Goal: Task Accomplishment & Management: Manage account settings

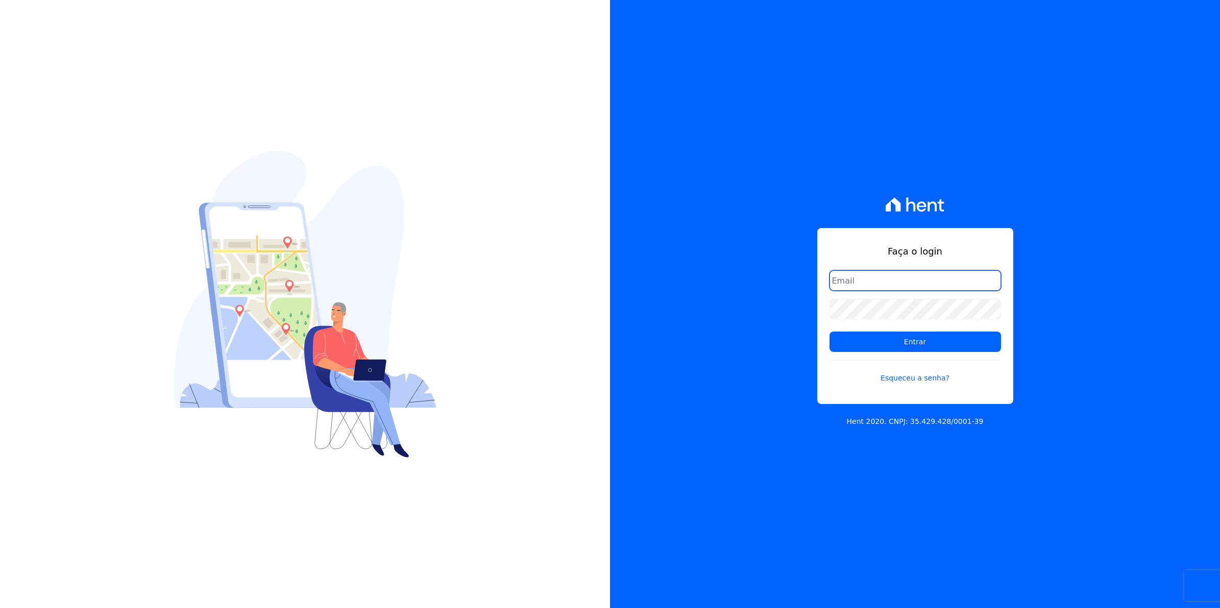
click at [829, 332] on input "Entrar" at bounding box center [914, 342] width 171 height 20
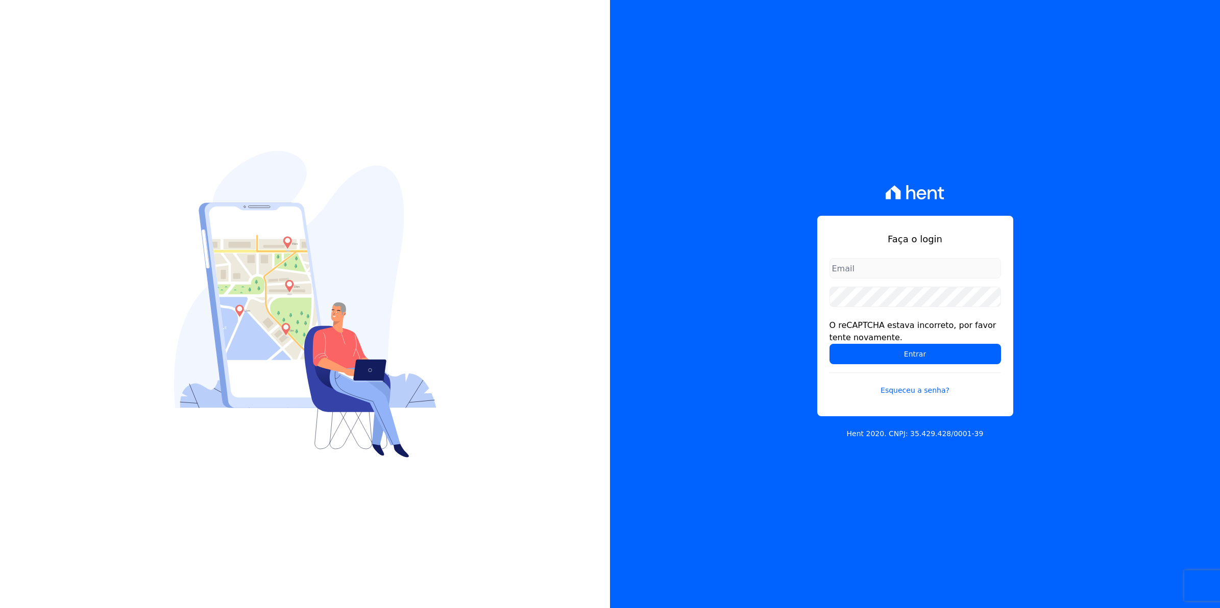
click at [897, 261] on input "email" at bounding box center [914, 268] width 171 height 20
type input "vittorinosimone@gmail.com"
click at [921, 358] on input "Entrar" at bounding box center [914, 354] width 171 height 20
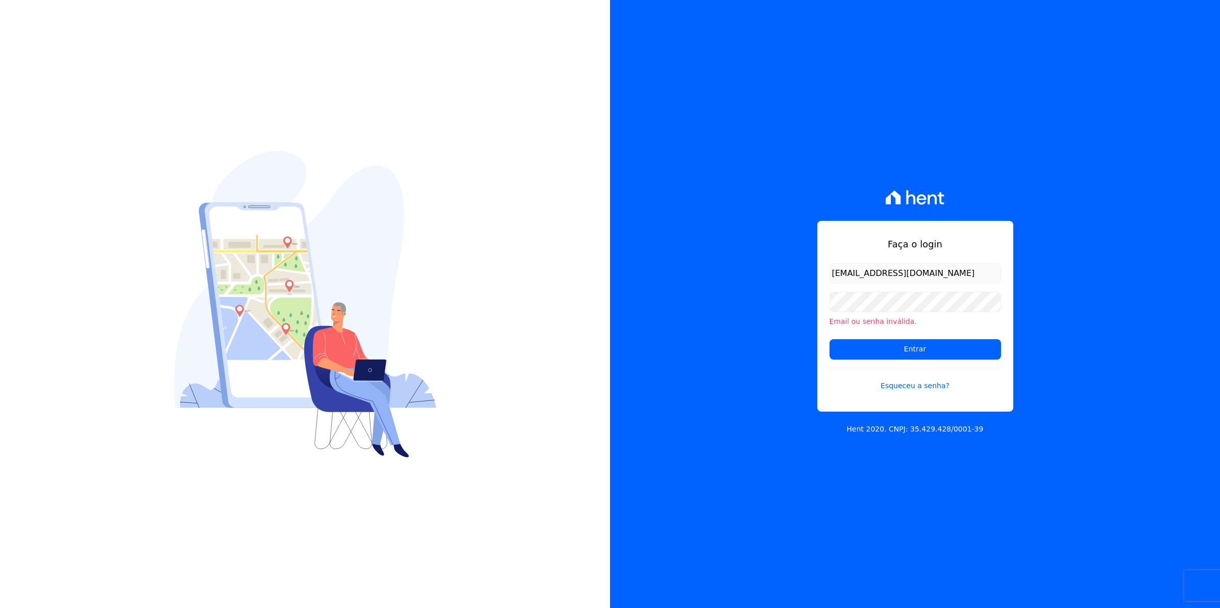
drag, startPoint x: 940, startPoint y: 274, endPoint x: 533, endPoint y: 258, distance: 407.0
click at [533, 258] on div "Faça o login vittorinosimone@gmail.com Email ou senha inválida. Entrar Esqueceu…" at bounding box center [610, 304] width 1220 height 608
type input "cobranca@munte.com.br"
click at [829, 339] on input "Entrar" at bounding box center [914, 349] width 171 height 20
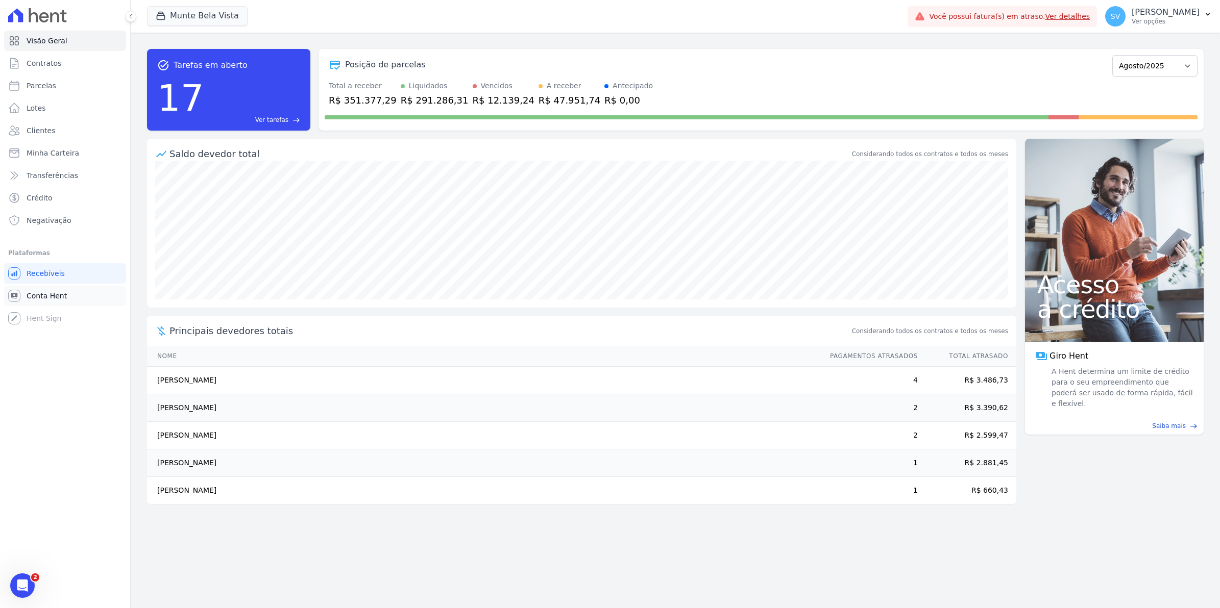
click at [51, 291] on span "Conta Hent" at bounding box center [47, 296] width 40 height 10
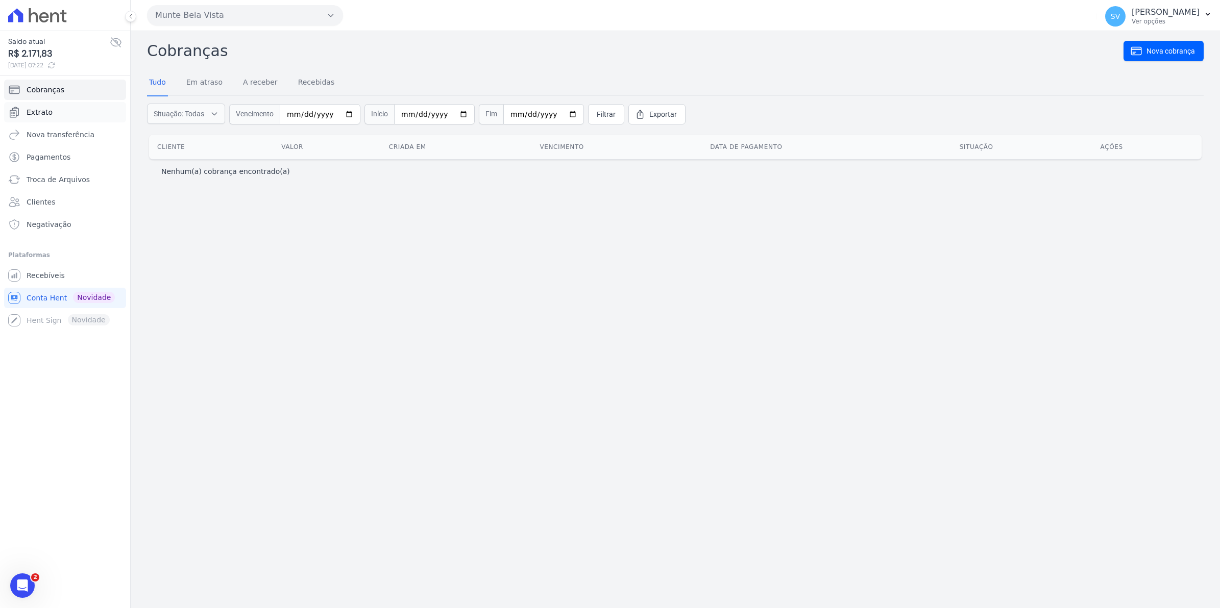
click at [44, 112] on span "Extrato" at bounding box center [40, 112] width 26 height 10
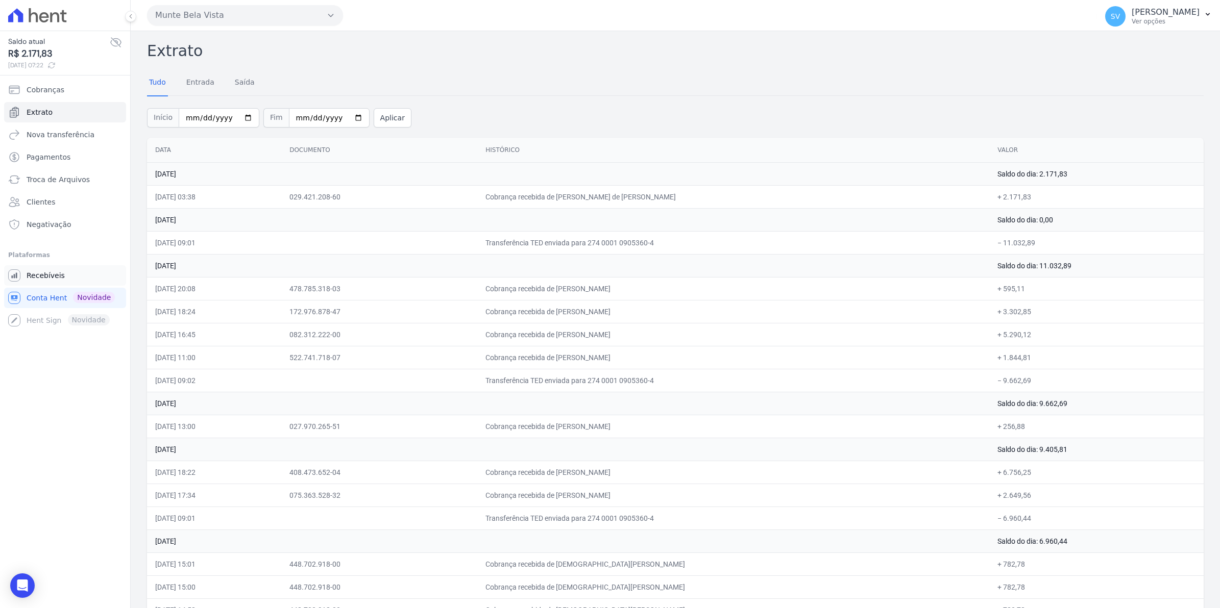
click at [36, 274] on span "Recebíveis" at bounding box center [46, 275] width 38 height 10
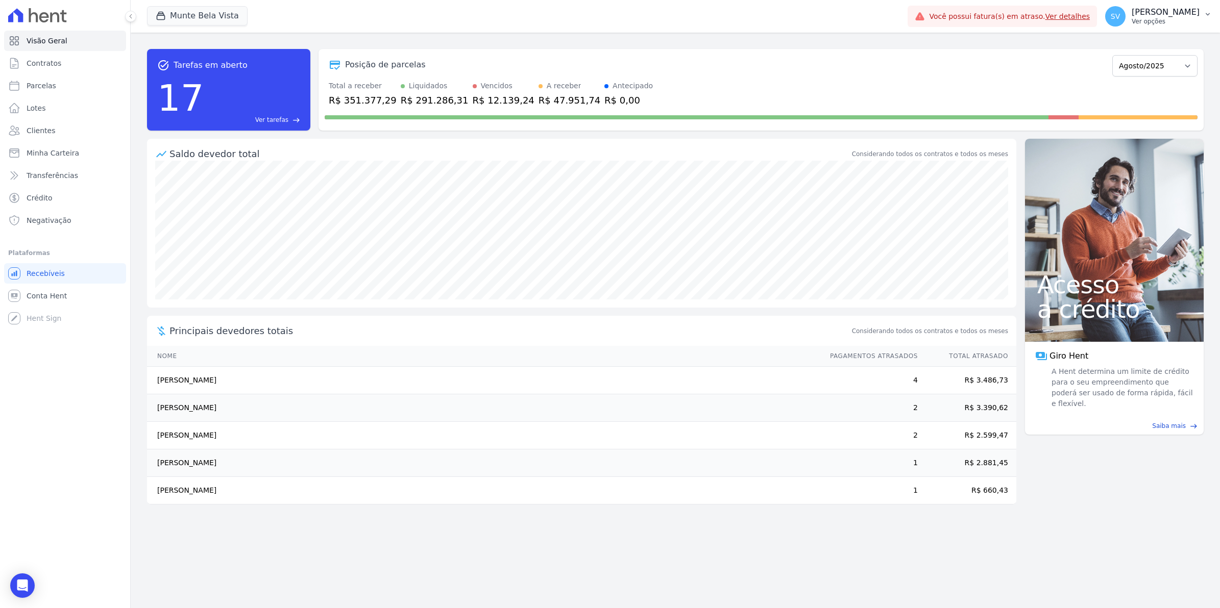
click at [1117, 14] on div "SV Simone Varella Ver opções" at bounding box center [1152, 16] width 94 height 20
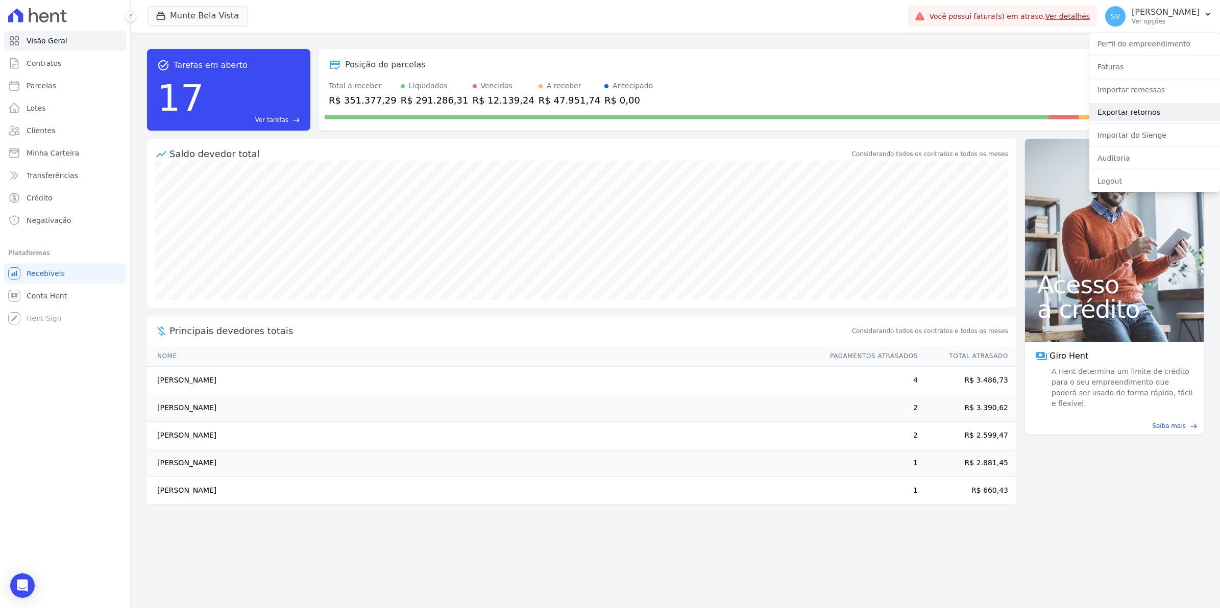
click at [1135, 118] on link "Exportar retornos" at bounding box center [1154, 112] width 131 height 18
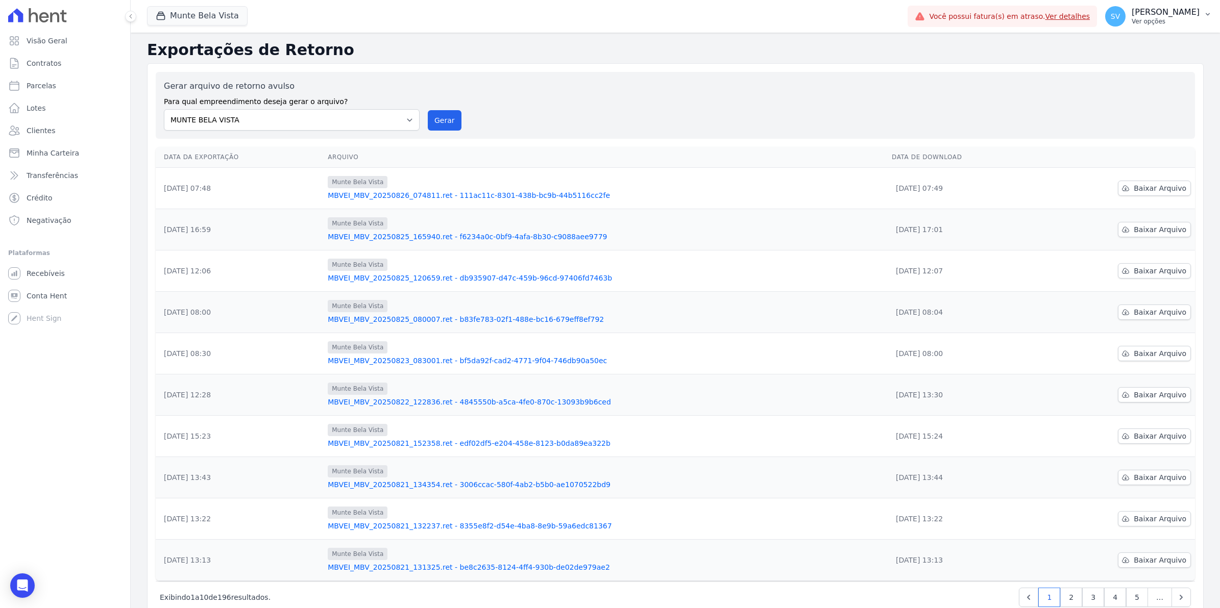
click at [1120, 15] on span "SV" at bounding box center [1114, 16] width 9 height 7
click at [1118, 110] on link "Exportar retornos" at bounding box center [1154, 112] width 131 height 18
click at [446, 123] on button "Gerar" at bounding box center [445, 120] width 34 height 20
click at [433, 122] on button "Gerar" at bounding box center [445, 120] width 34 height 20
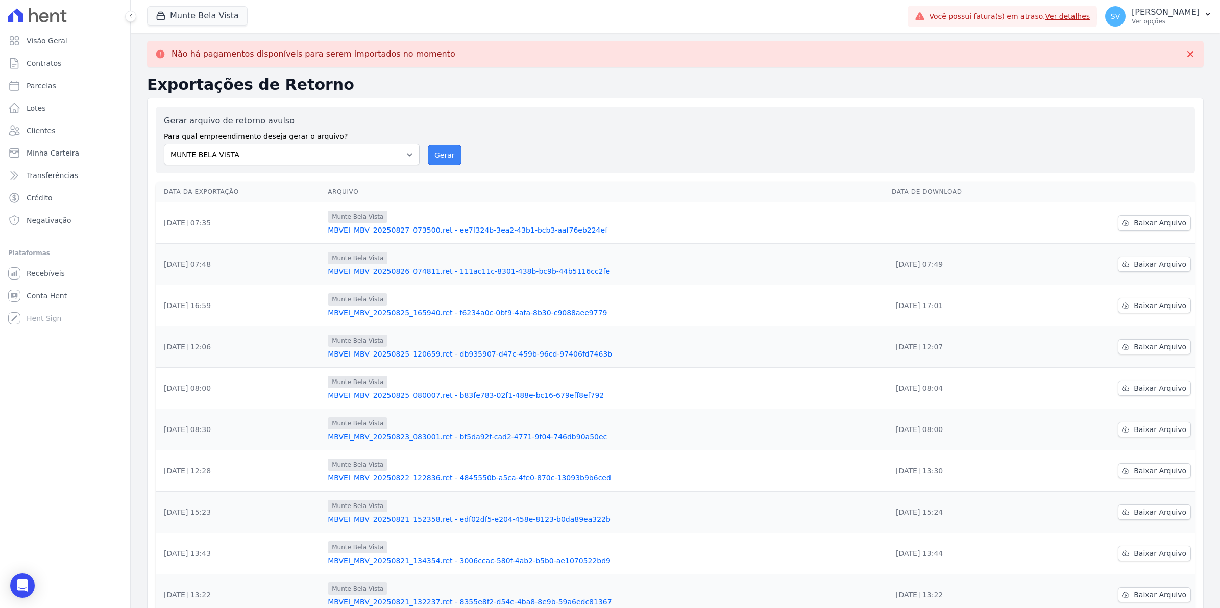
click at [437, 159] on button "Gerar" at bounding box center [445, 155] width 34 height 20
click at [1133, 222] on span "Baixar Arquivo" at bounding box center [1159, 223] width 53 height 10
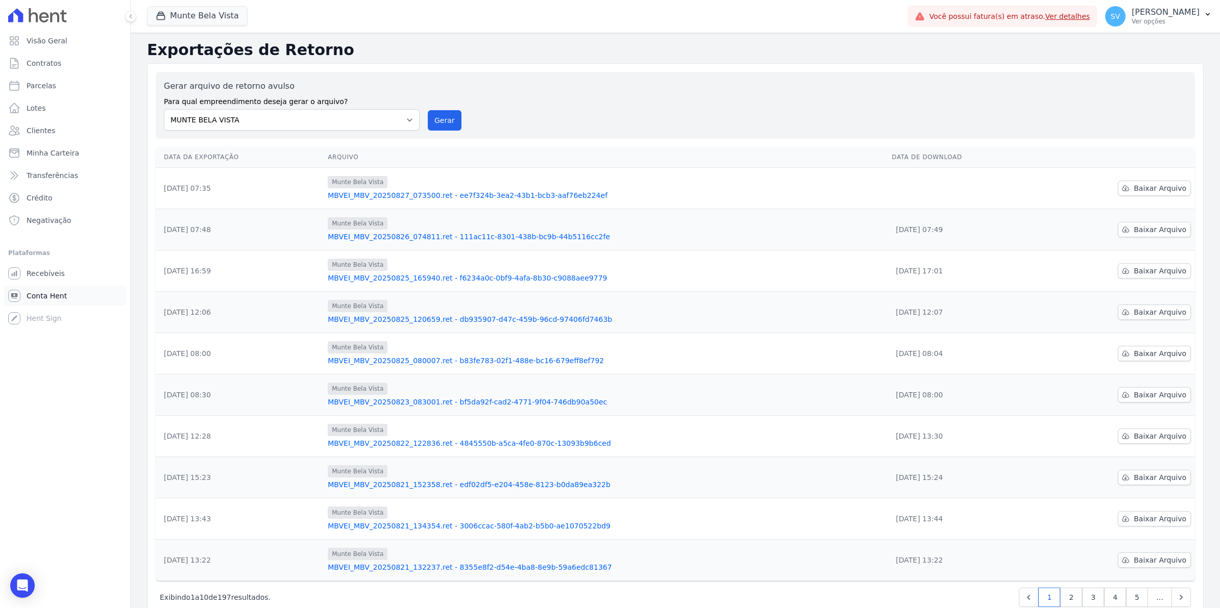
click at [49, 300] on span "Conta Hent" at bounding box center [47, 296] width 40 height 10
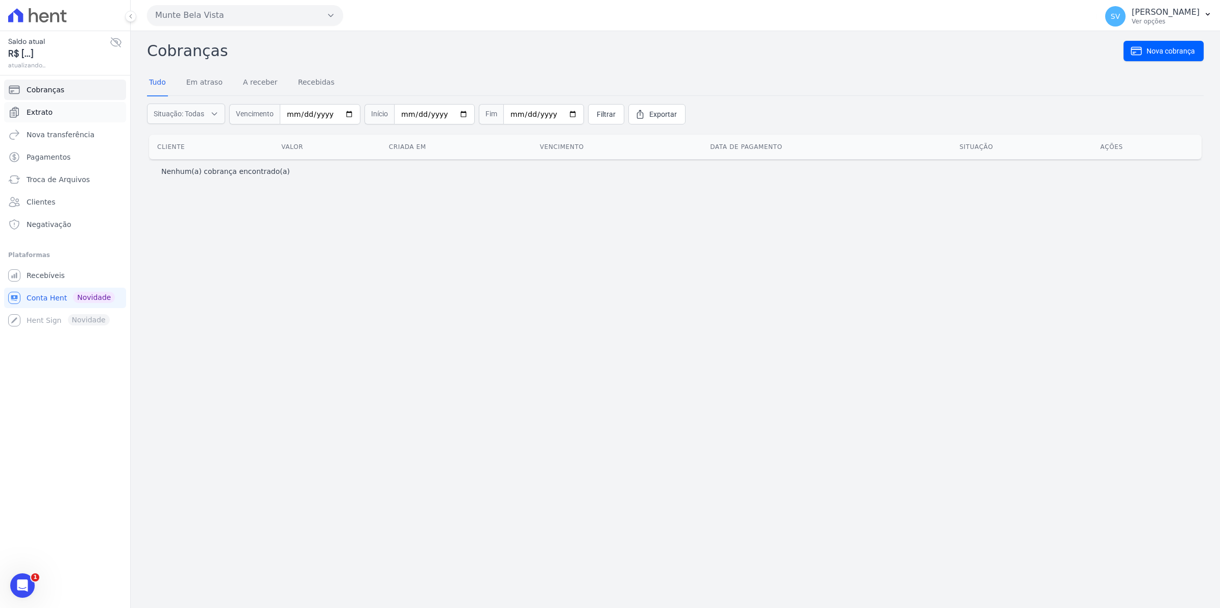
click at [46, 108] on span "Extrato" at bounding box center [40, 112] width 26 height 10
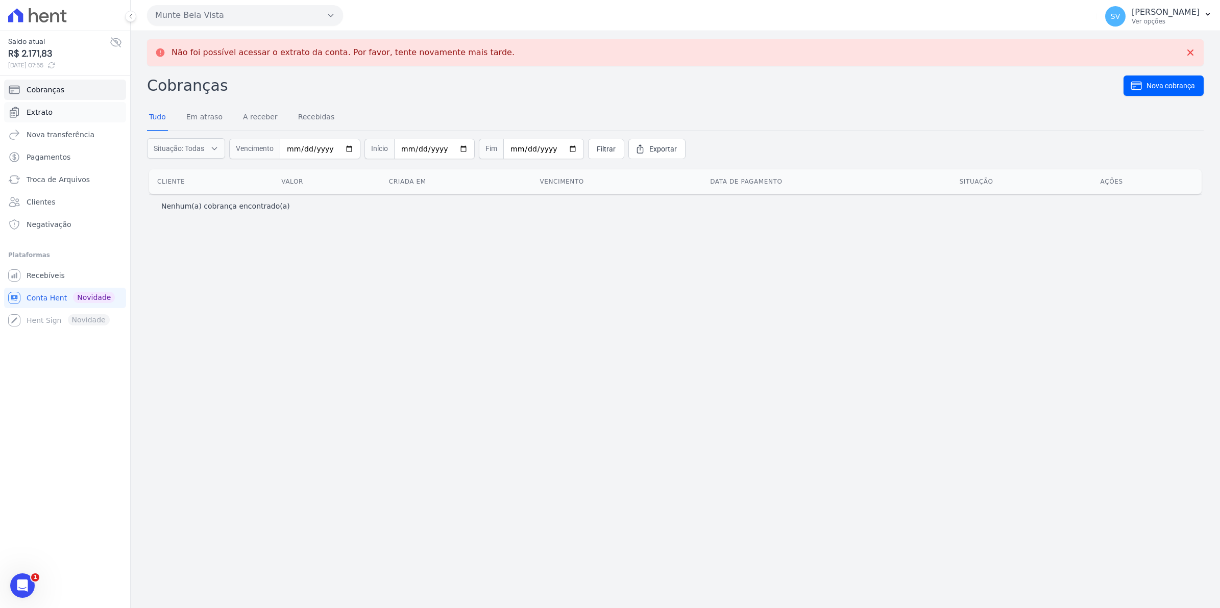
click at [57, 108] on link "Extrato" at bounding box center [65, 112] width 122 height 20
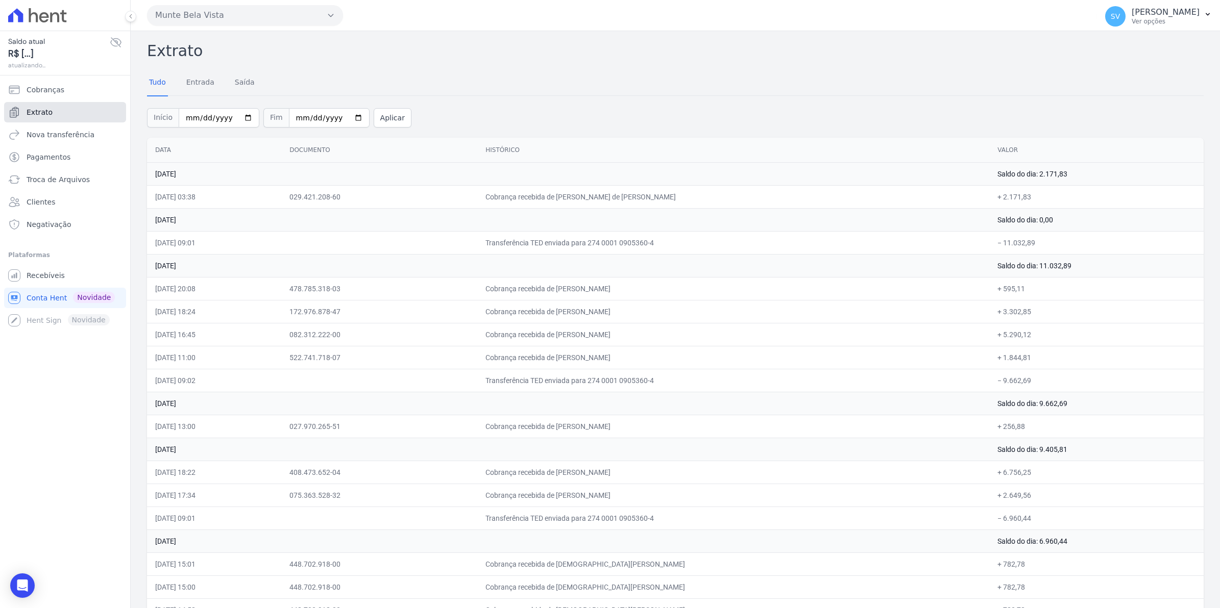
click at [34, 110] on span "Extrato" at bounding box center [40, 112] width 26 height 10
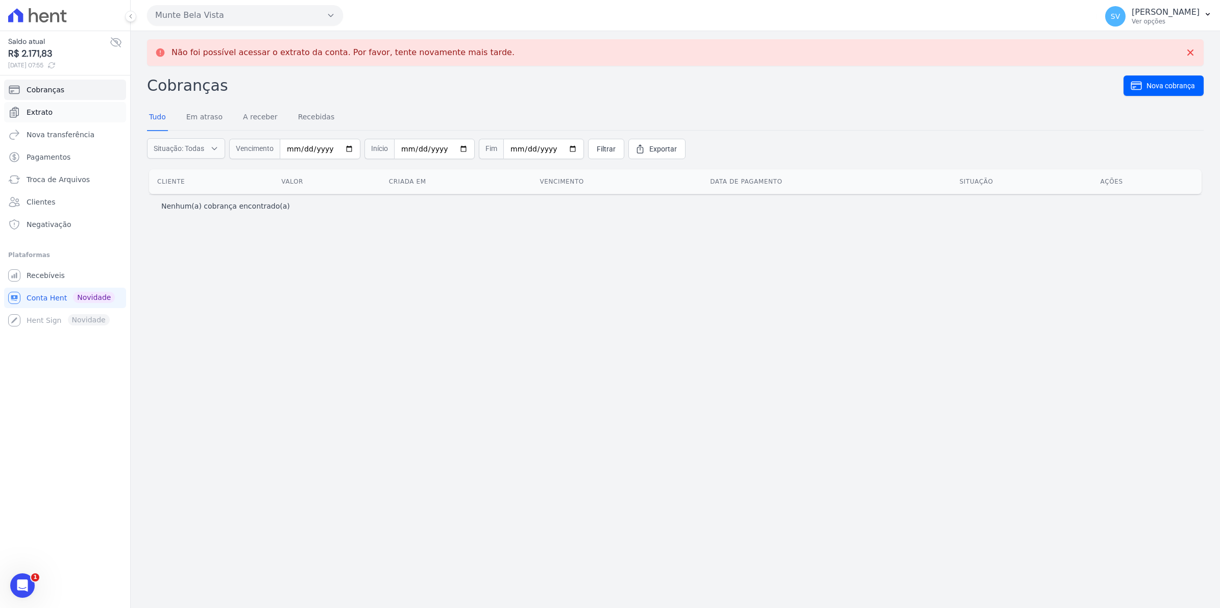
click at [32, 114] on span "Extrato" at bounding box center [40, 112] width 26 height 10
click at [45, 110] on span "Extrato" at bounding box center [40, 112] width 26 height 10
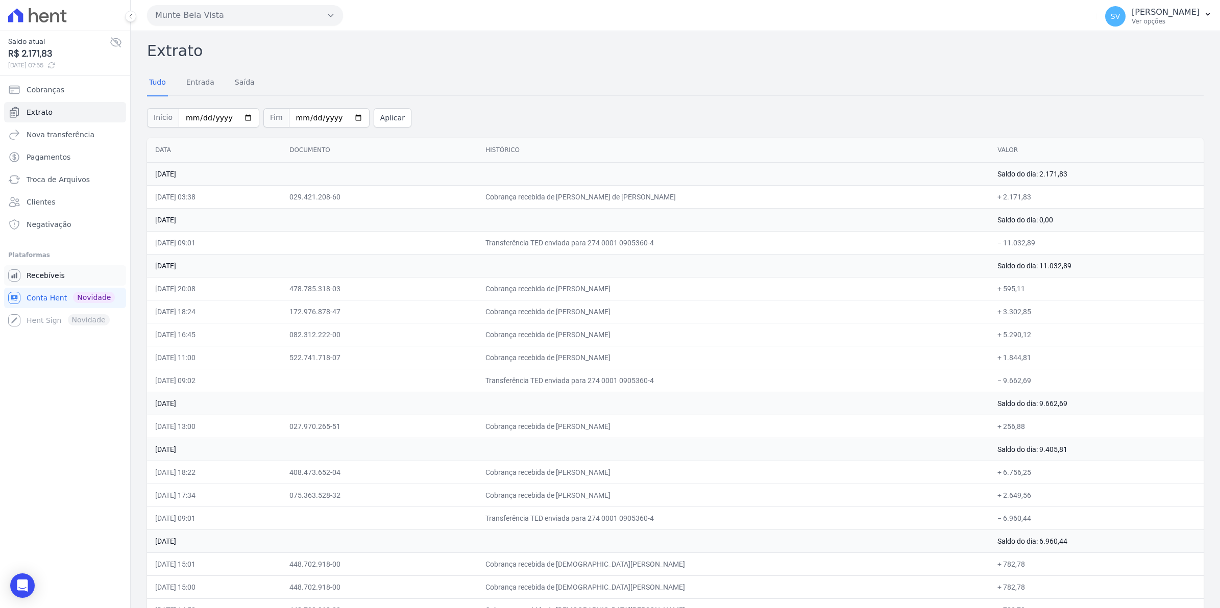
click at [54, 277] on span "Recebíveis" at bounding box center [46, 275] width 38 height 10
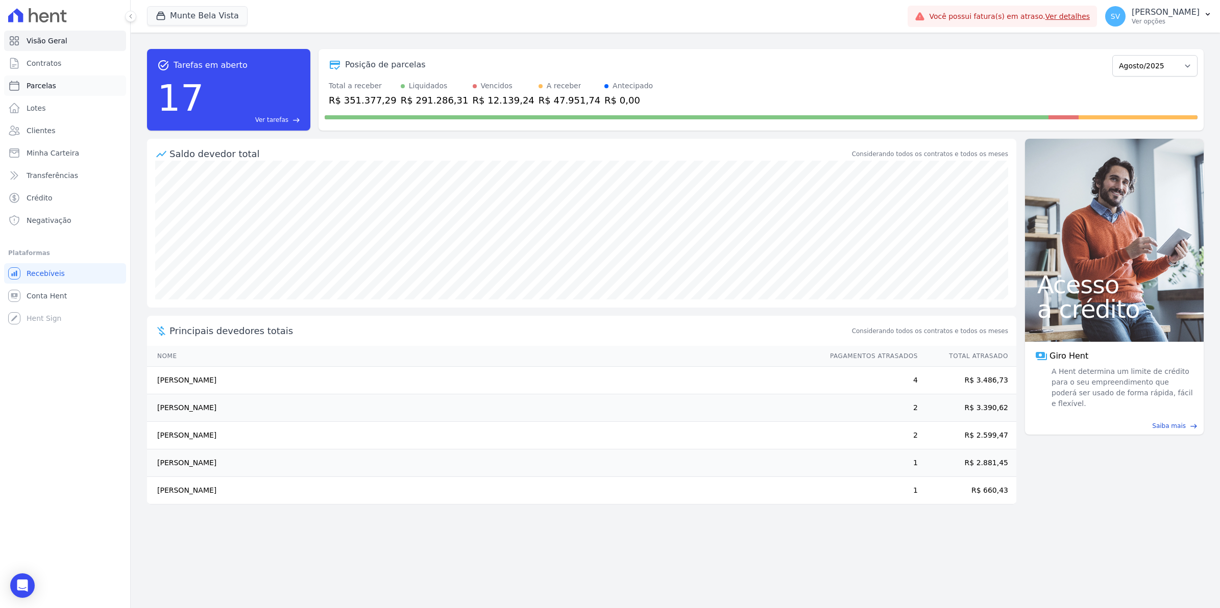
click at [42, 90] on span "Parcelas" at bounding box center [42, 86] width 30 height 10
select select
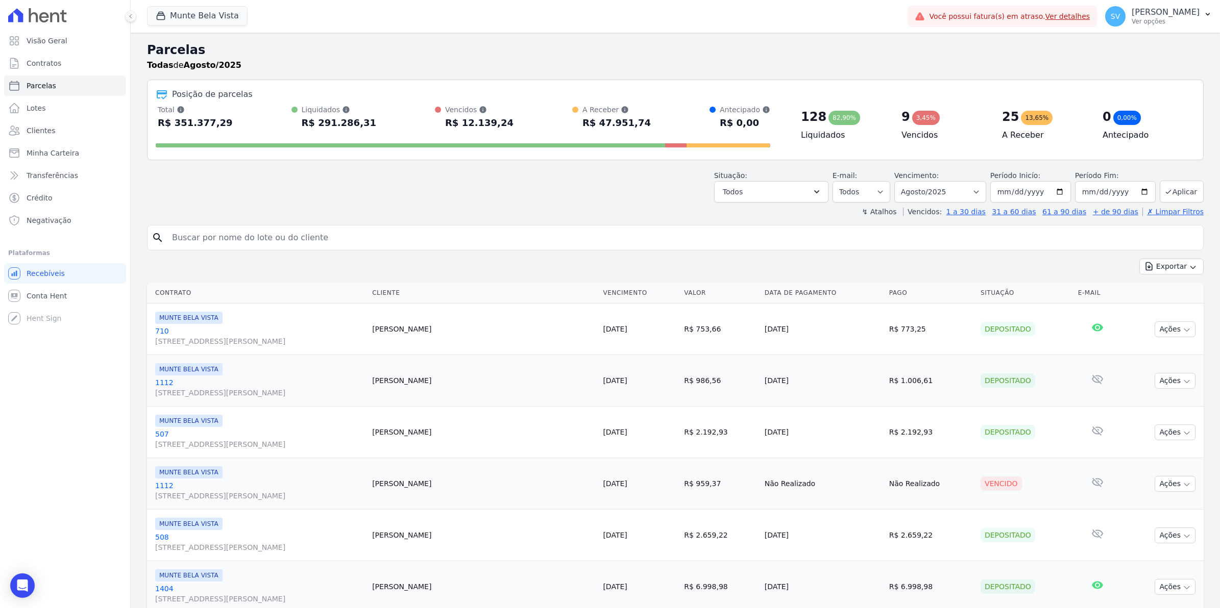
click at [207, 233] on input "search" at bounding box center [682, 238] width 1033 height 20
drag, startPoint x: 242, startPoint y: 200, endPoint x: 239, endPoint y: 223, distance: 24.2
click at [242, 200] on div "Situação: Agendado Em Aberto Pago Processando Cancelado Vencido Transferindo De…" at bounding box center [675, 184] width 1056 height 36
click at [254, 244] on input "neoc" at bounding box center [682, 238] width 1033 height 20
type input "n"
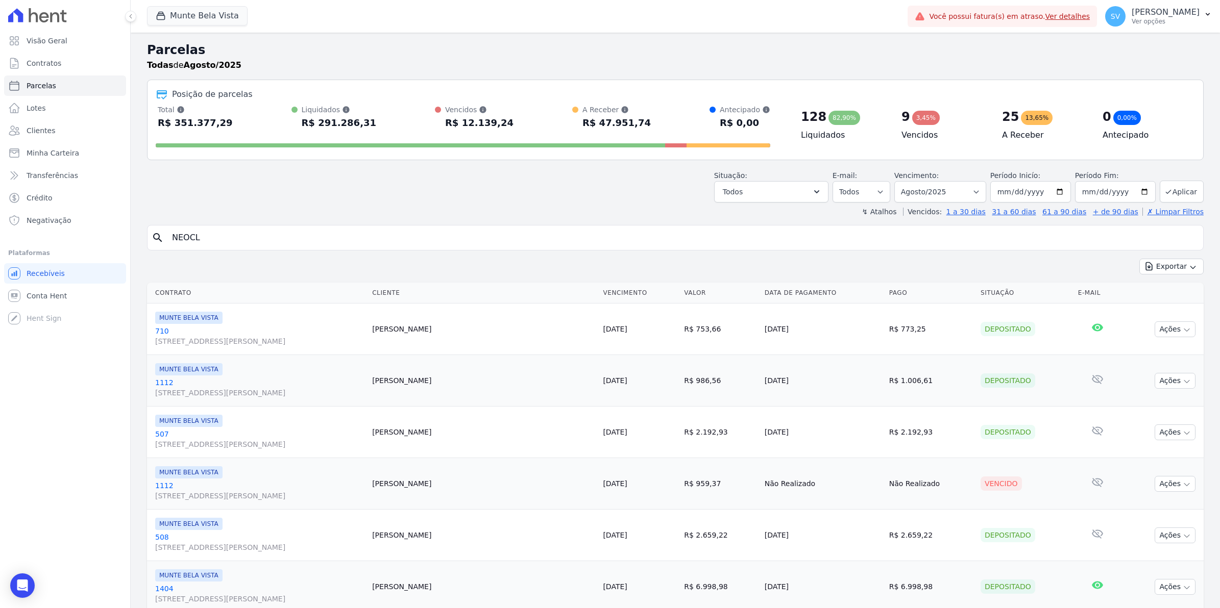
type input "NEOCL"
select select
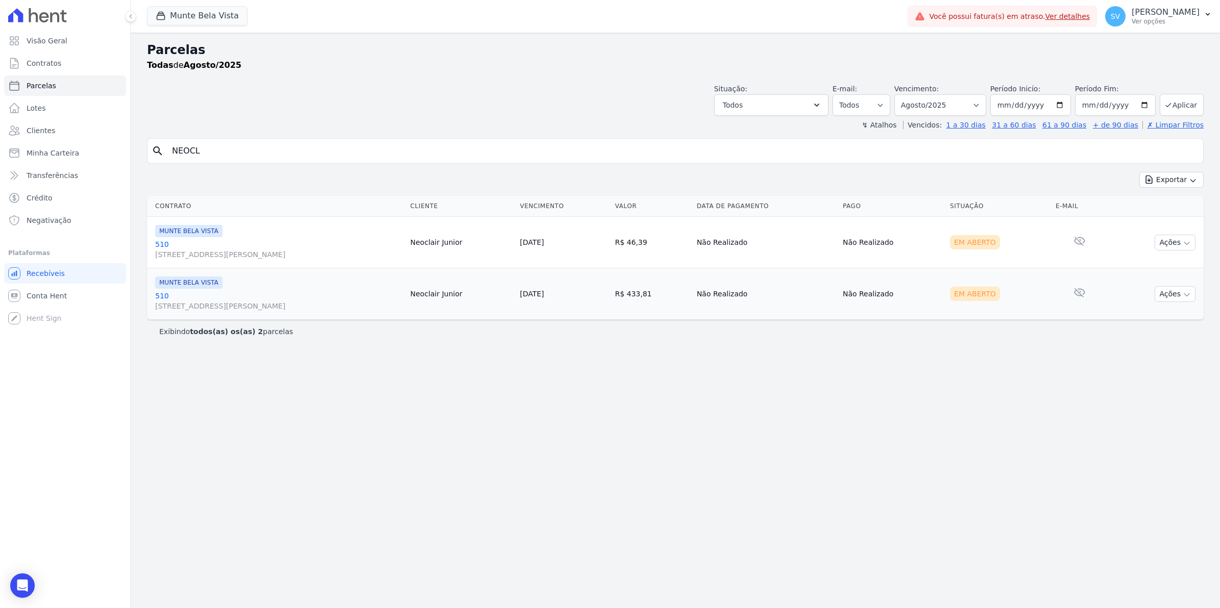
click at [157, 243] on link "510 Avenida Brigadeiro Faria Lima, 1306, 4 andar, Pinheiros" at bounding box center [278, 249] width 247 height 20
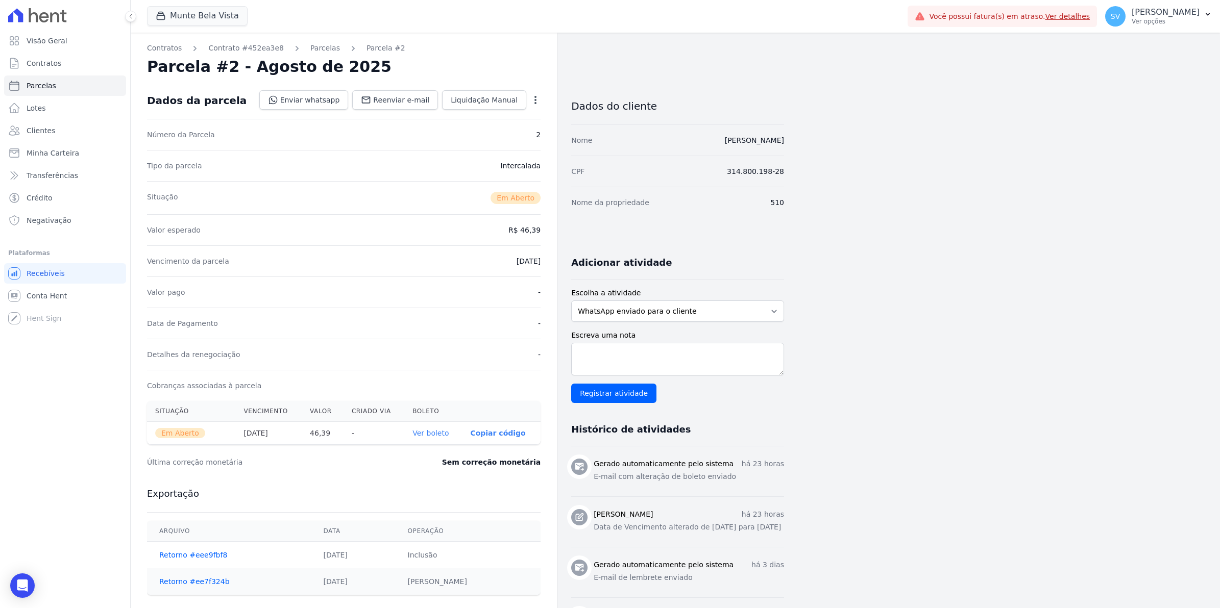
click at [516, 259] on dd "26/08/2025" at bounding box center [528, 261] width 24 height 10
drag, startPoint x: 511, startPoint y: 259, endPoint x: 533, endPoint y: 98, distance: 162.3
click at [533, 98] on icon "button" at bounding box center [535, 100] width 10 height 10
click at [490, 113] on link "Alterar" at bounding box center [491, 114] width 90 height 18
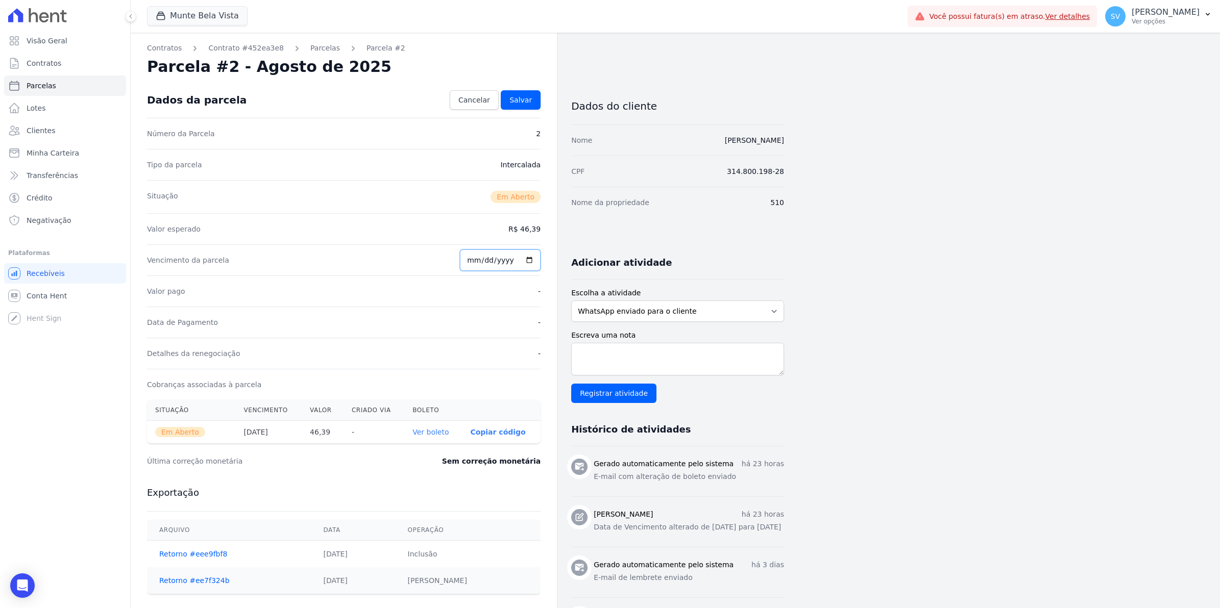
click at [478, 260] on input "2025-08-26" at bounding box center [500, 260] width 81 height 21
type input "[DATE]"
click at [516, 108] on link "Salvar" at bounding box center [521, 99] width 40 height 19
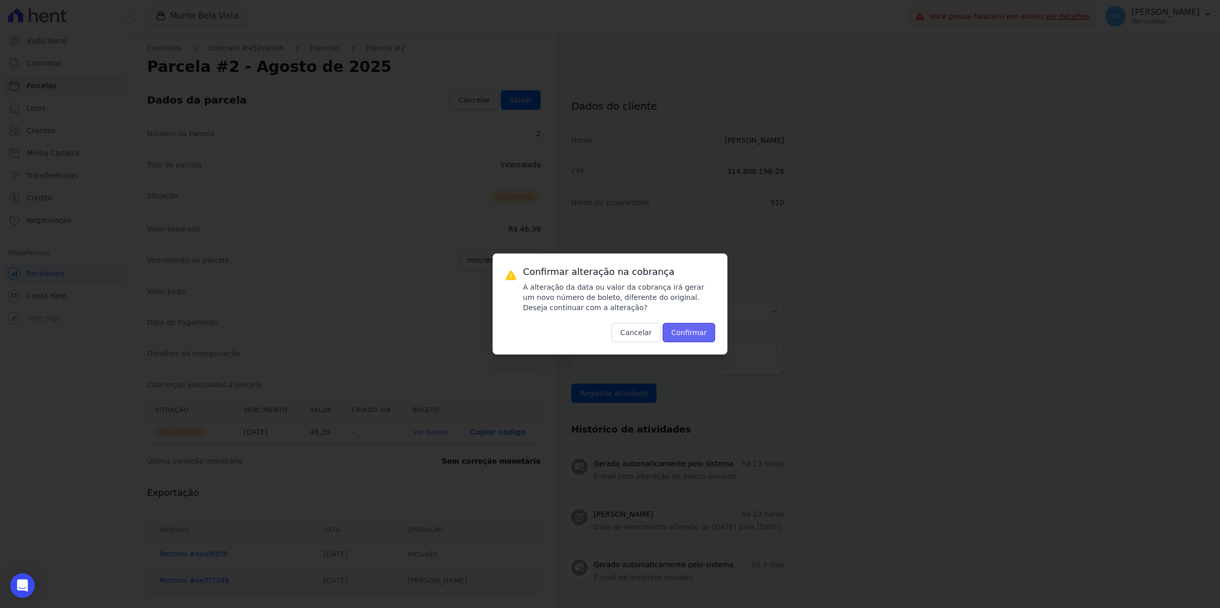
click at [700, 337] on button "Confirmar" at bounding box center [688, 332] width 53 height 19
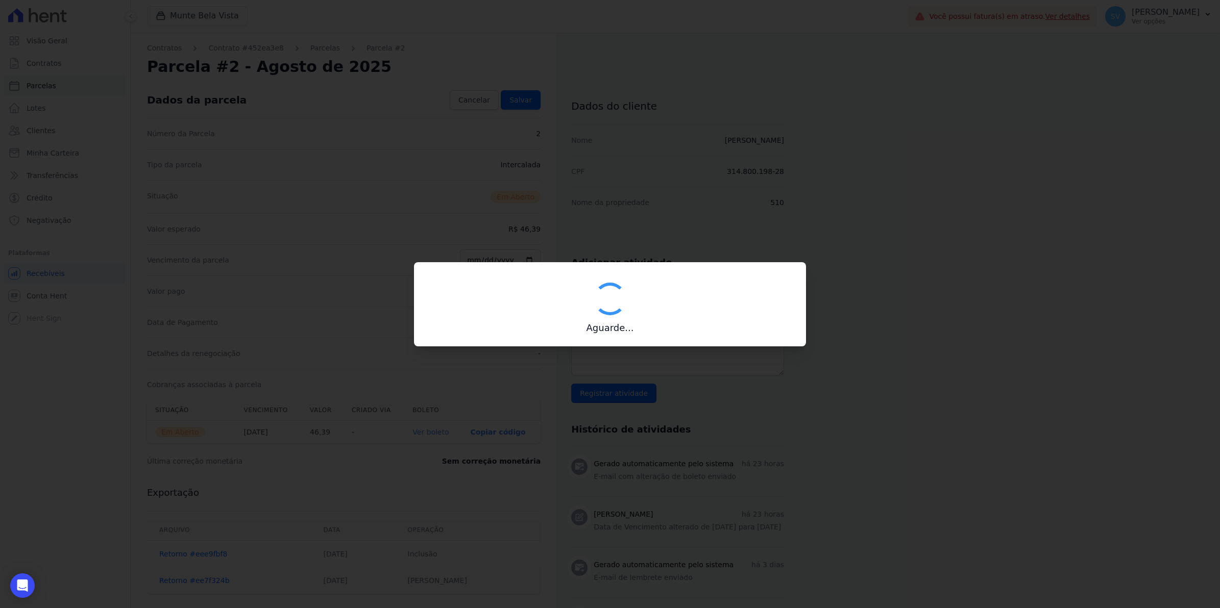
type input "00190000090335103300000641547179211840000004639"
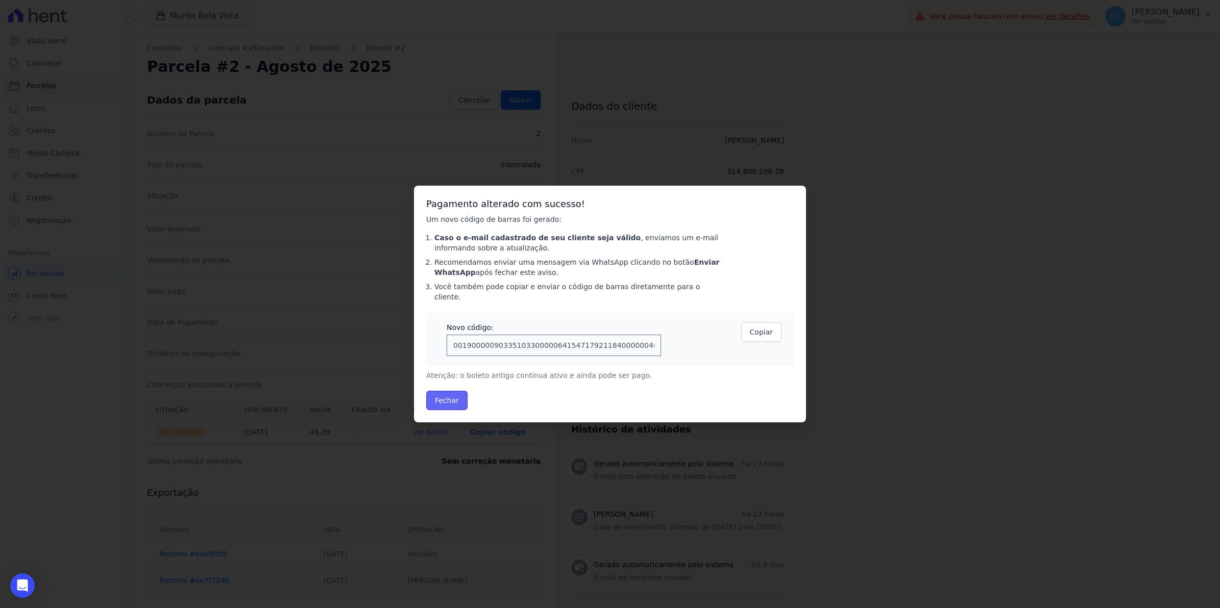
click at [460, 391] on button "Fechar" at bounding box center [446, 400] width 41 height 19
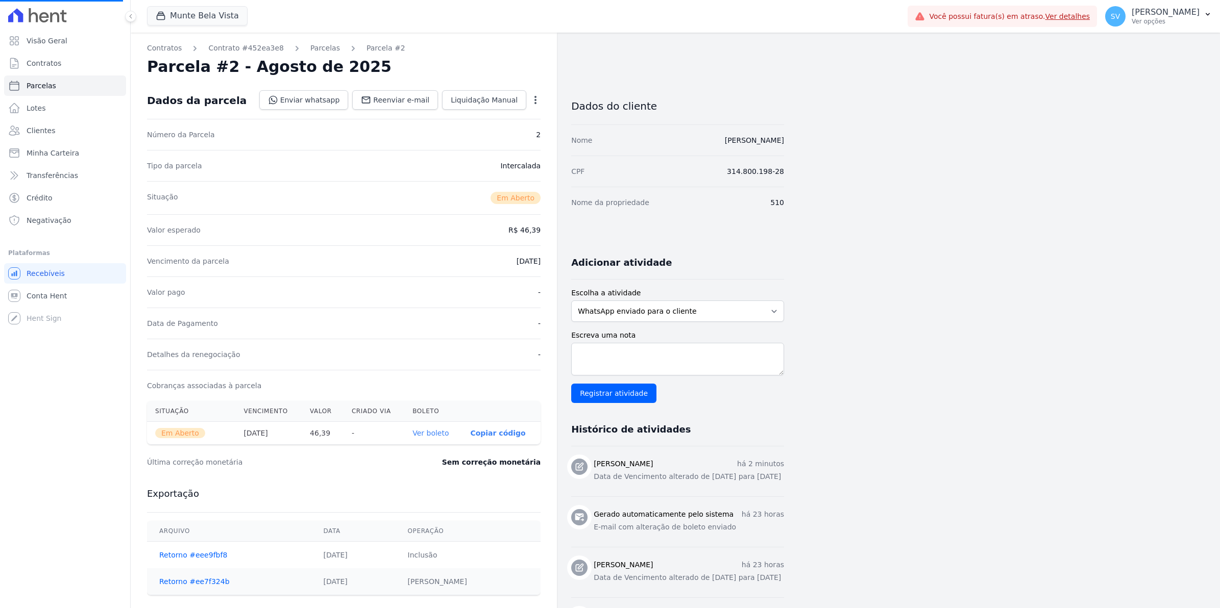
select select
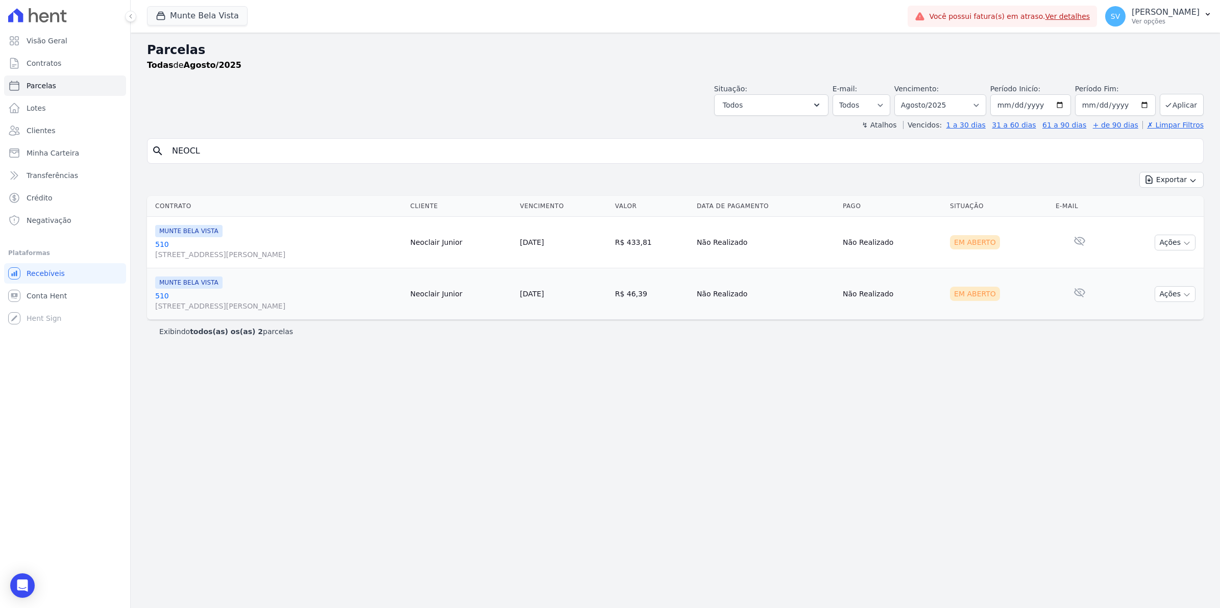
click at [156, 300] on link "510 Avenida Brigadeiro Faria Lima, 1306, 4 andar, Pinheiros" at bounding box center [278, 301] width 247 height 20
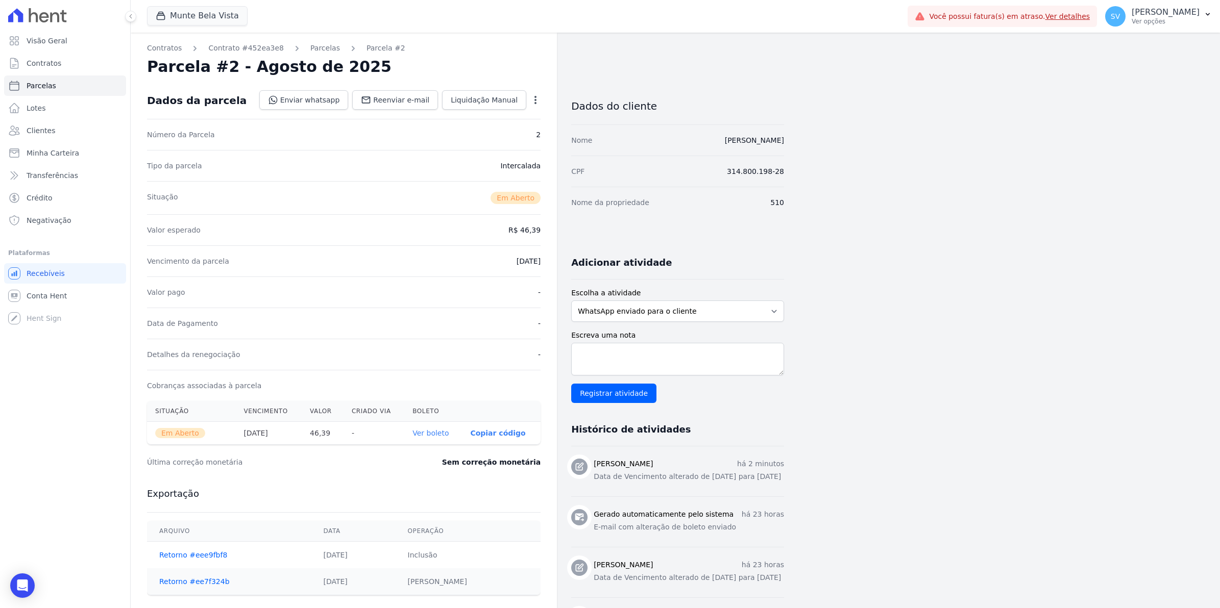
click at [532, 103] on icon "button" at bounding box center [535, 100] width 10 height 10
click at [510, 114] on link "Alterar" at bounding box center [491, 114] width 90 height 18
select select
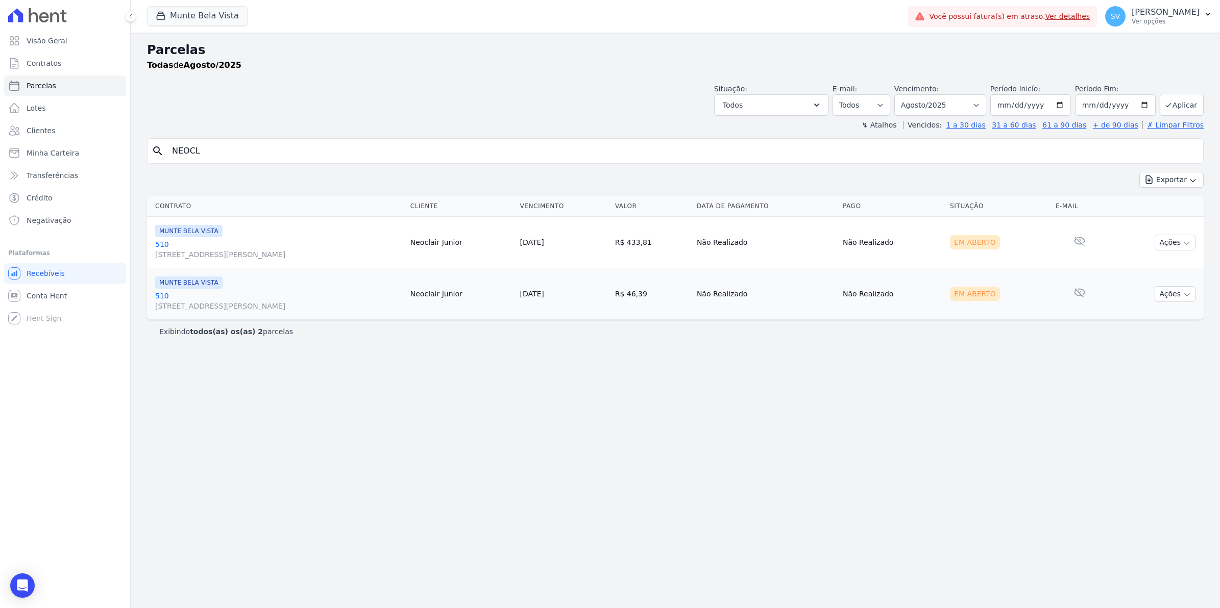
click at [154, 243] on td "MUNTE BELA VISTA 510 Avenida Brigadeiro Faria Lima, 1306, 4 andar, Pinheiros" at bounding box center [276, 243] width 259 height 52
click at [162, 243] on link "510 Avenida Brigadeiro Faria Lima, 1306, 4 andar, Pinheiros" at bounding box center [278, 249] width 247 height 20
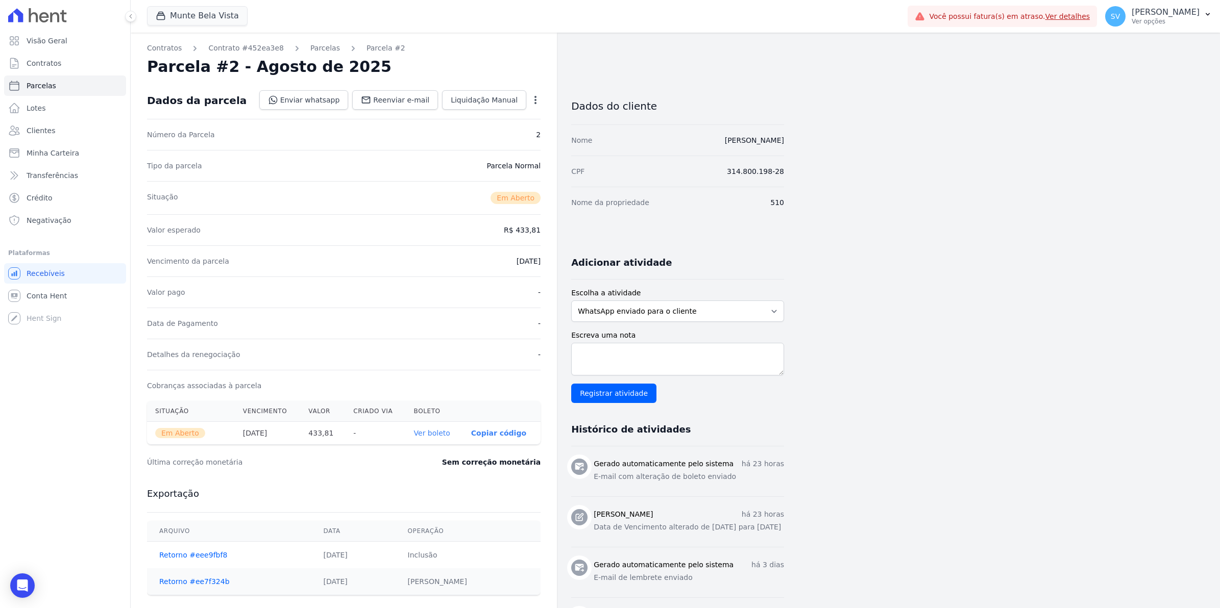
click at [531, 105] on div "Open options" at bounding box center [535, 101] width 10 height 13
click at [532, 98] on icon "button" at bounding box center [535, 100] width 10 height 10
click at [487, 113] on link "Alterar" at bounding box center [491, 114] width 90 height 18
click at [474, 259] on input "2025-08-26" at bounding box center [500, 260] width 81 height 21
type input "[DATE]"
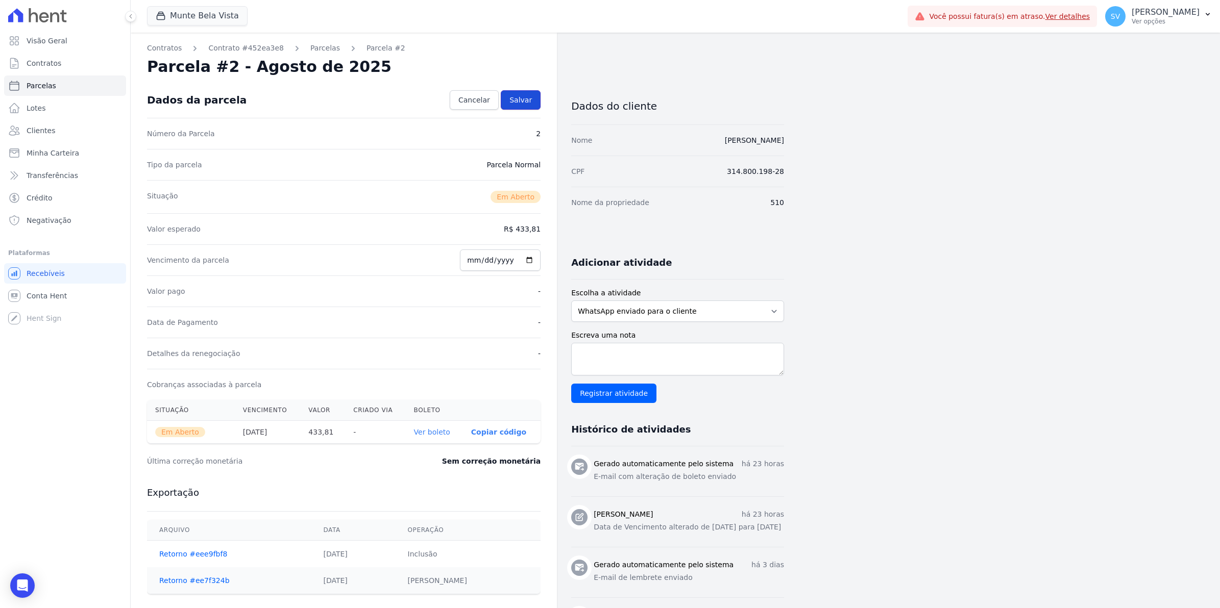
click at [519, 97] on span "Salvar" at bounding box center [520, 100] width 22 height 10
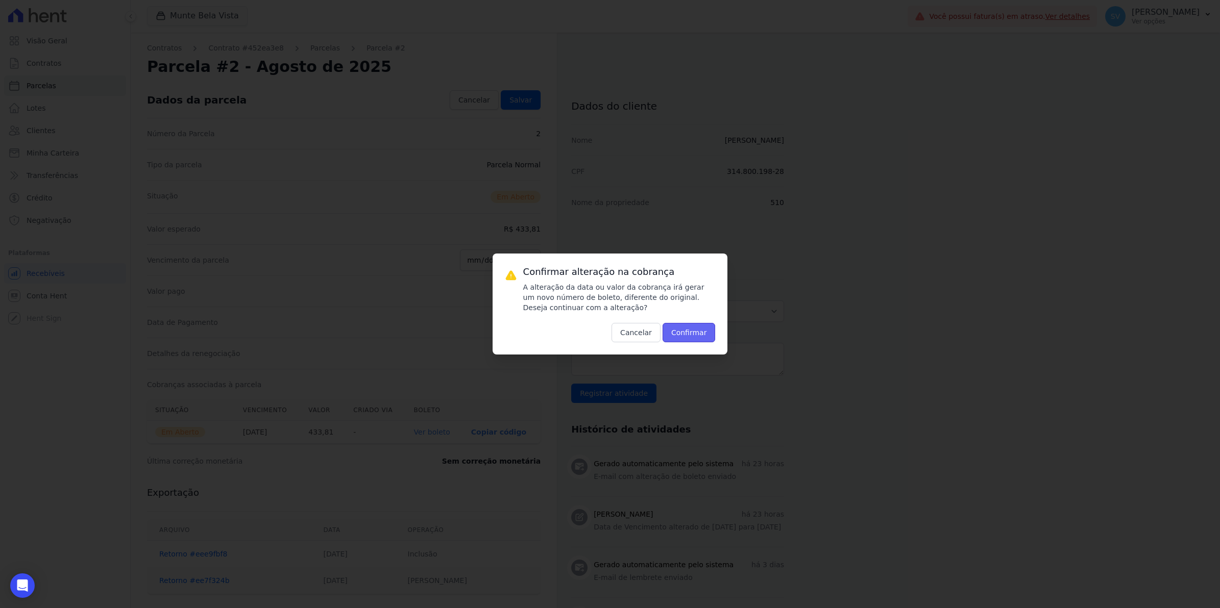
click at [703, 334] on button "Confirmar" at bounding box center [688, 332] width 53 height 19
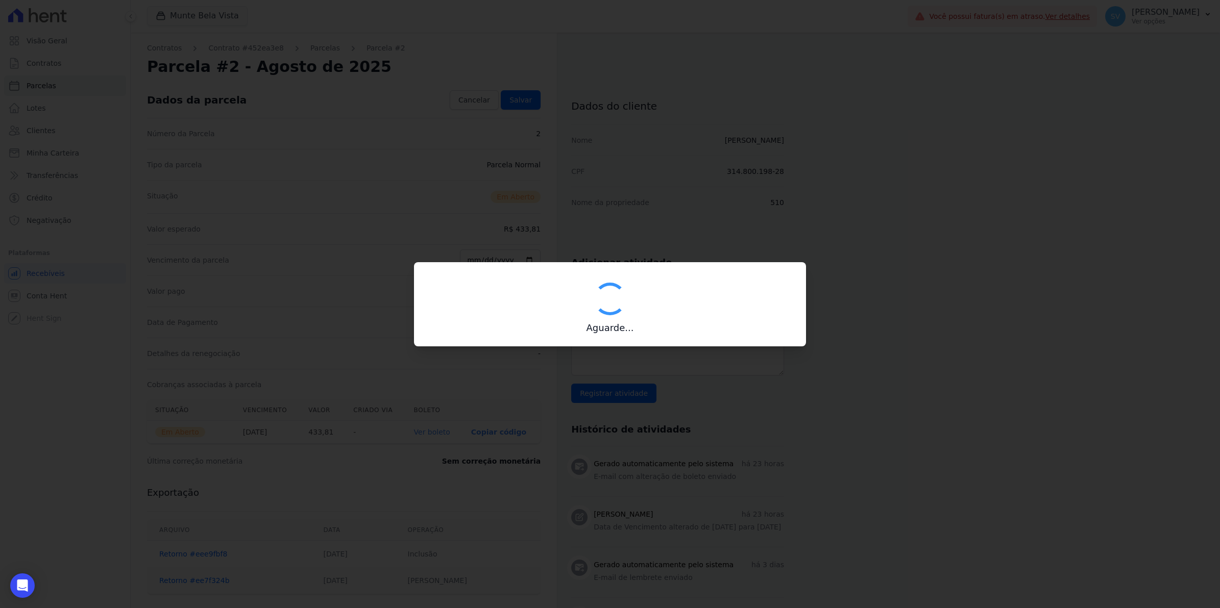
type input "00190000090335103300000641548177611840000043381"
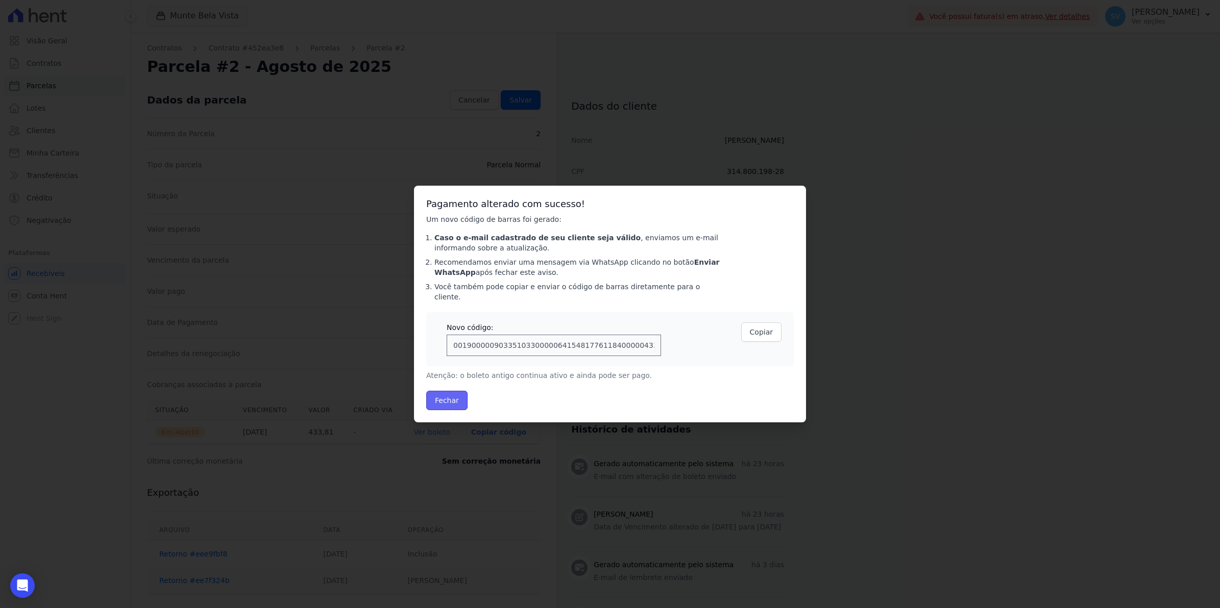
click at [439, 392] on button "Fechar" at bounding box center [446, 400] width 41 height 19
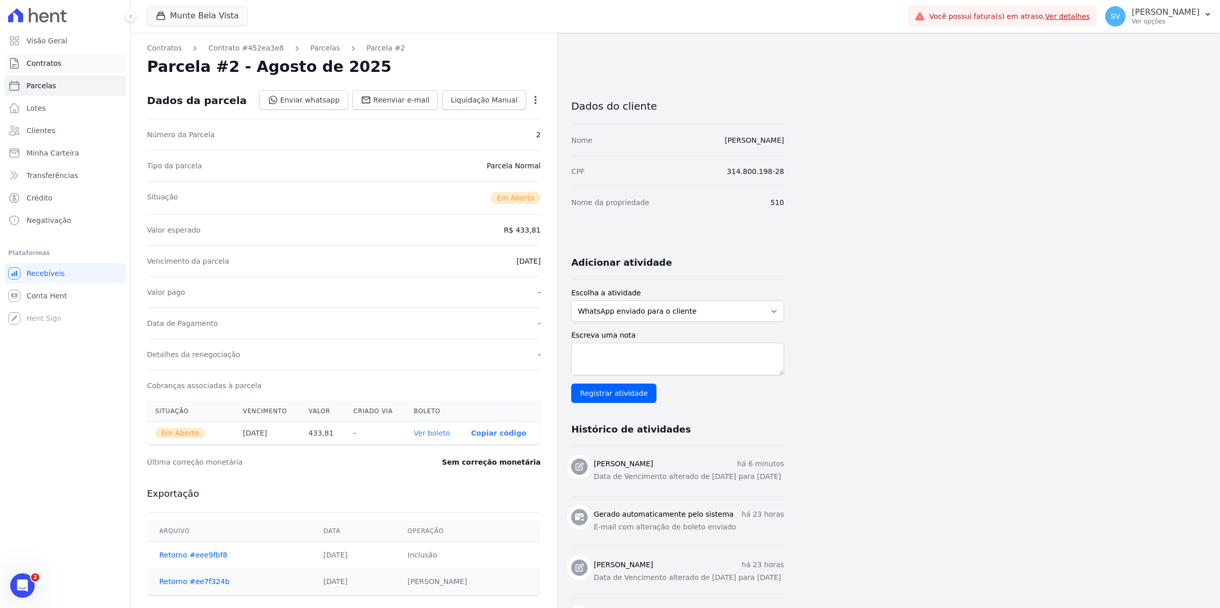
click at [36, 62] on span "Contratos" at bounding box center [44, 63] width 35 height 10
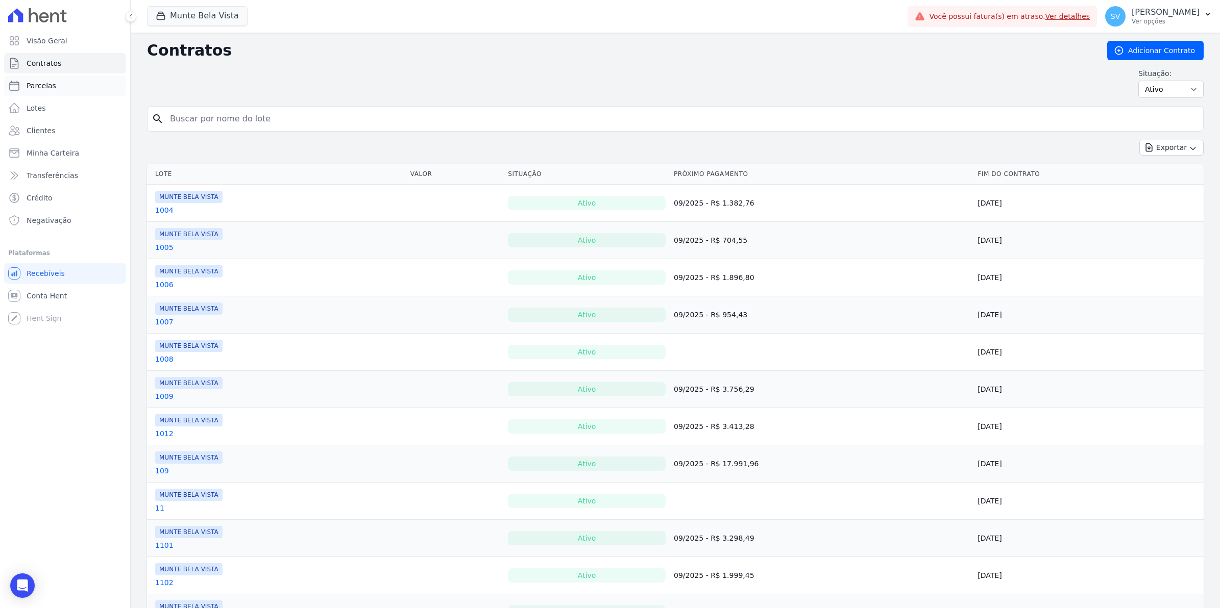
click at [31, 87] on span "Parcelas" at bounding box center [42, 86] width 30 height 10
select select
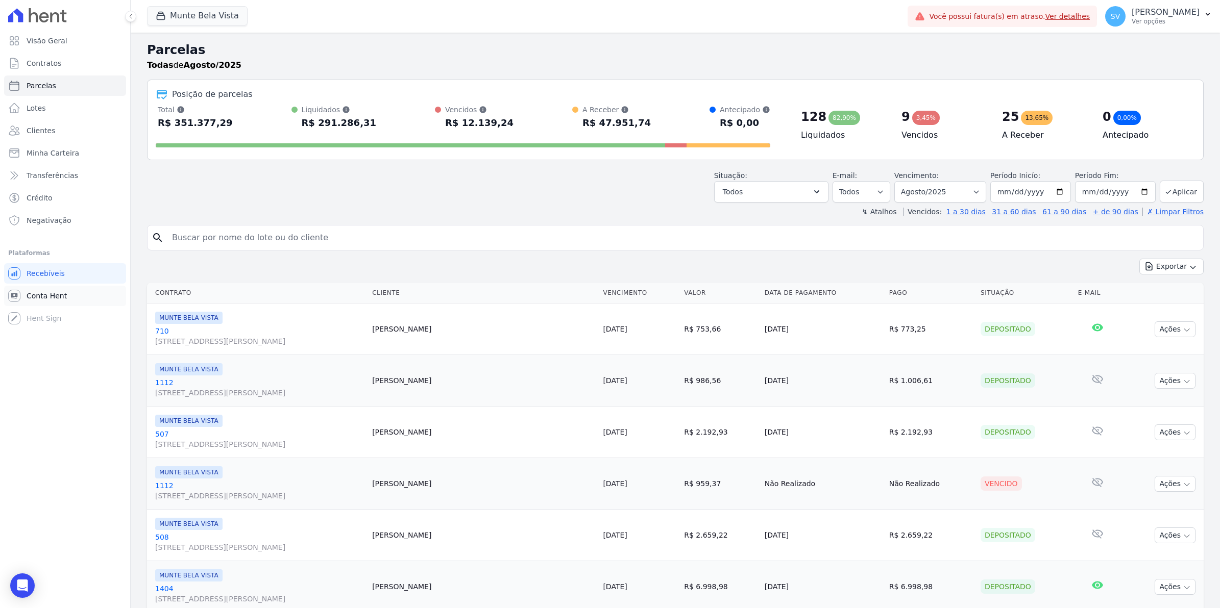
click at [53, 297] on span "Conta Hent" at bounding box center [47, 296] width 40 height 10
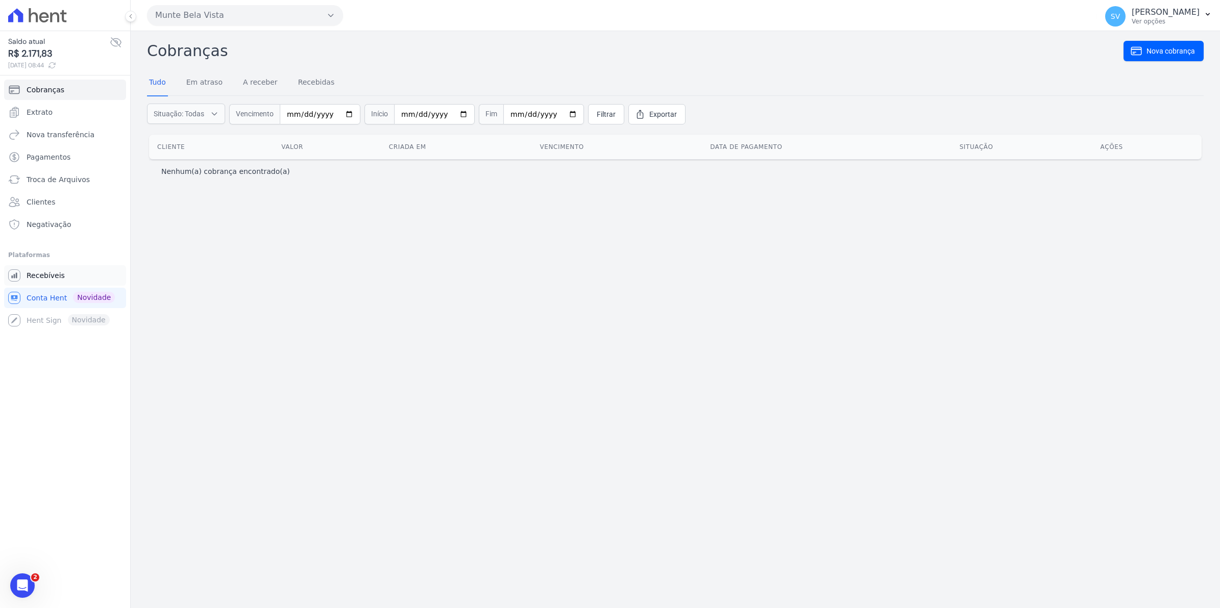
click at [49, 276] on span "Recebíveis" at bounding box center [46, 275] width 38 height 10
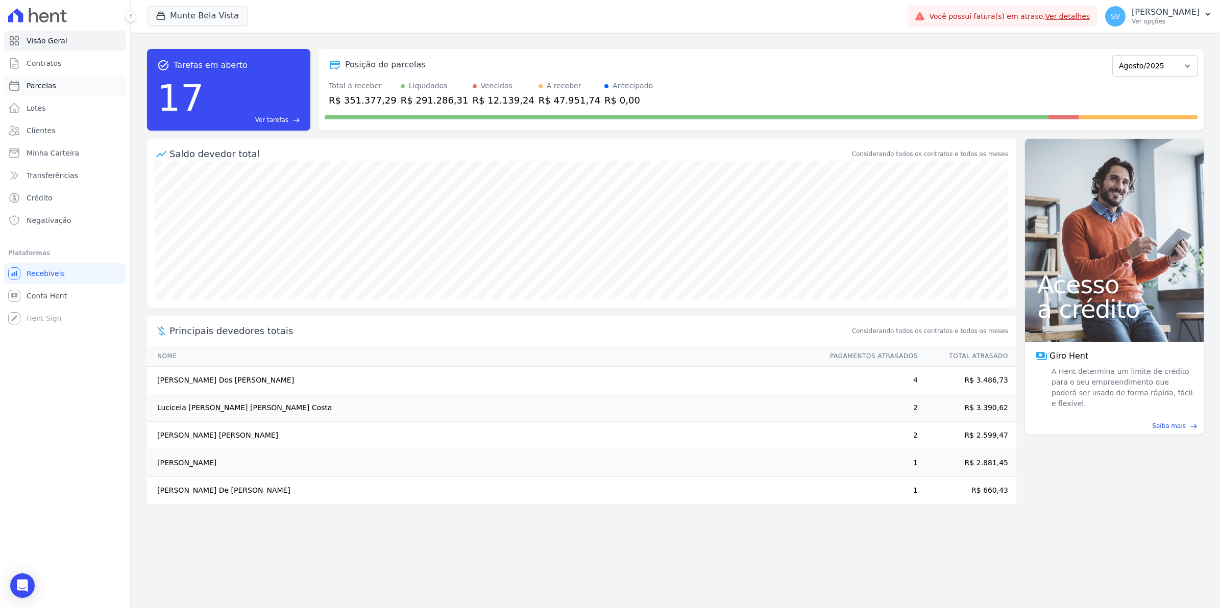
click at [39, 90] on span "Parcelas" at bounding box center [42, 86] width 30 height 10
select select
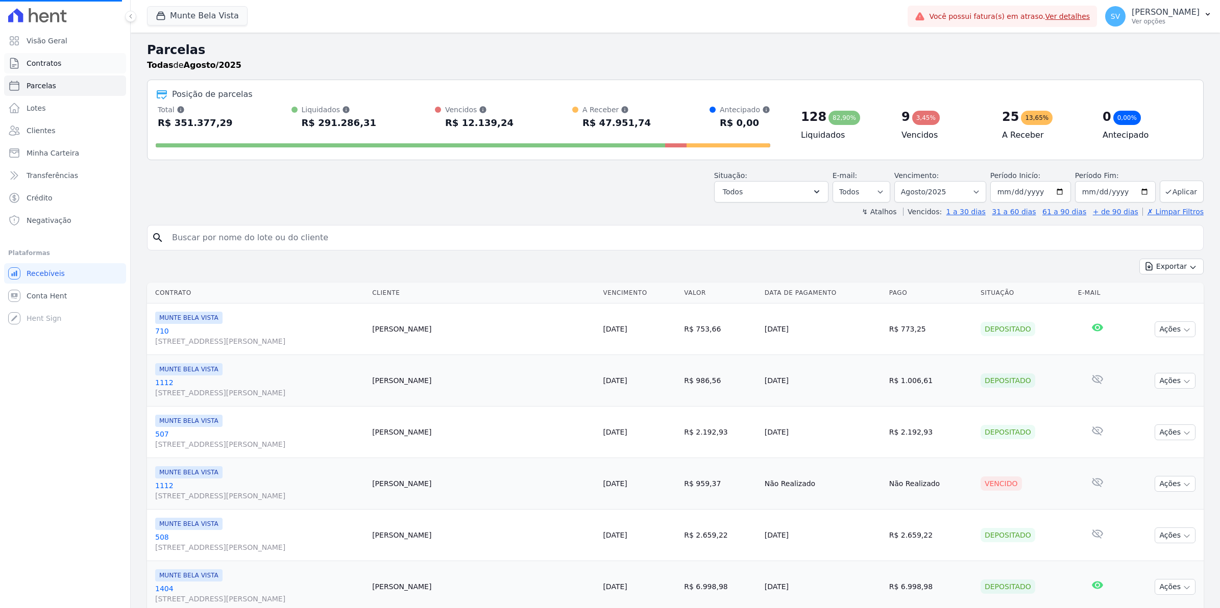
select select
click at [32, 65] on span "Contratos" at bounding box center [44, 63] width 35 height 10
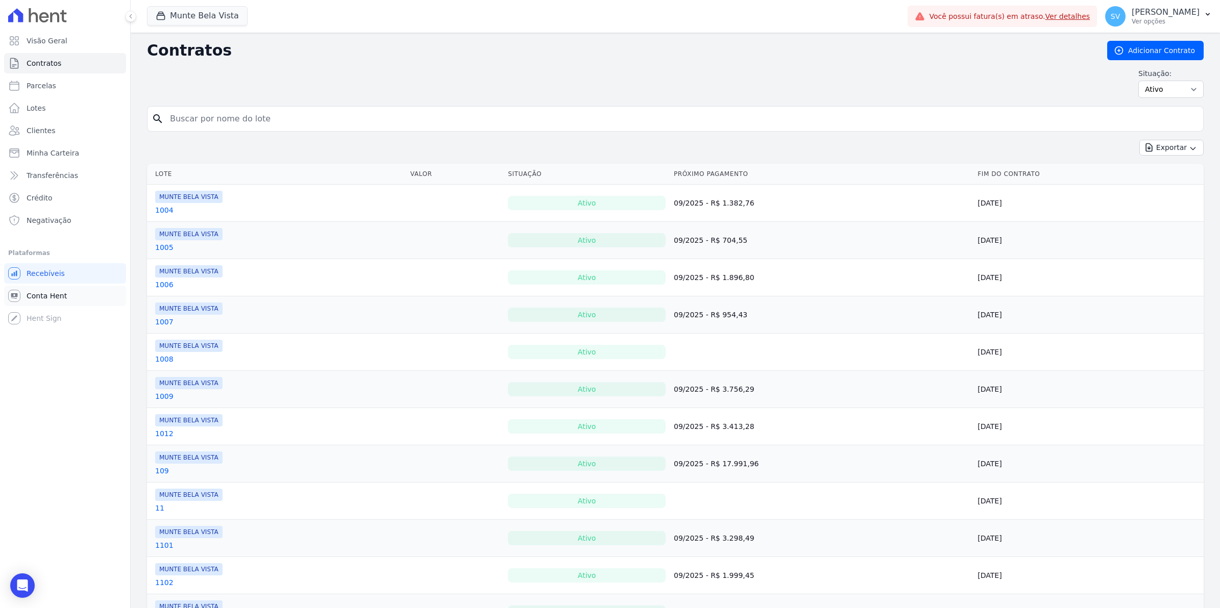
click at [51, 294] on span "Conta Hent" at bounding box center [47, 296] width 40 height 10
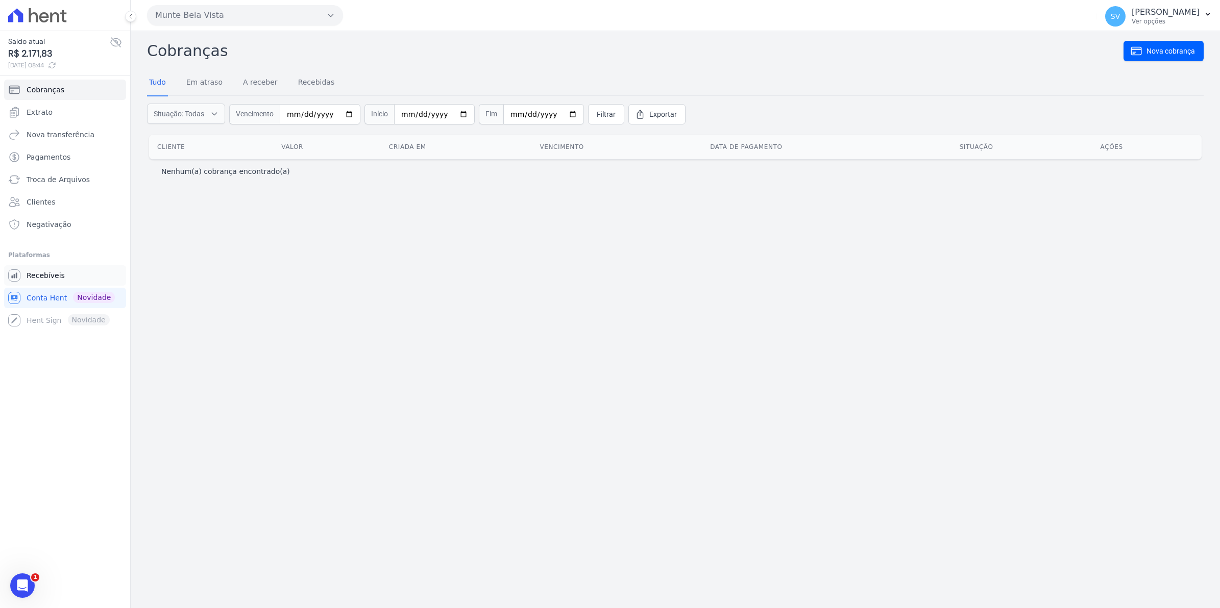
click at [52, 278] on span "Recebíveis" at bounding box center [46, 275] width 38 height 10
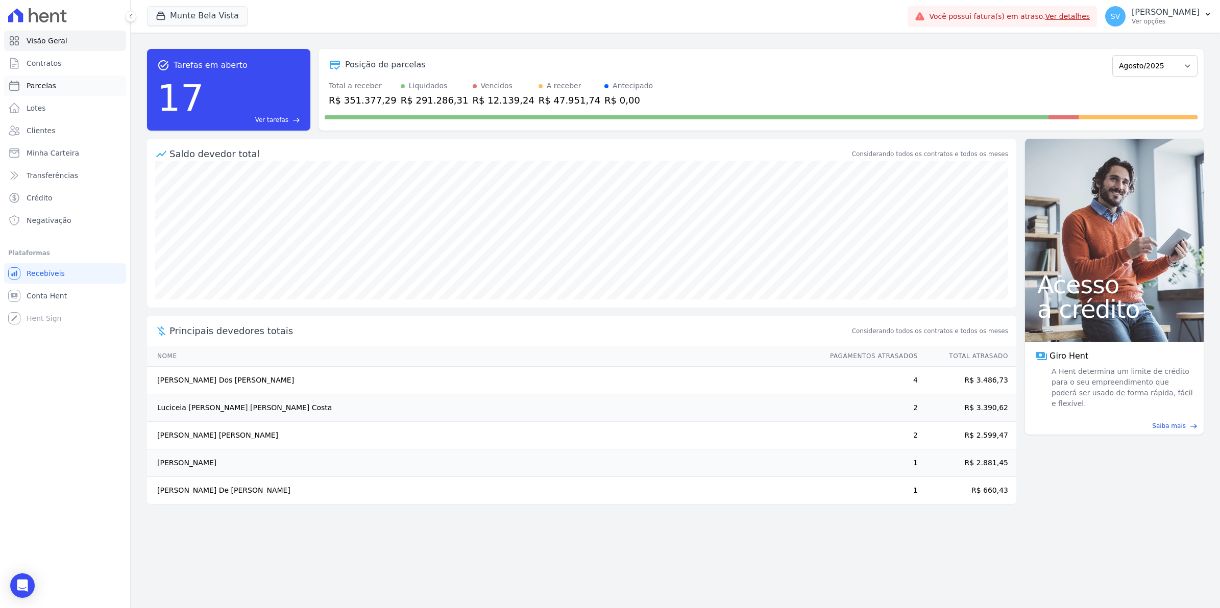
click at [30, 89] on span "Parcelas" at bounding box center [42, 86] width 30 height 10
select select
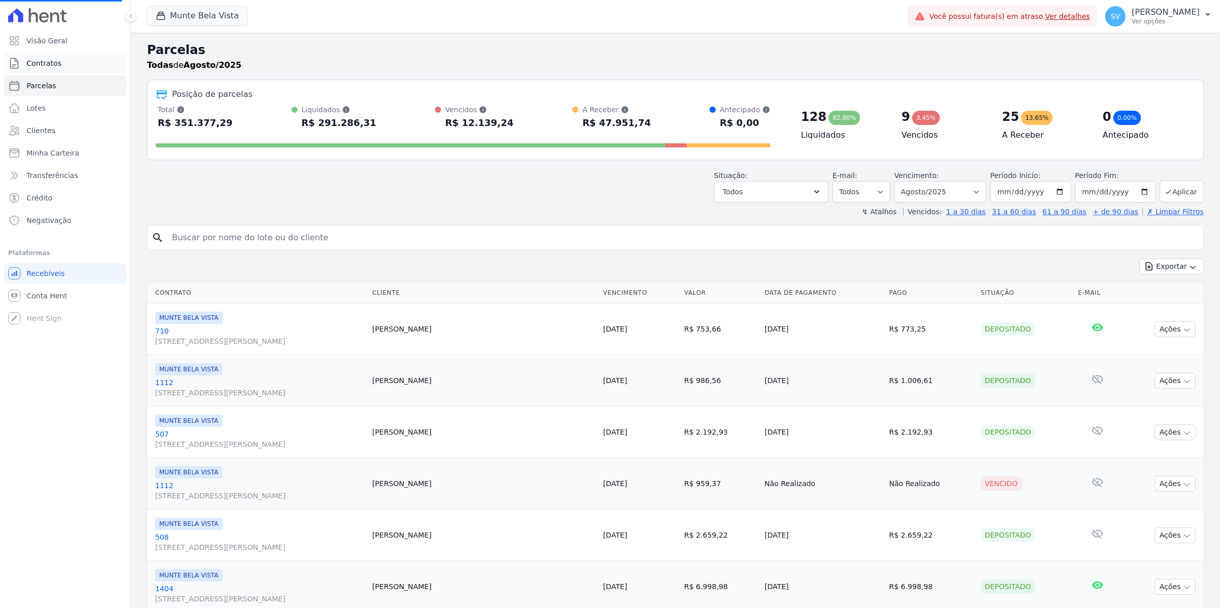
select select
click at [37, 60] on span "Contratos" at bounding box center [44, 63] width 35 height 10
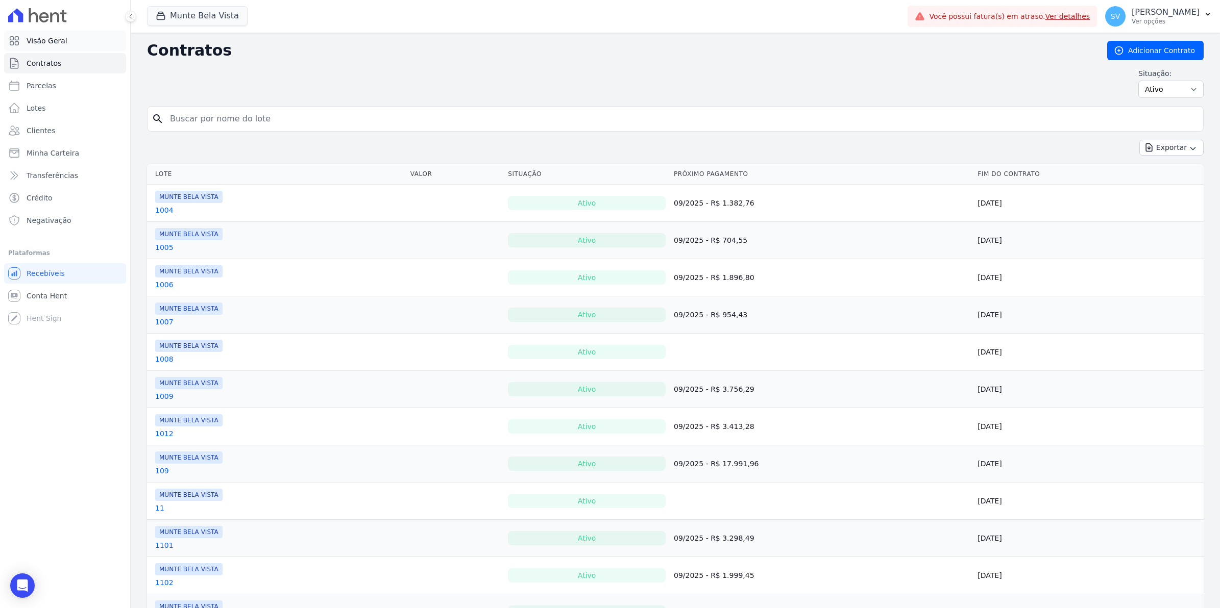
click at [41, 41] on span "Visão Geral" at bounding box center [47, 41] width 41 height 10
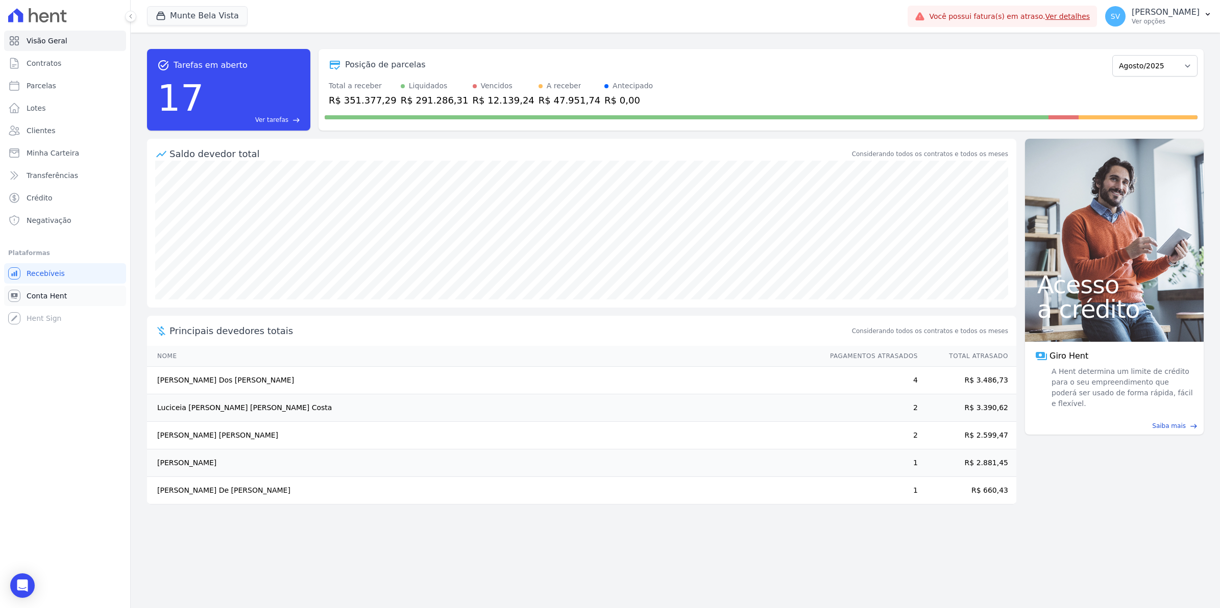
click at [53, 297] on span "Conta Hent" at bounding box center [47, 296] width 40 height 10
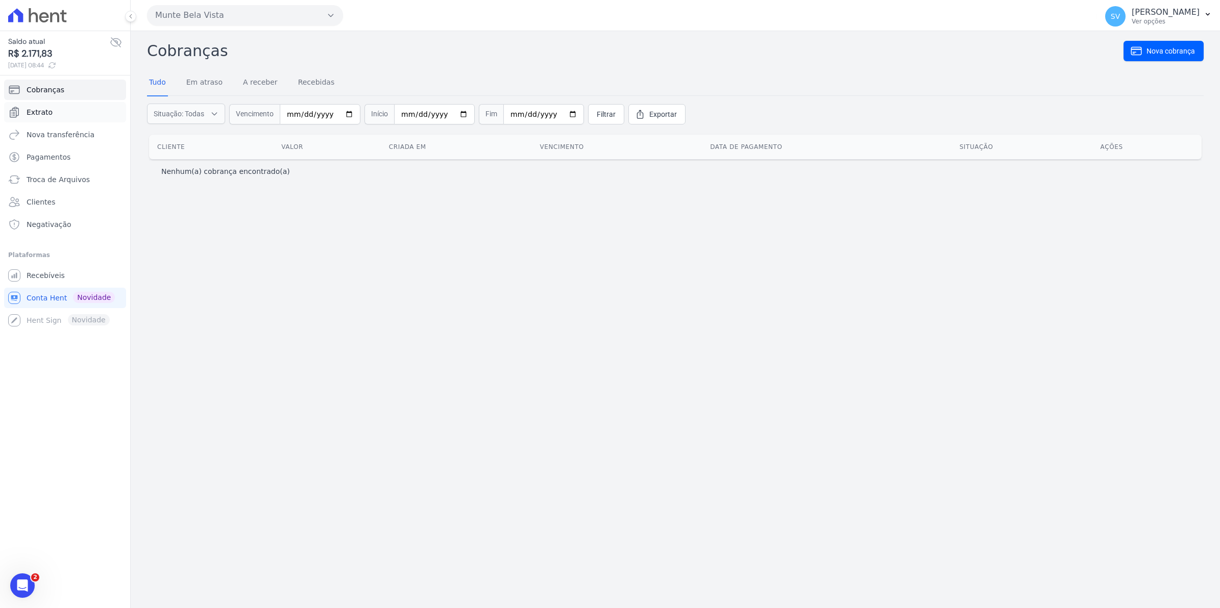
click at [29, 110] on span "Extrato" at bounding box center [40, 112] width 26 height 10
click at [55, 274] on span "Recebíveis" at bounding box center [46, 275] width 38 height 10
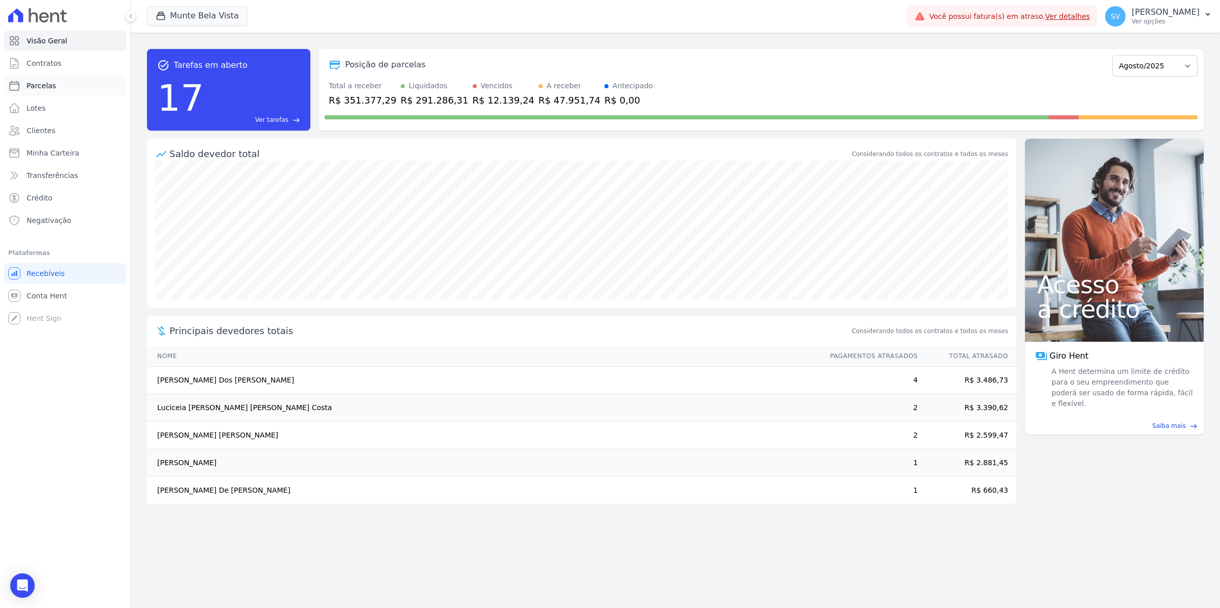
click at [60, 84] on link "Parcelas" at bounding box center [65, 86] width 122 height 20
select select
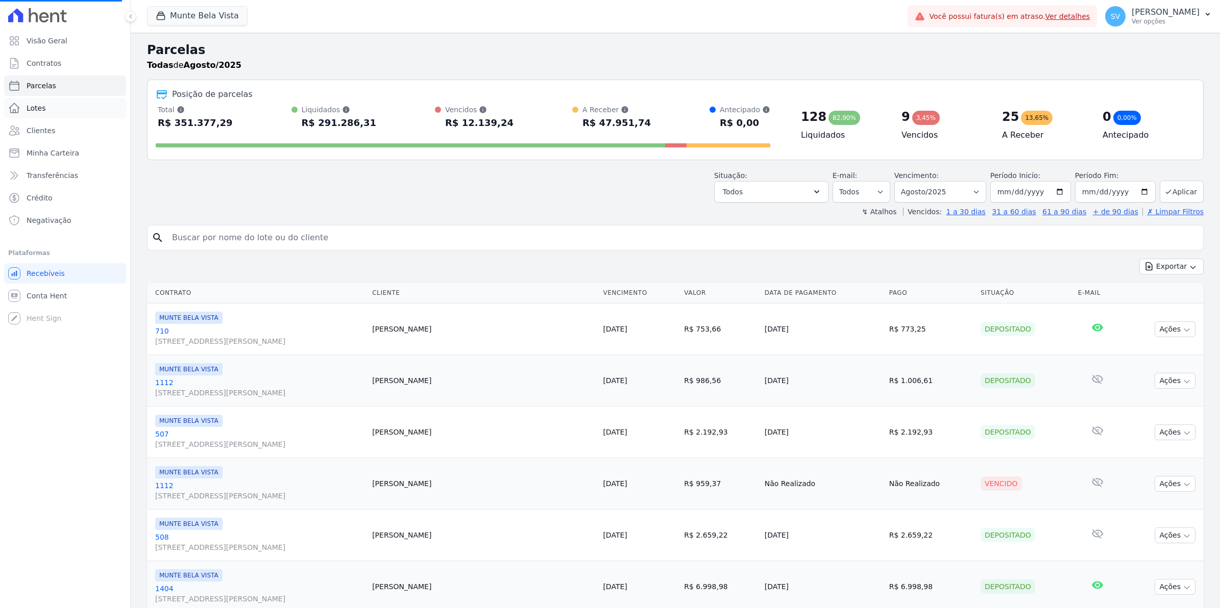
select select
click at [39, 279] on link "Recebíveis" at bounding box center [65, 273] width 122 height 20
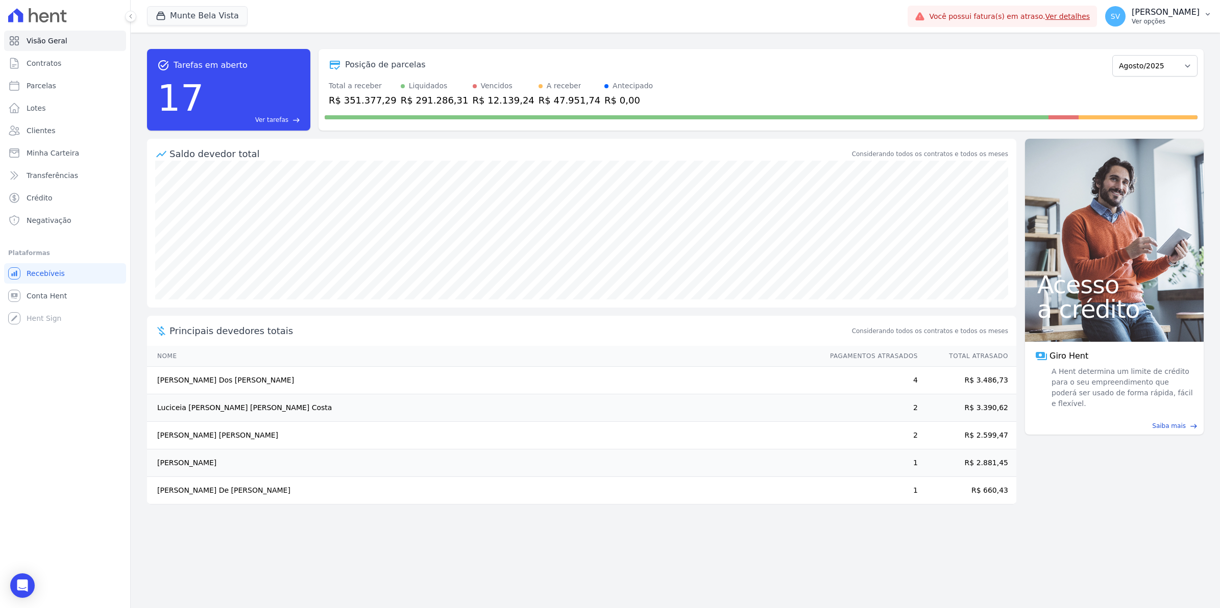
click at [1125, 22] on span "SV" at bounding box center [1115, 16] width 20 height 20
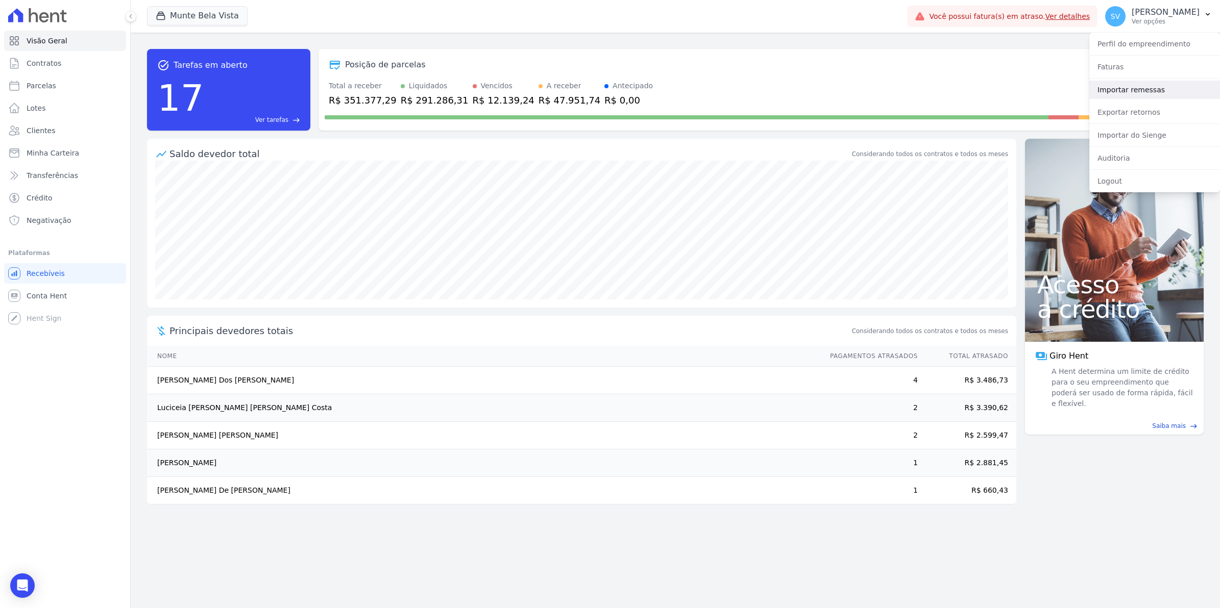
click at [1112, 89] on link "Importar remessas" at bounding box center [1154, 90] width 131 height 18
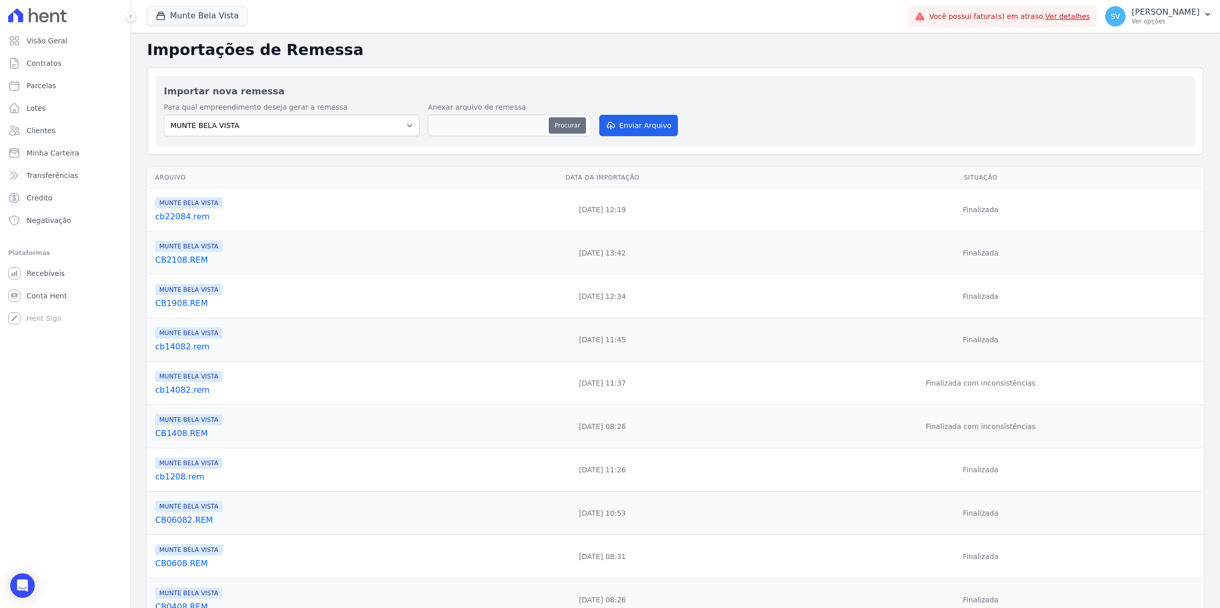
click at [577, 129] on button "Procurar" at bounding box center [567, 125] width 37 height 16
type input "CB2708.REM"
drag, startPoint x: 649, startPoint y: 126, endPoint x: 648, endPoint y: 133, distance: 7.2
click at [649, 130] on button "Enviar Arquivo" at bounding box center [638, 125] width 79 height 21
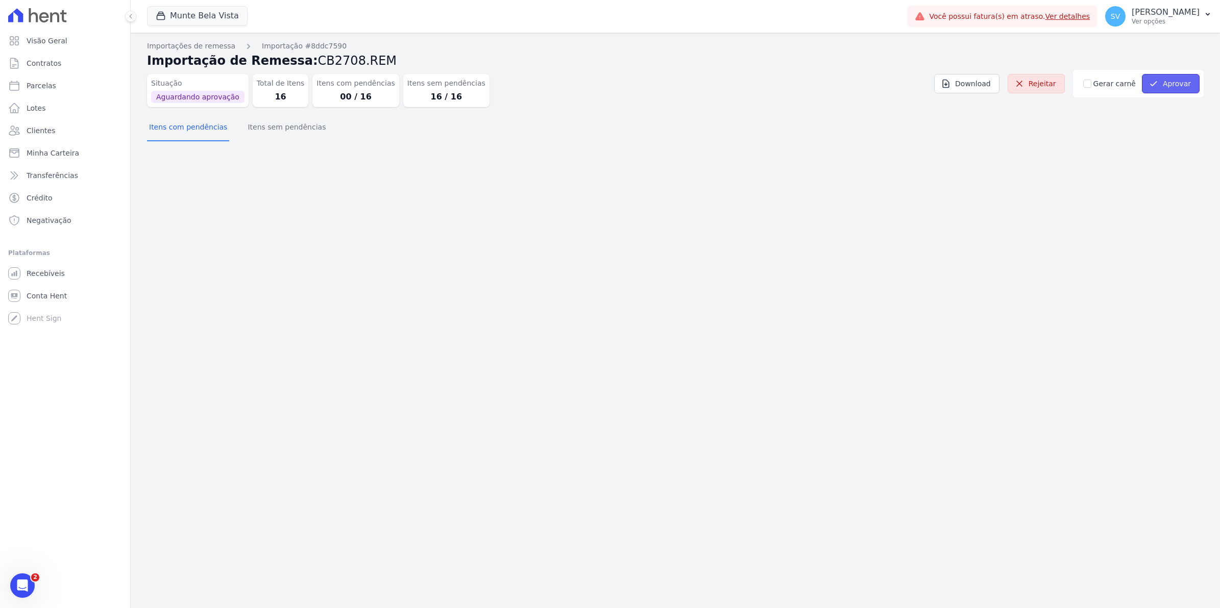
click at [1181, 83] on button "Aprovar" at bounding box center [1170, 83] width 58 height 19
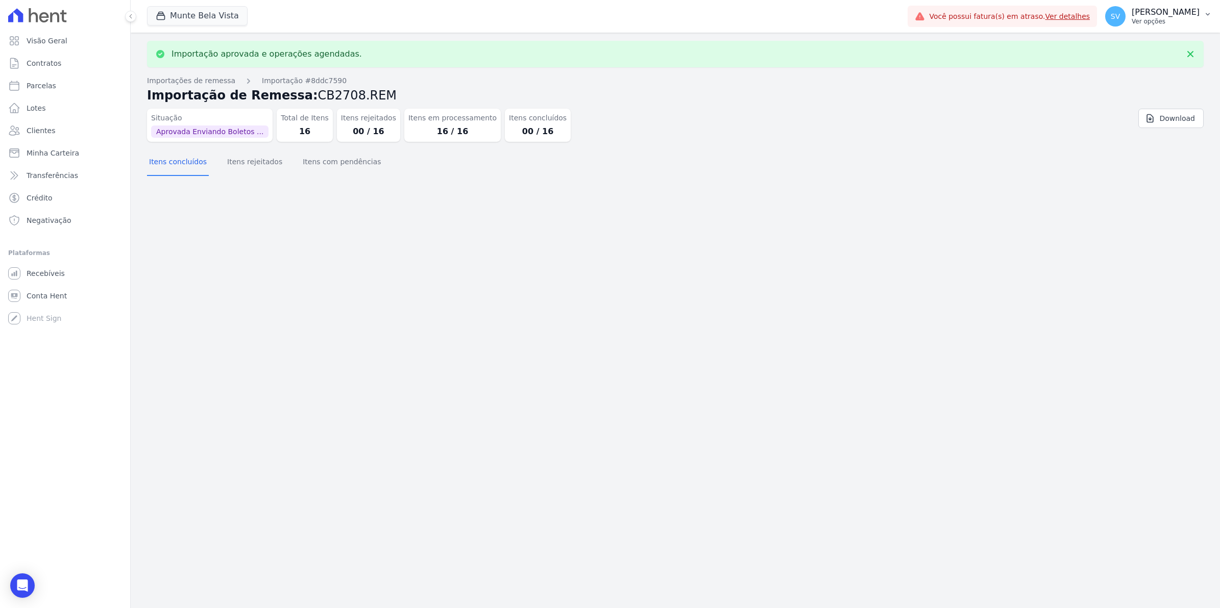
click at [1121, 20] on span "SV" at bounding box center [1115, 16] width 20 height 20
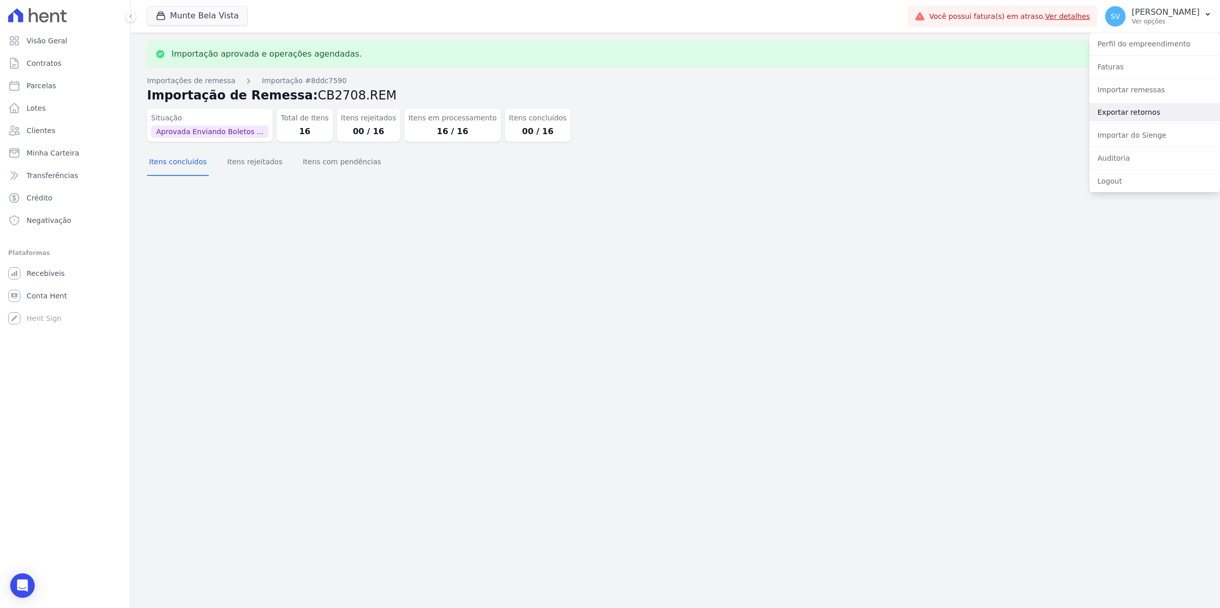
click at [1125, 113] on link "Exportar retornos" at bounding box center [1154, 112] width 131 height 18
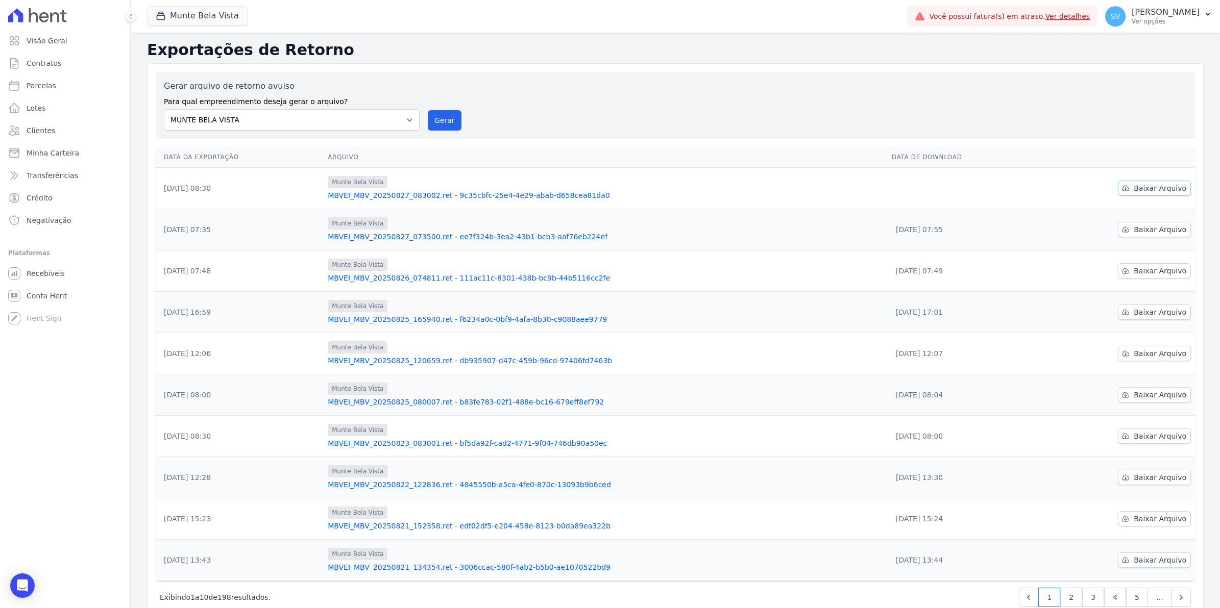
click at [1141, 190] on span "Baixar Arquivo" at bounding box center [1159, 188] width 53 height 10
click at [436, 120] on button "Gerar" at bounding box center [445, 120] width 34 height 20
click at [437, 120] on button "Gerar" at bounding box center [445, 120] width 34 height 20
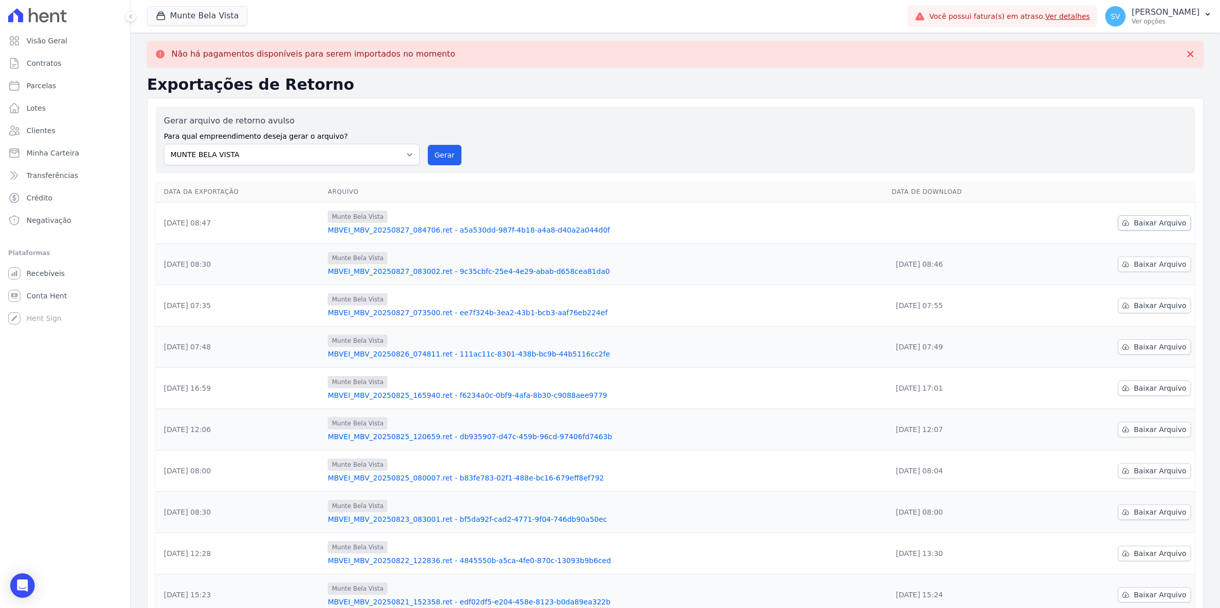
click at [1147, 223] on span "Baixar Arquivo" at bounding box center [1159, 223] width 53 height 10
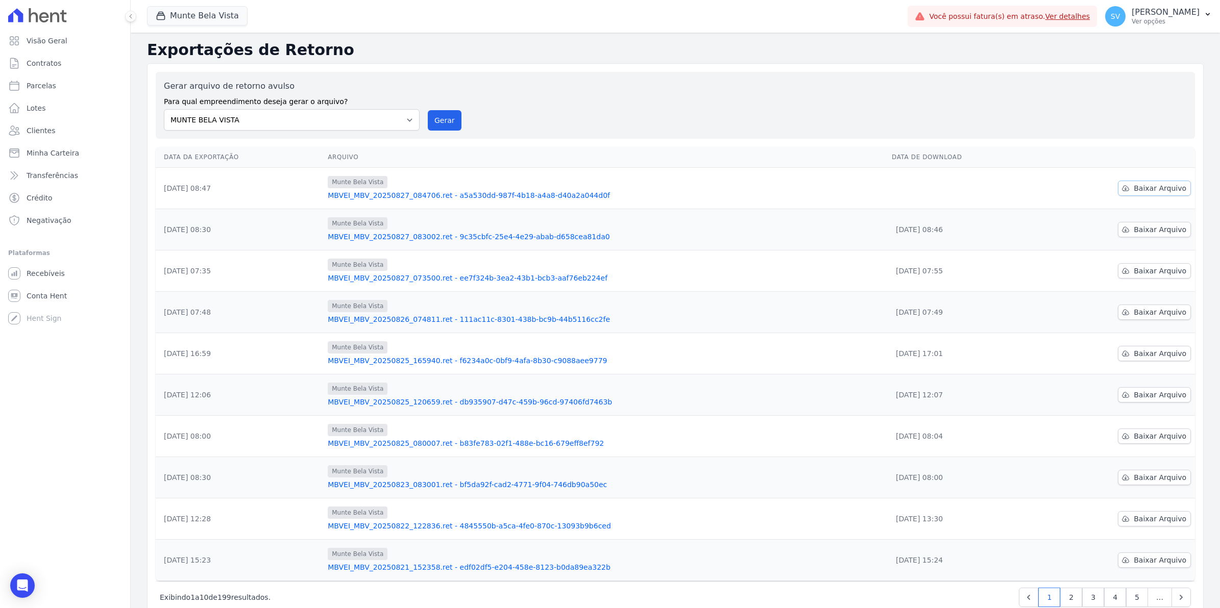
click at [1164, 189] on span "Baixar Arquivo" at bounding box center [1159, 188] width 53 height 10
click at [708, 161] on th "Arquivo" at bounding box center [606, 157] width 564 height 21
click at [1136, 194] on link "Baixar Arquivo" at bounding box center [1153, 188] width 73 height 15
click at [24, 297] on link "Conta Hent" at bounding box center [65, 296] width 122 height 20
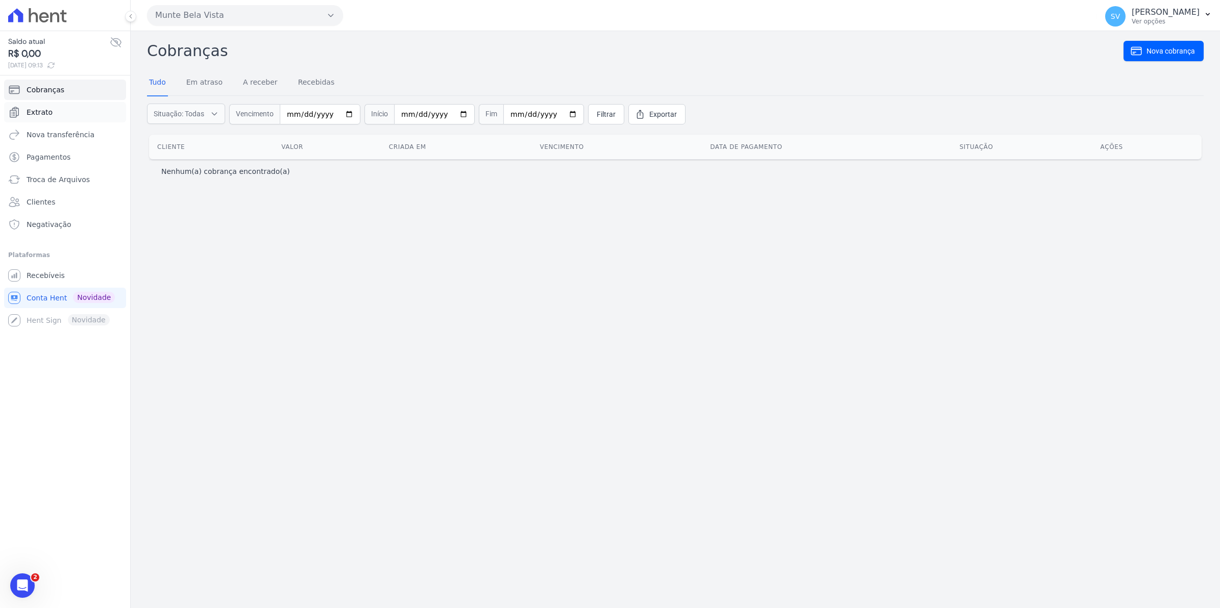
click at [42, 113] on span "Extrato" at bounding box center [40, 112] width 26 height 10
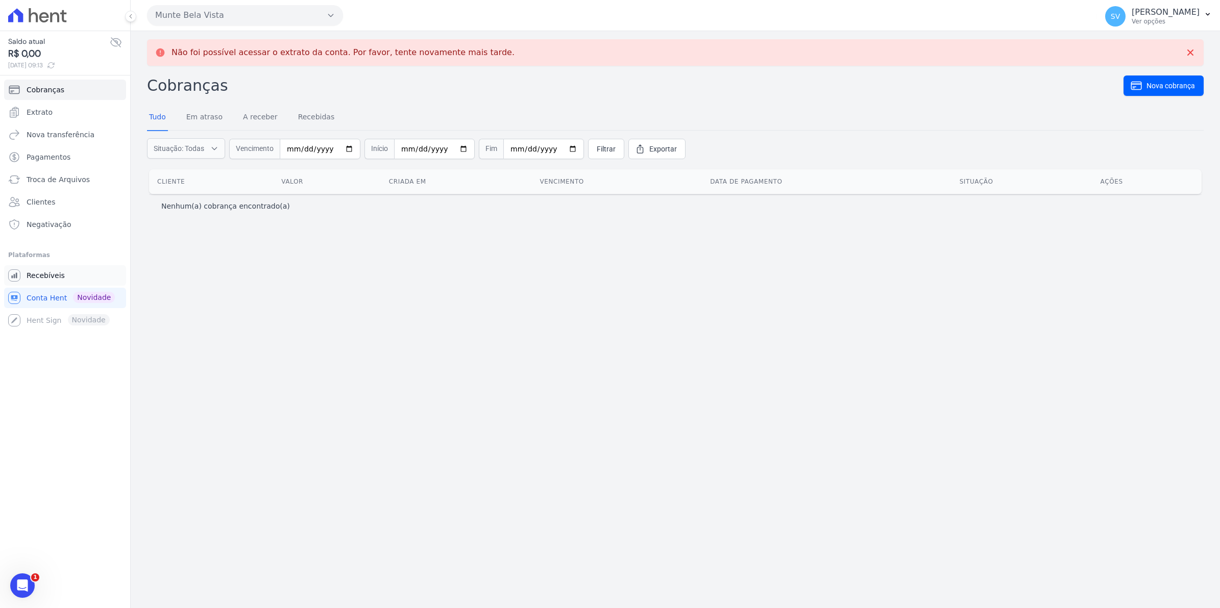
click at [37, 278] on span "Recebíveis" at bounding box center [46, 275] width 38 height 10
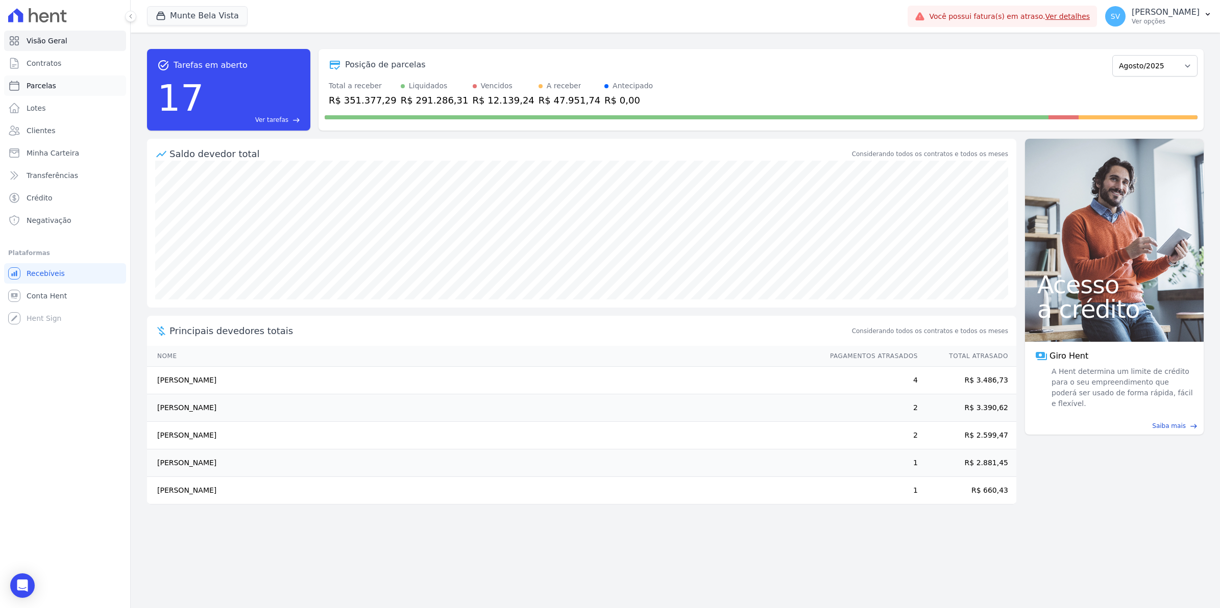
click at [36, 83] on span "Parcelas" at bounding box center [42, 86] width 30 height 10
select select
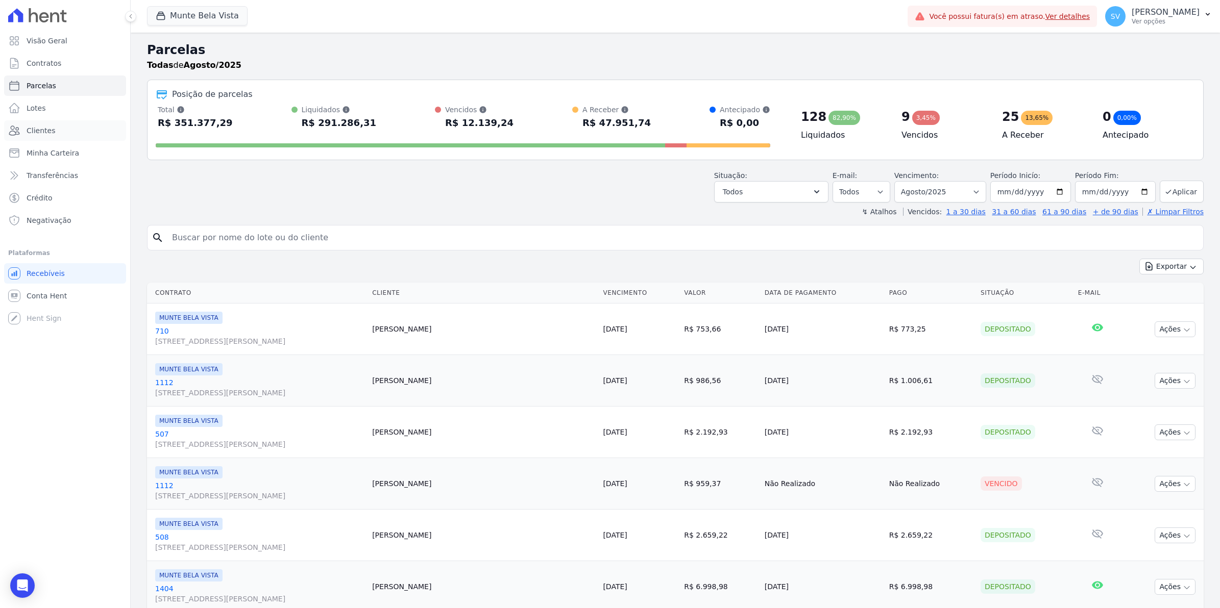
click at [54, 131] on link "Clientes" at bounding box center [65, 130] width 122 height 20
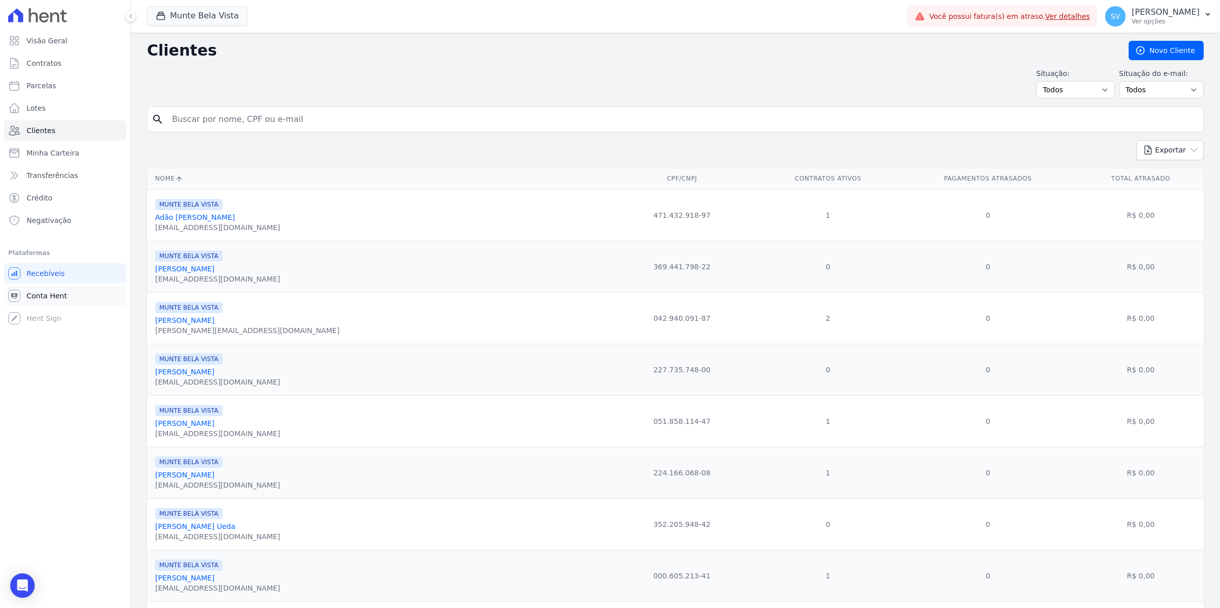
click at [39, 297] on span "Conta Hent" at bounding box center [47, 296] width 40 height 10
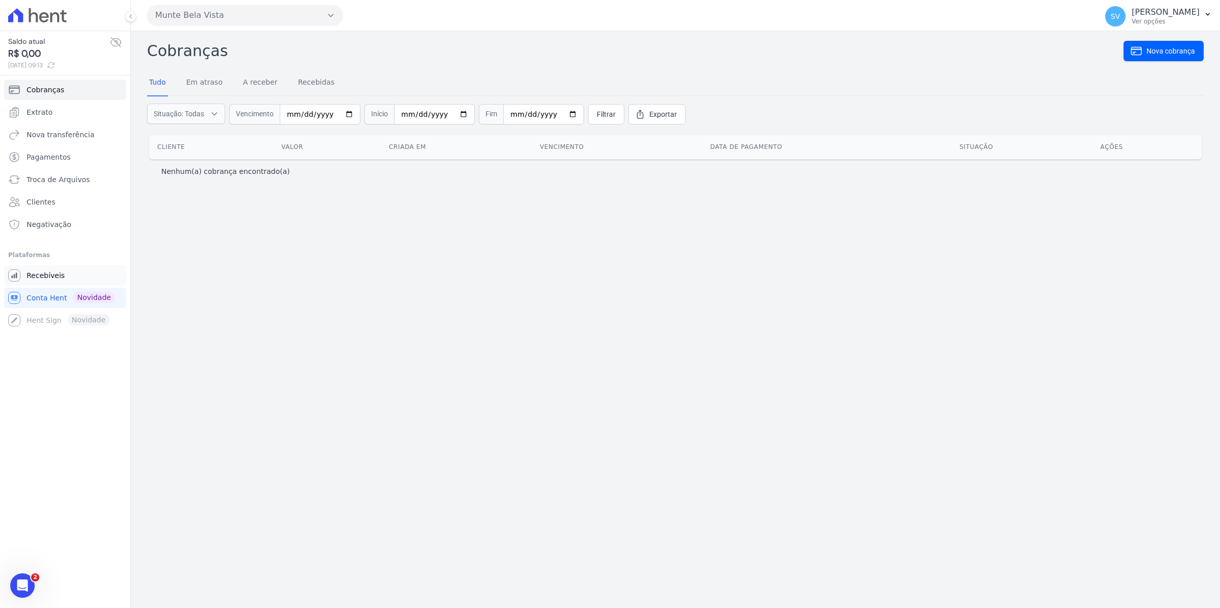
click at [43, 274] on span "Recebíveis" at bounding box center [46, 275] width 38 height 10
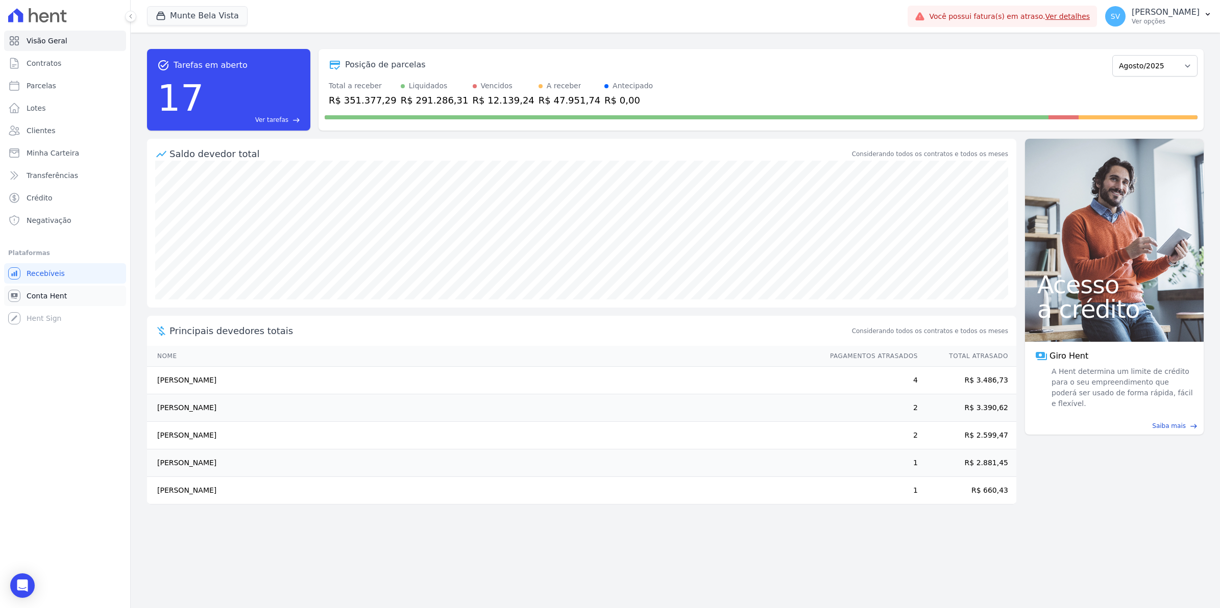
click at [42, 292] on span "Conta Hent" at bounding box center [47, 296] width 40 height 10
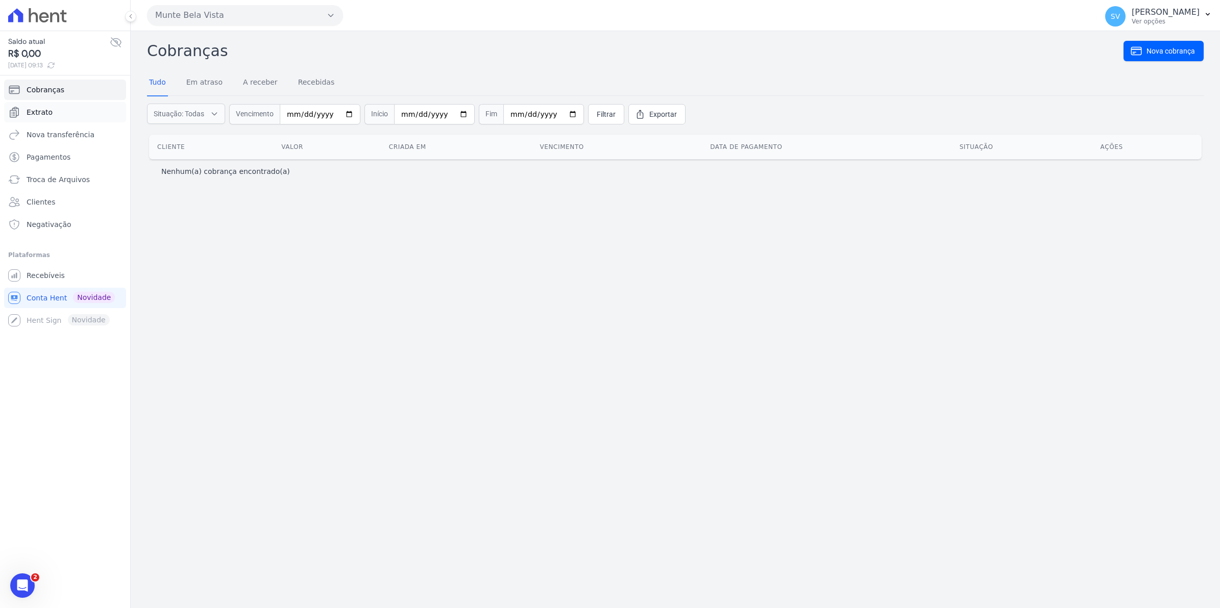
click at [35, 110] on span "Extrato" at bounding box center [40, 112] width 26 height 10
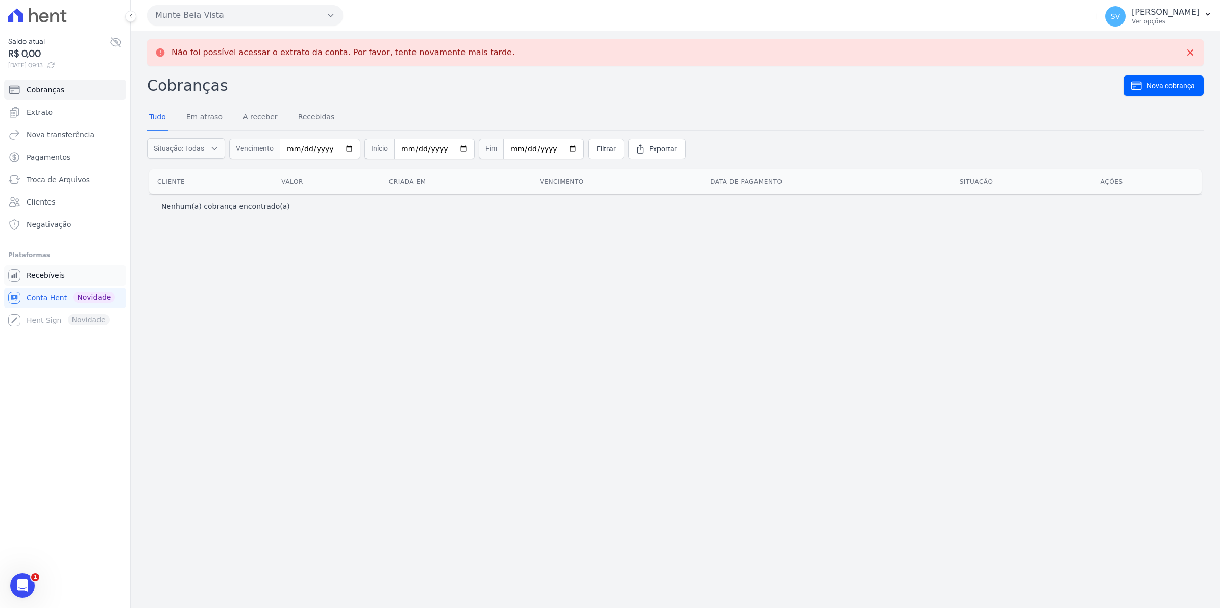
click at [36, 279] on span "Recebíveis" at bounding box center [46, 275] width 38 height 10
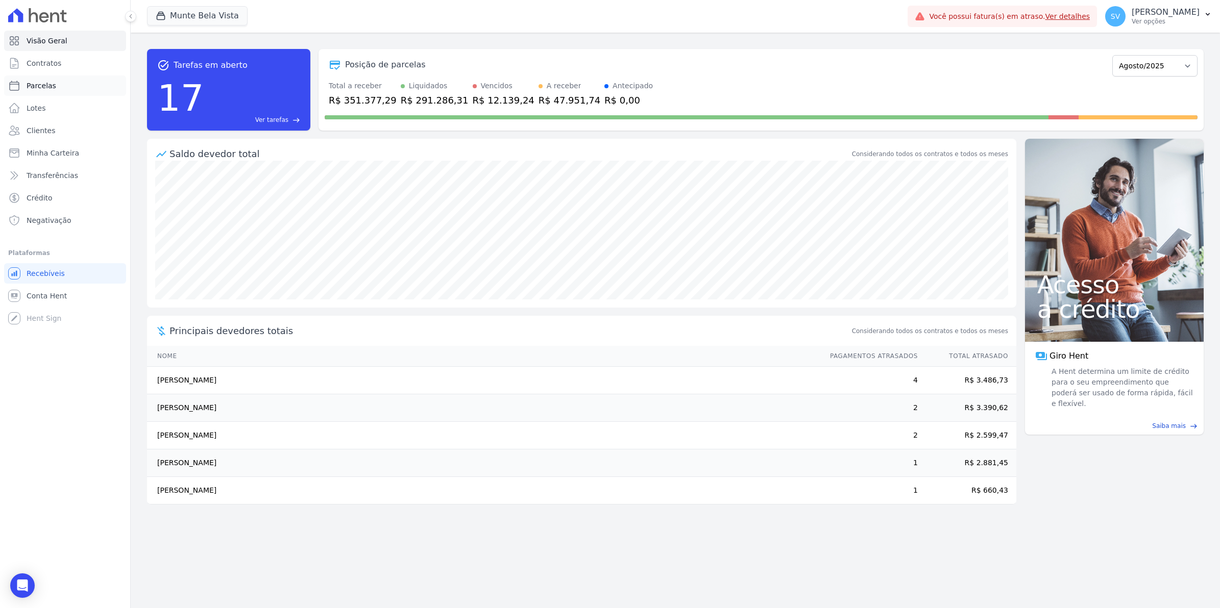
click at [41, 83] on span "Parcelas" at bounding box center [42, 86] width 30 height 10
select select
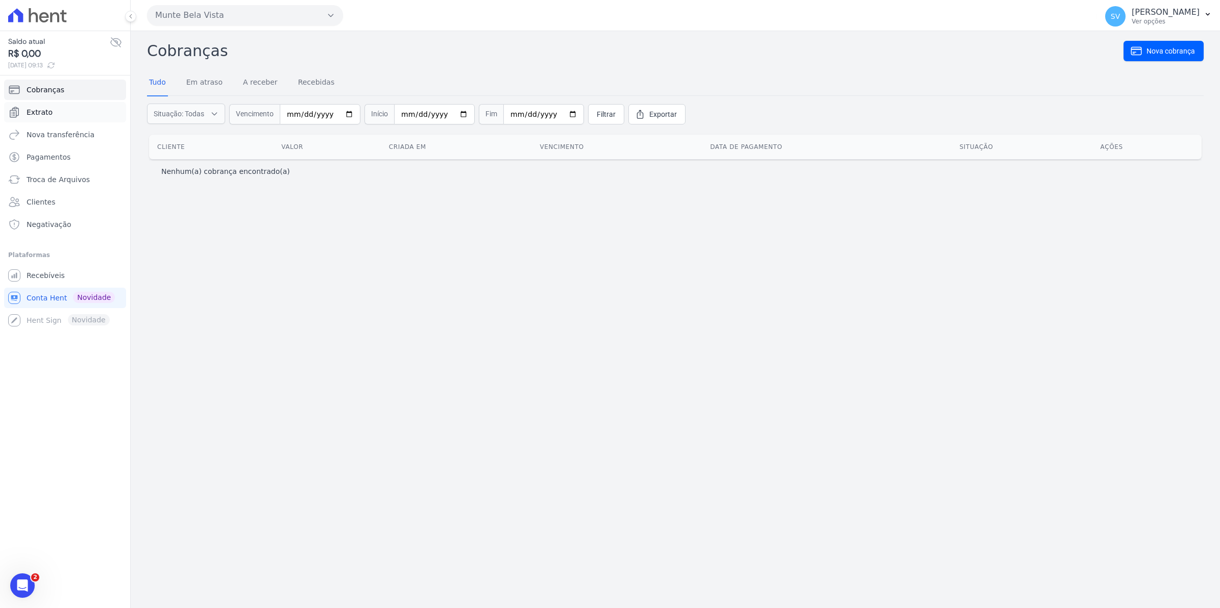
click at [43, 110] on span "Extrato" at bounding box center [40, 112] width 26 height 10
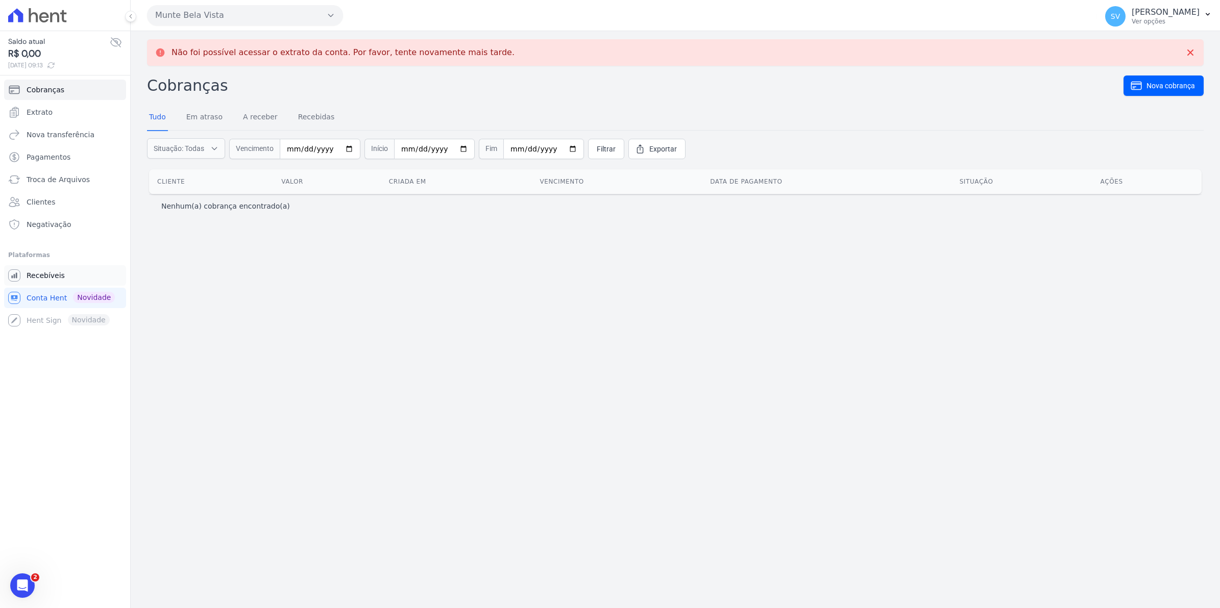
click at [41, 272] on span "Recebíveis" at bounding box center [46, 275] width 38 height 10
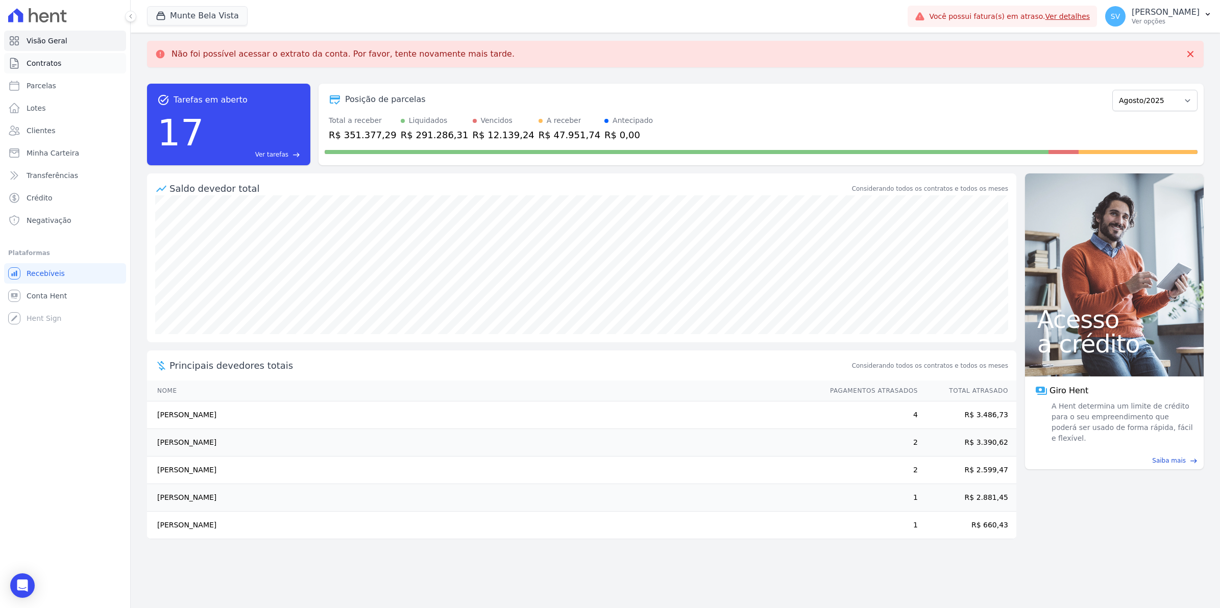
click at [44, 60] on span "Contratos" at bounding box center [44, 63] width 35 height 10
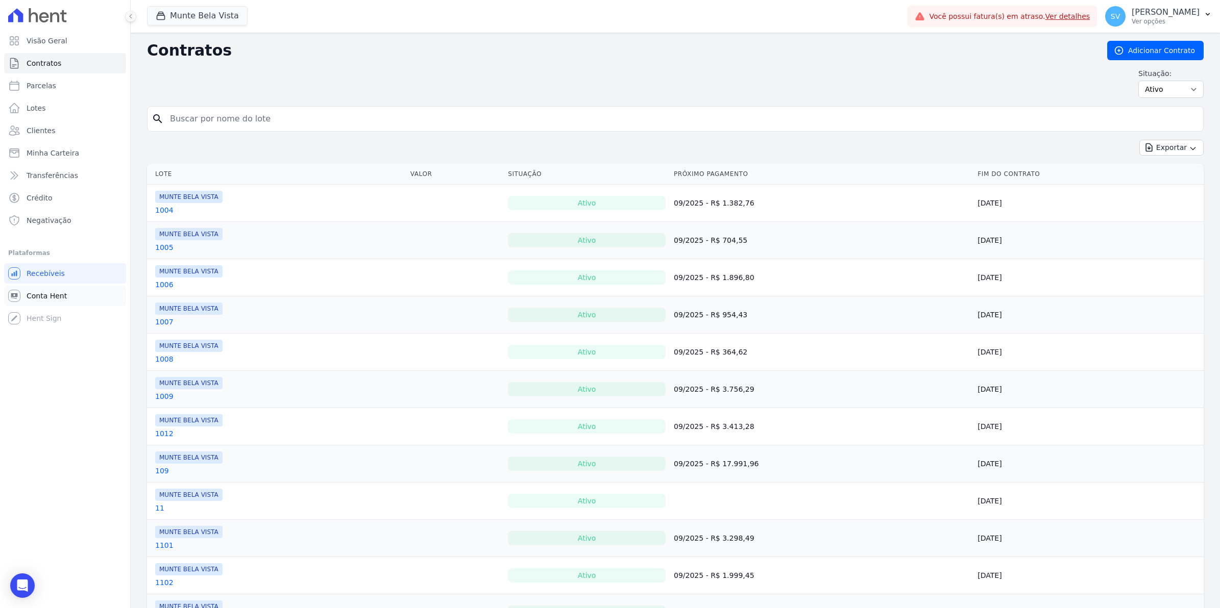
click at [32, 297] on span "Conta Hent" at bounding box center [47, 296] width 40 height 10
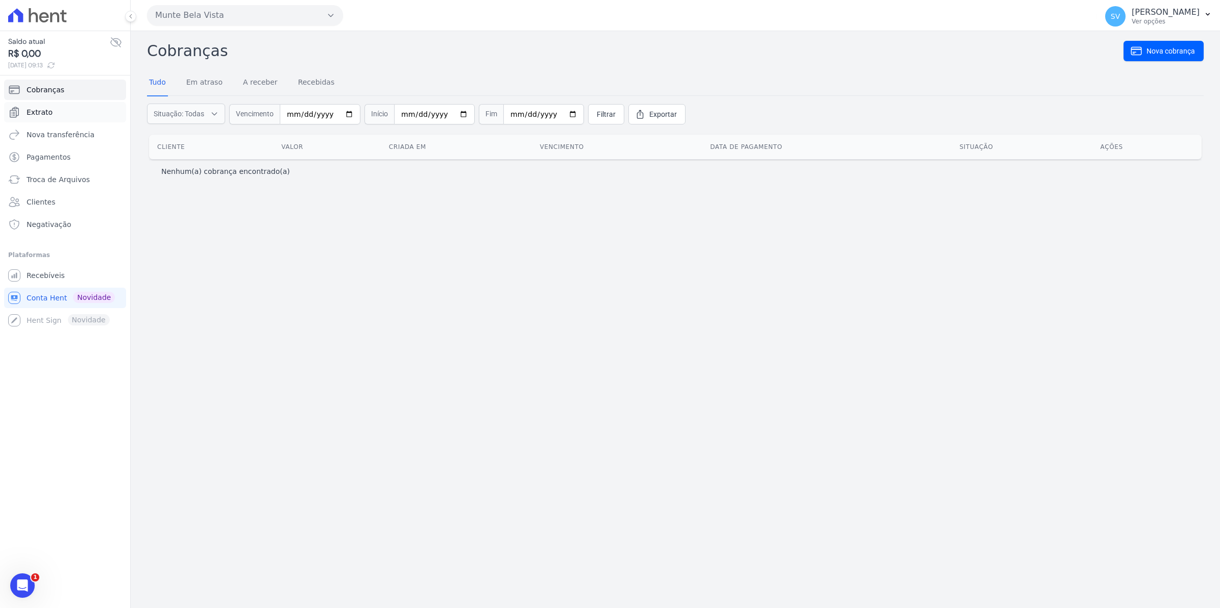
click at [46, 112] on span "Extrato" at bounding box center [40, 112] width 26 height 10
click at [39, 116] on span "Extrato" at bounding box center [40, 112] width 26 height 10
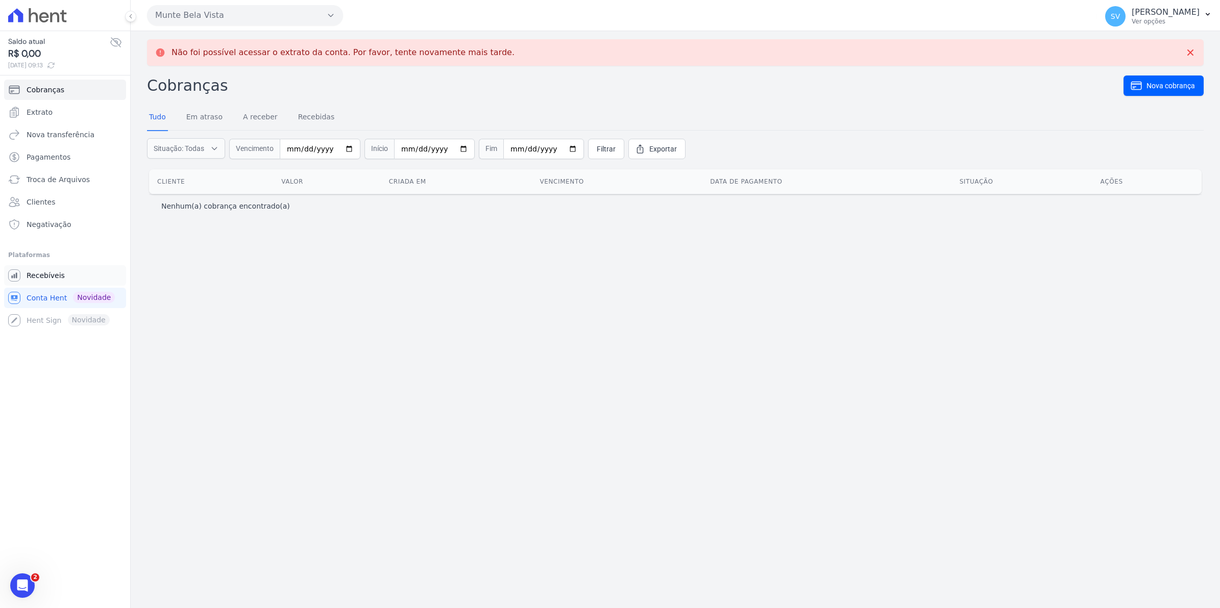
click at [47, 278] on span "Recebíveis" at bounding box center [46, 275] width 38 height 10
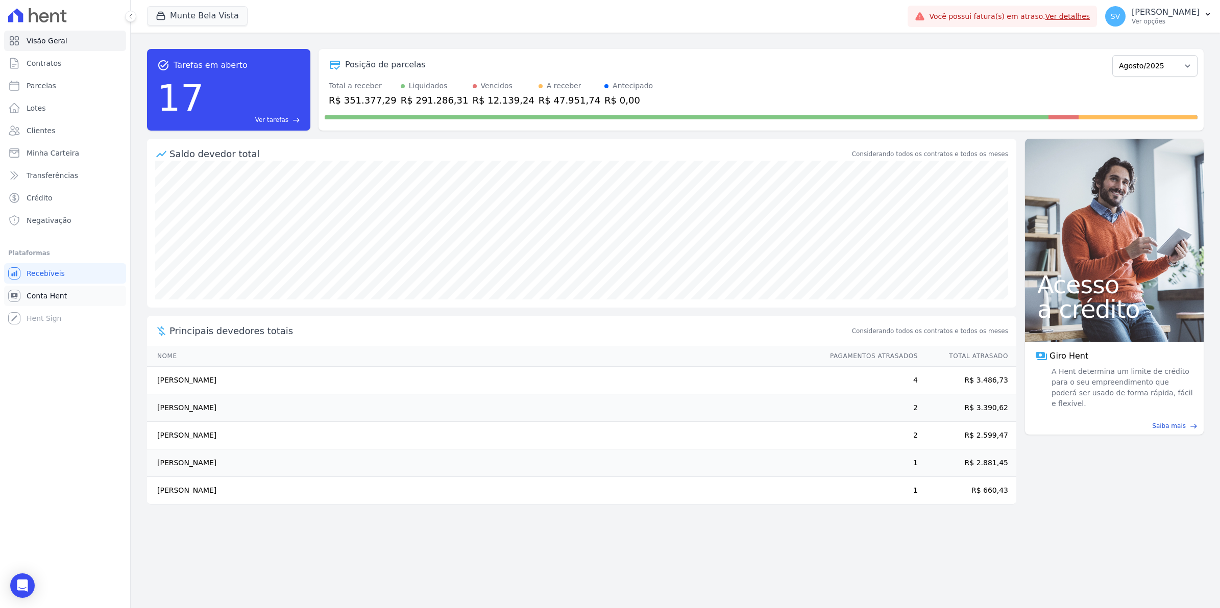
click at [53, 291] on span "Conta Hent" at bounding box center [47, 296] width 40 height 10
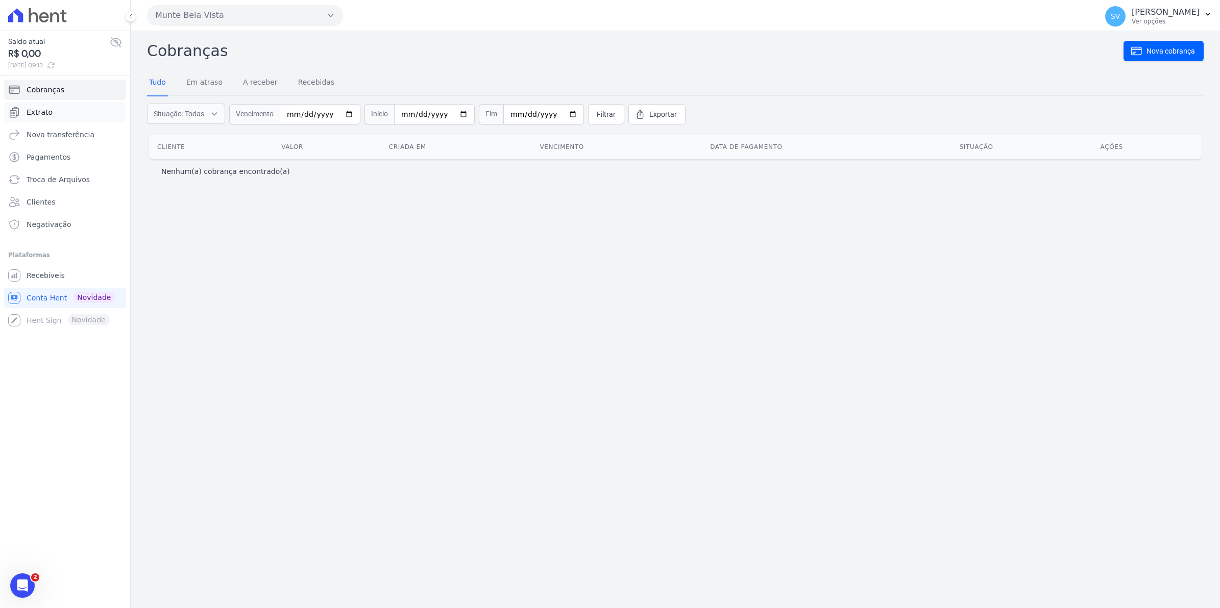
click at [27, 116] on span "Extrato" at bounding box center [40, 112] width 26 height 10
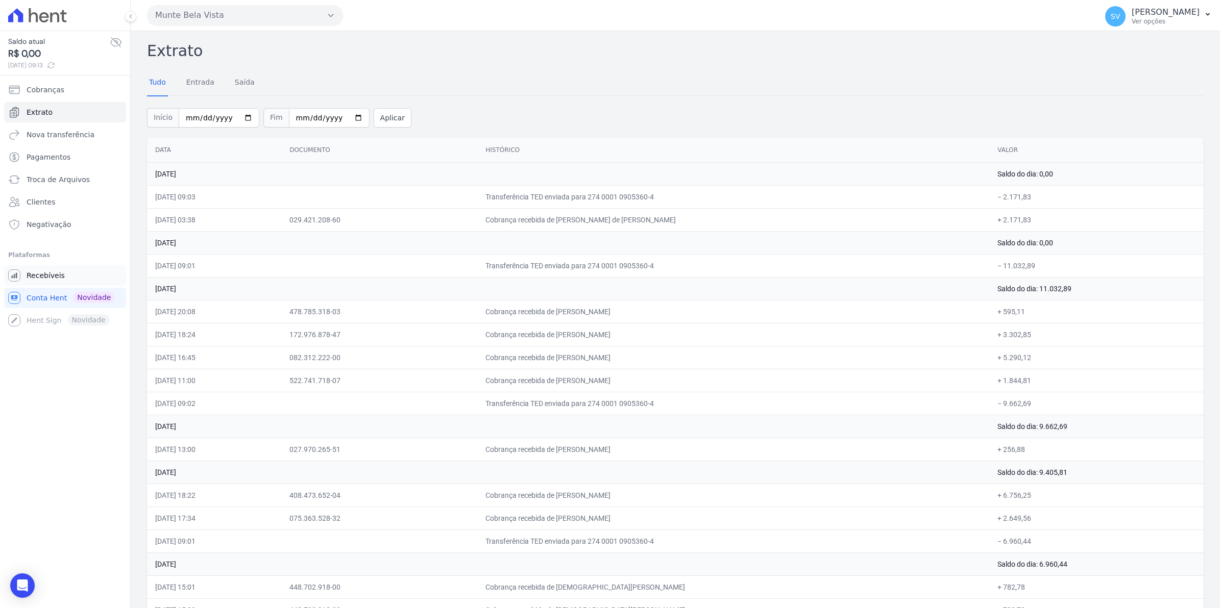
click at [58, 275] on span "Recebíveis" at bounding box center [46, 275] width 38 height 10
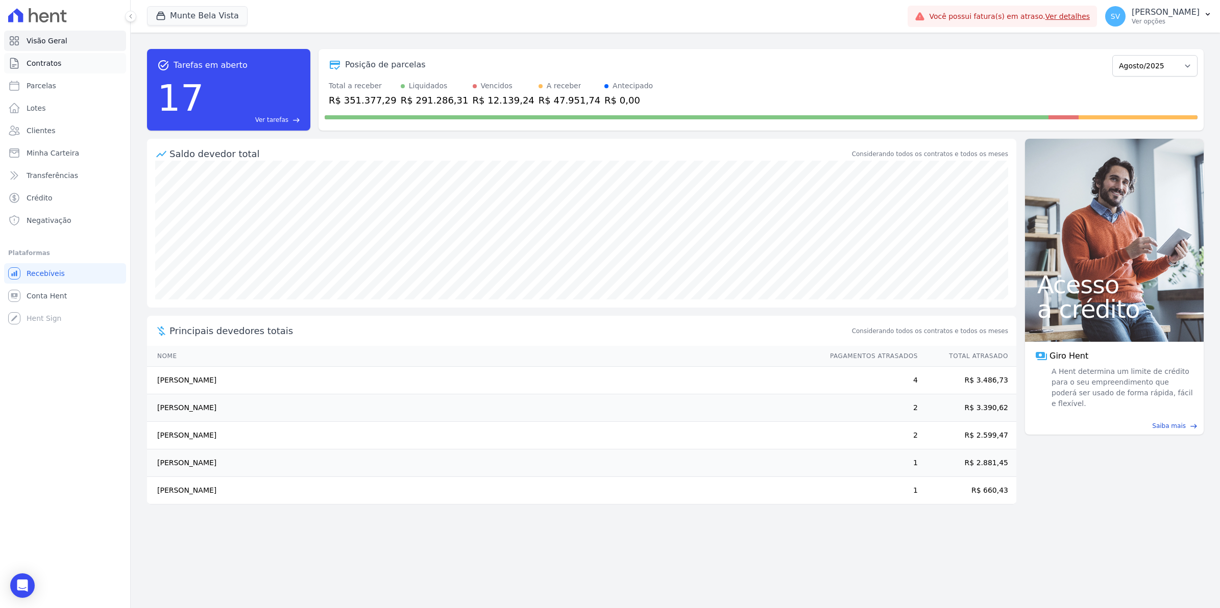
click at [41, 67] on span "Contratos" at bounding box center [44, 63] width 35 height 10
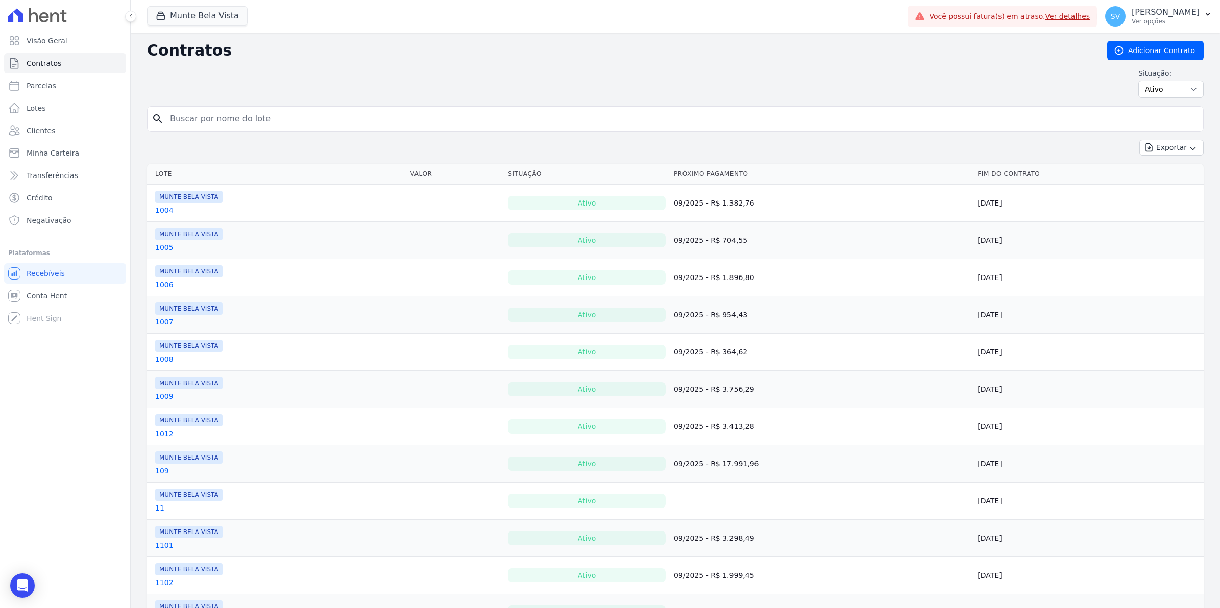
click at [188, 121] on input "search" at bounding box center [681, 119] width 1035 height 20
type input "j"
type input "LIGIA"
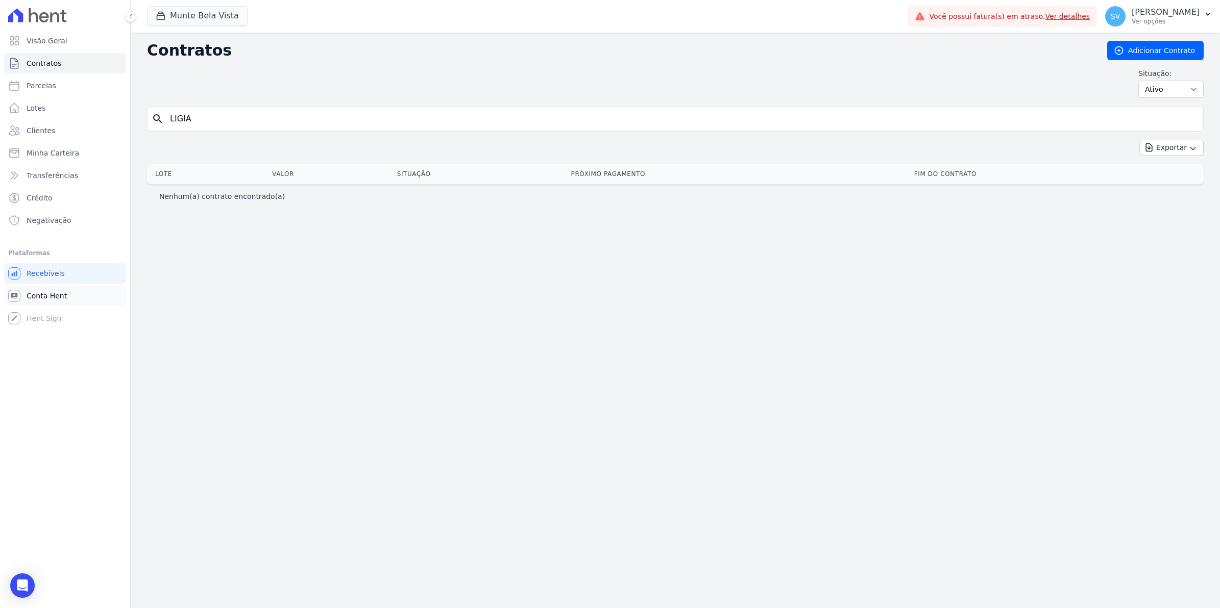
click at [18, 297] on icon at bounding box center [14, 296] width 12 height 12
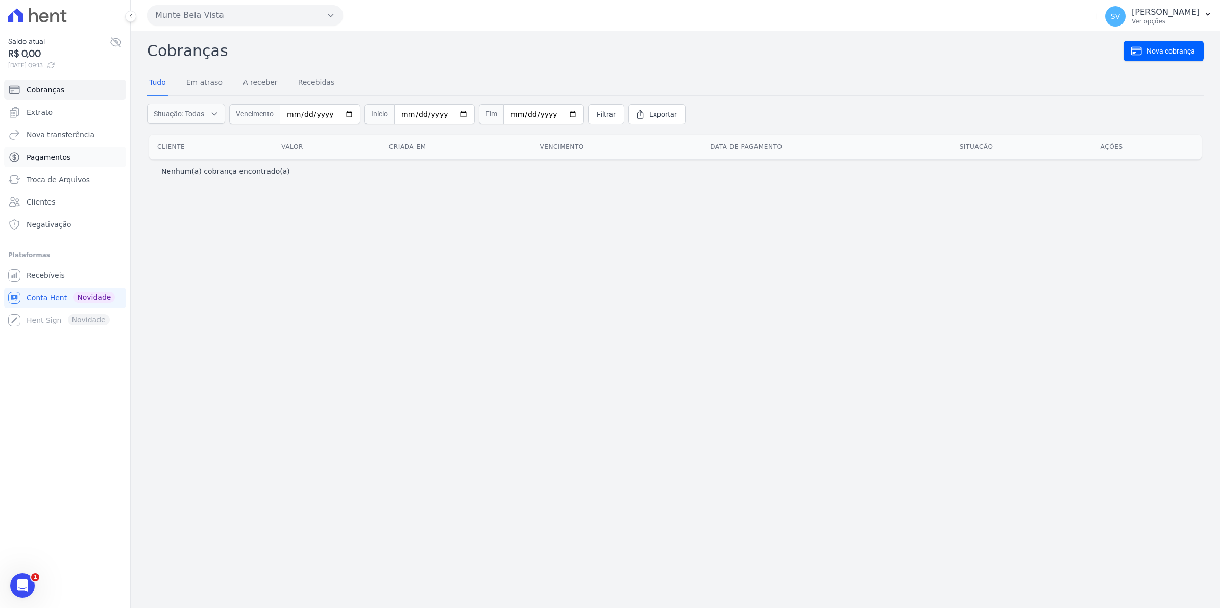
click at [43, 153] on span "Pagamentos" at bounding box center [49, 157] width 44 height 10
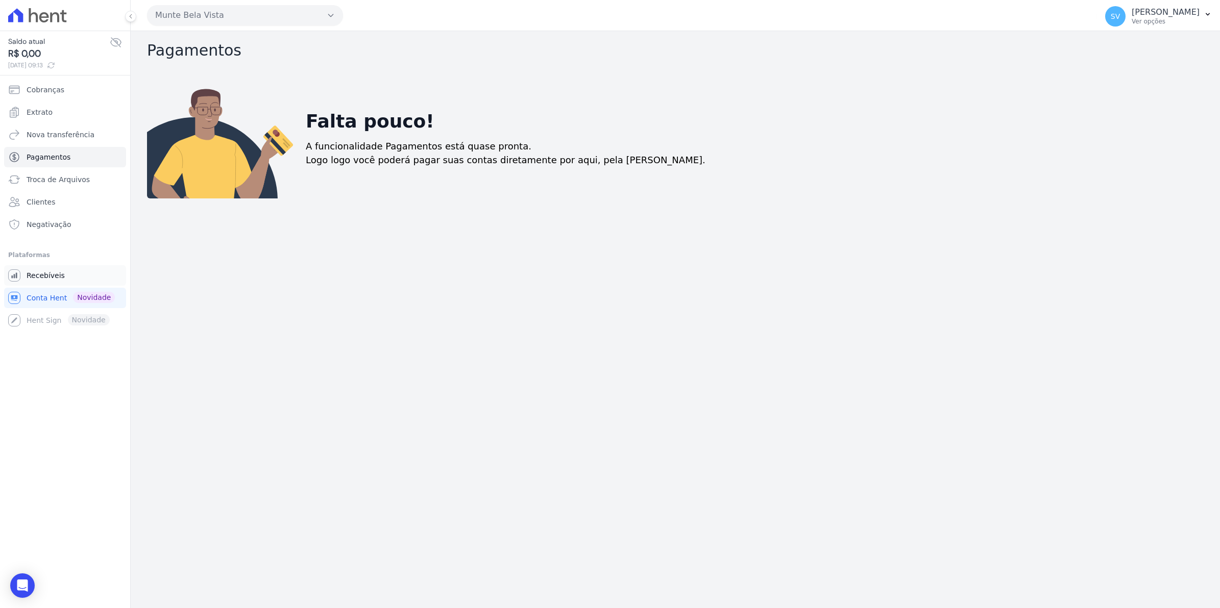
click at [43, 271] on span "Recebíveis" at bounding box center [46, 275] width 38 height 10
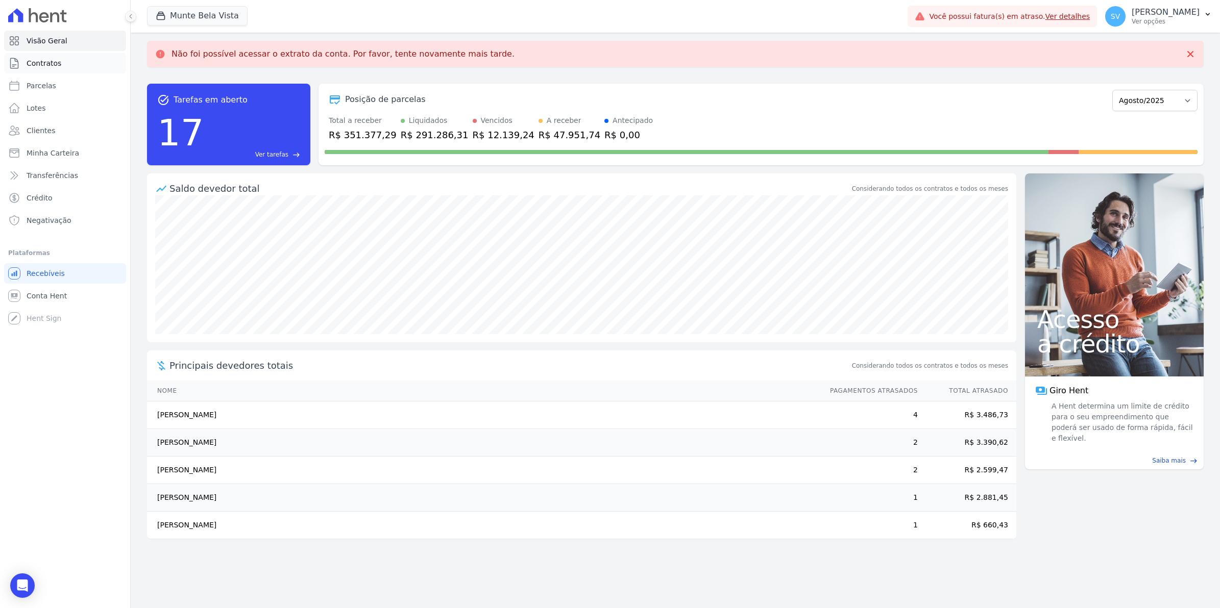
click at [43, 64] on span "Contratos" at bounding box center [44, 63] width 35 height 10
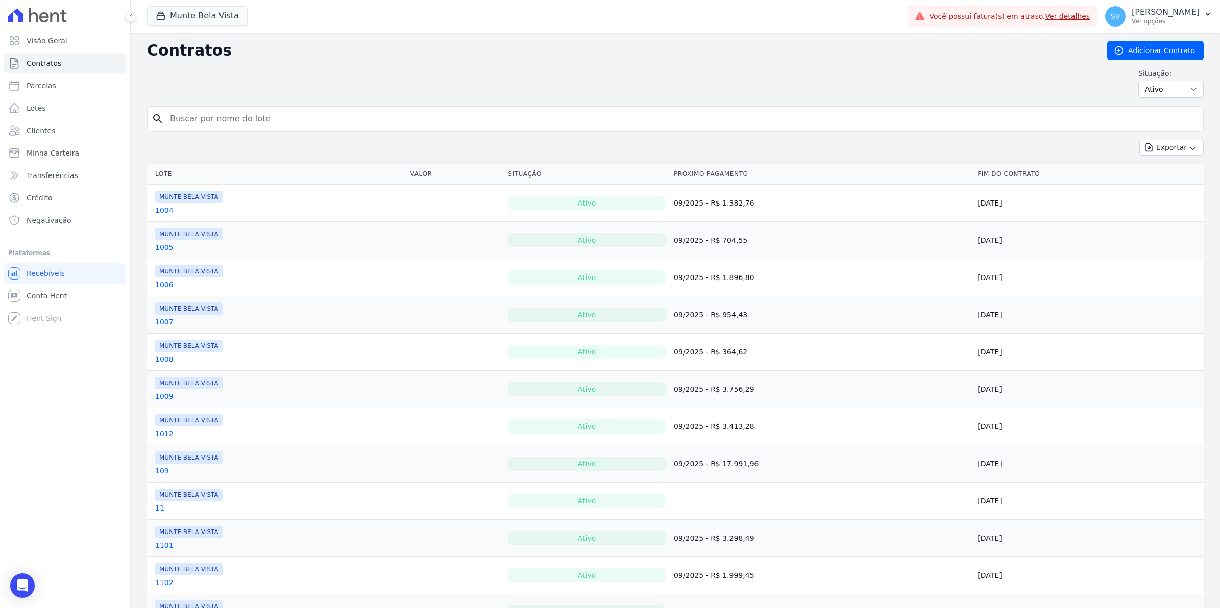
click at [256, 123] on input "search" at bounding box center [681, 119] width 1035 height 20
type input "ligia]"
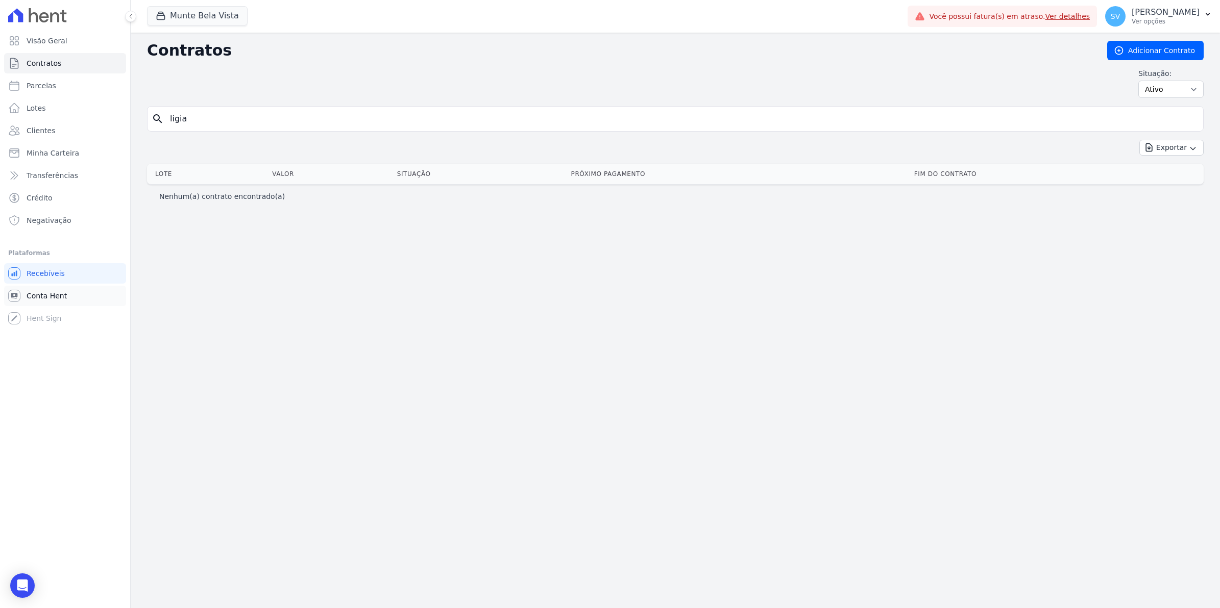
click at [69, 292] on link "Conta Hent" at bounding box center [65, 296] width 122 height 20
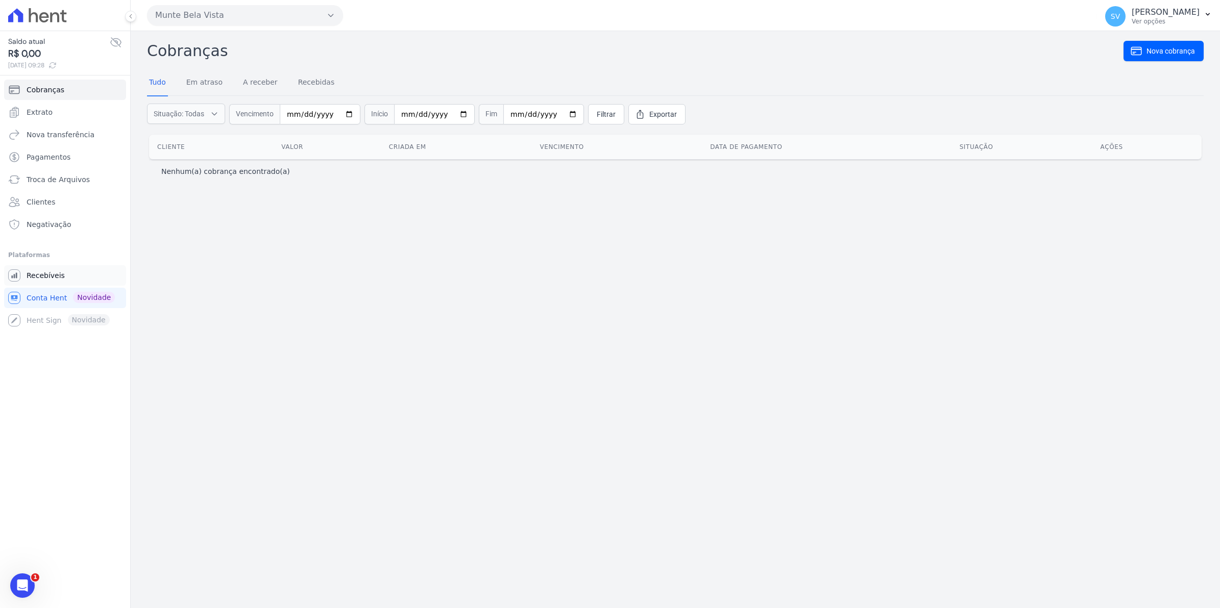
click at [41, 279] on span "Recebíveis" at bounding box center [46, 275] width 38 height 10
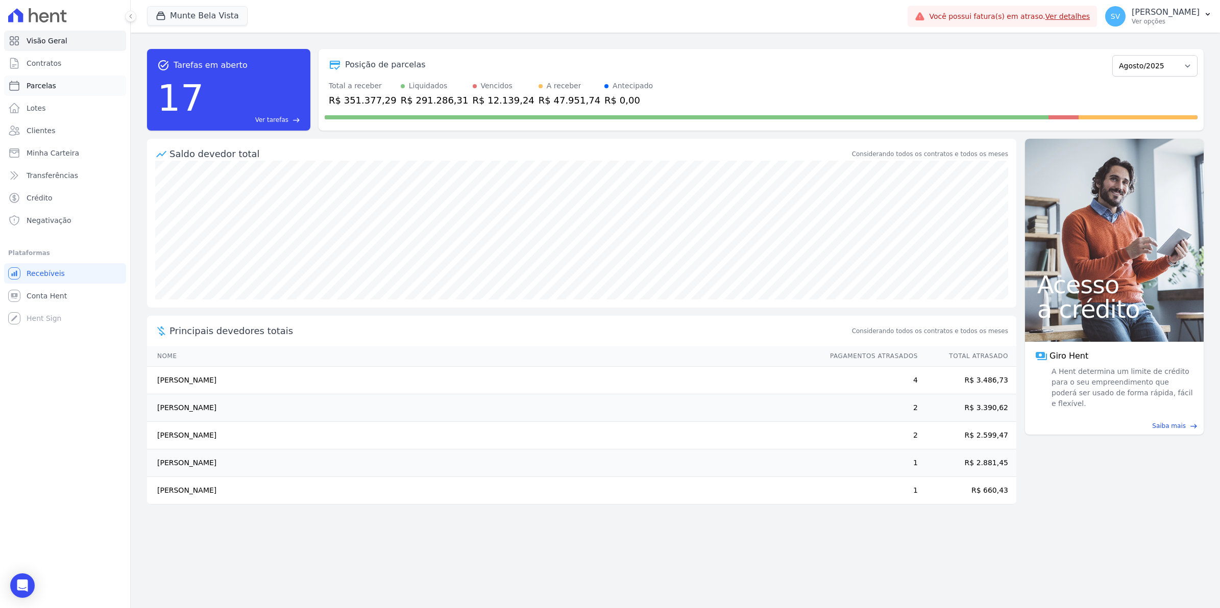
click at [41, 88] on span "Parcelas" at bounding box center [42, 86] width 30 height 10
select select
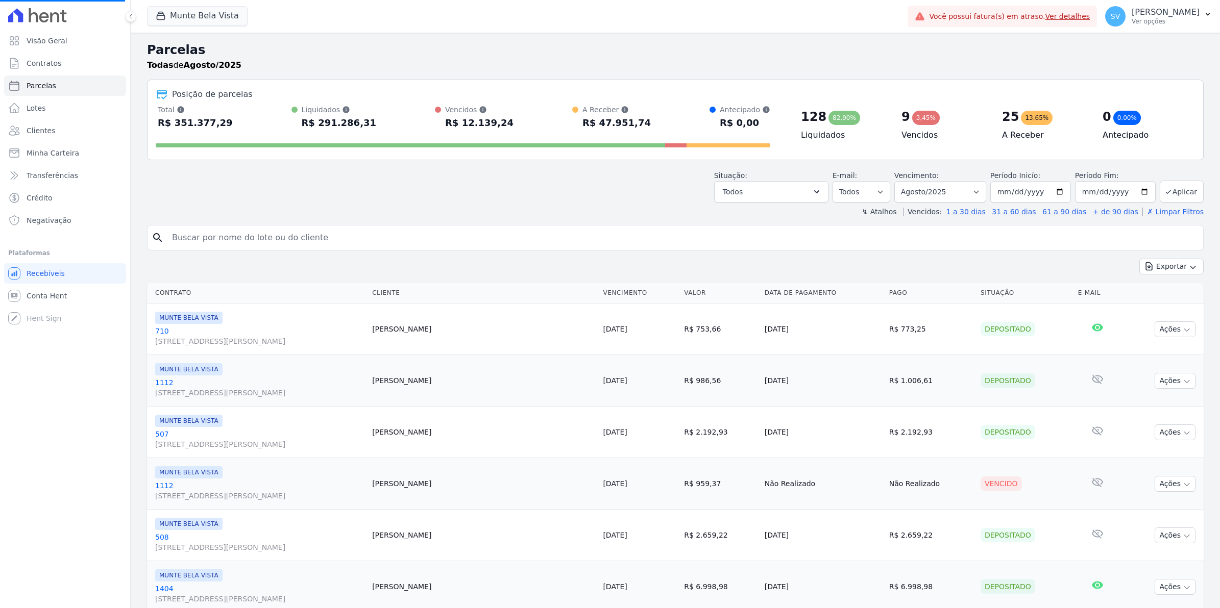
click at [233, 245] on input "search" at bounding box center [682, 238] width 1033 height 20
select select
click at [233, 245] on input "search" at bounding box center [682, 238] width 1033 height 20
type input "LIGIA"
select select
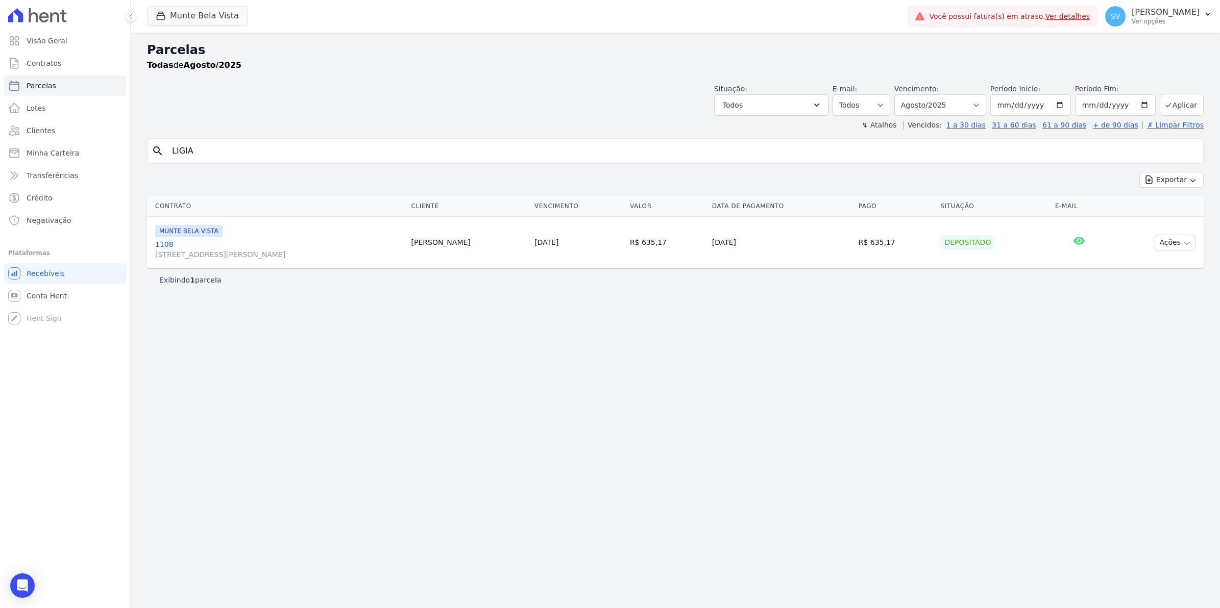
click at [165, 245] on link "1108 [STREET_ADDRESS]" at bounding box center [279, 249] width 248 height 20
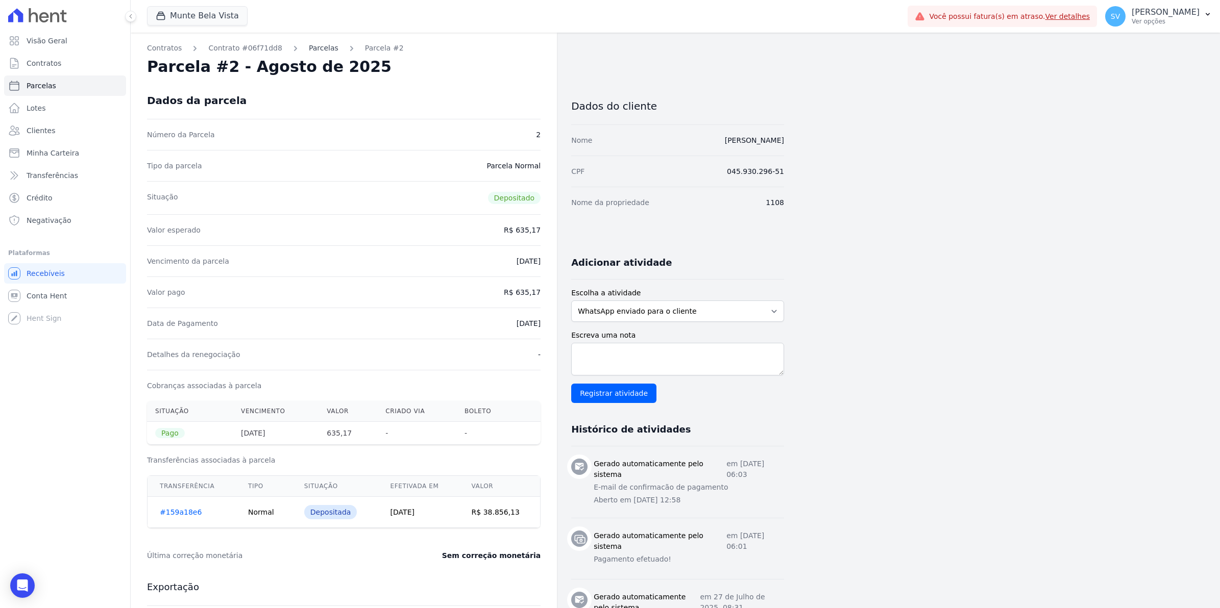
click at [309, 49] on link "Parcelas" at bounding box center [324, 48] width 30 height 11
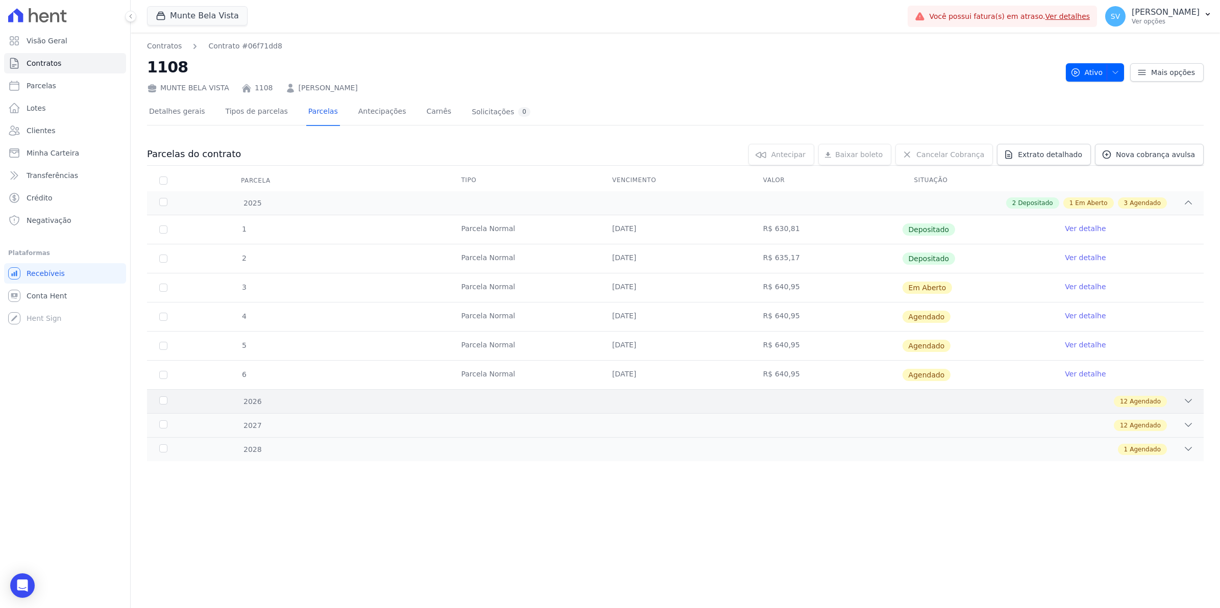
click at [1190, 400] on icon at bounding box center [1188, 401] width 10 height 10
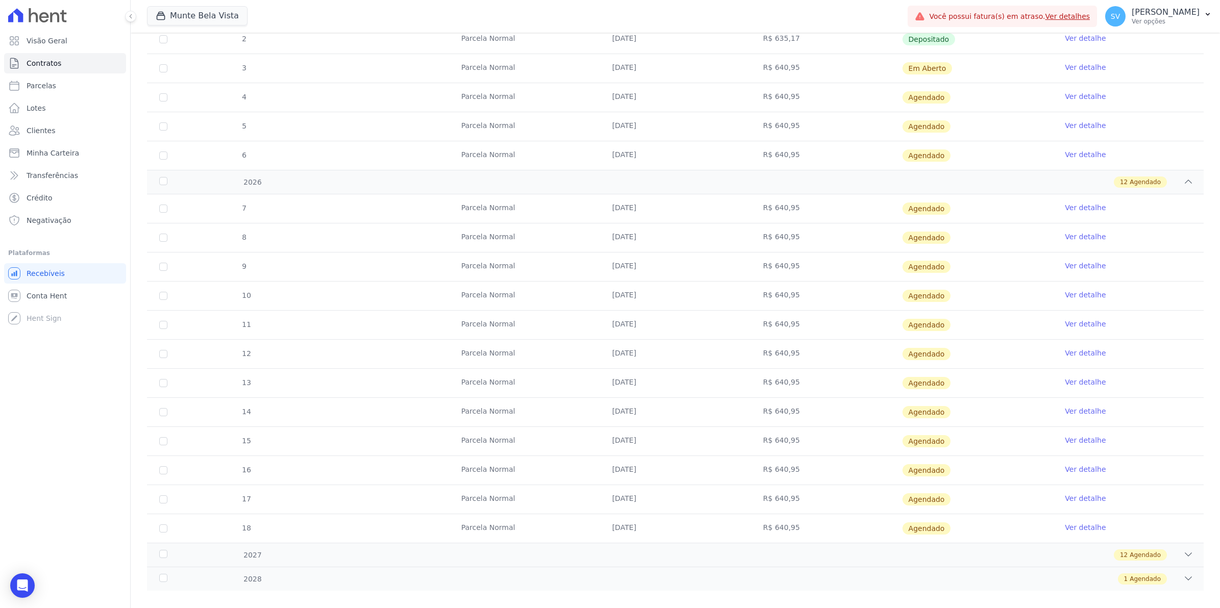
scroll to position [235, 0]
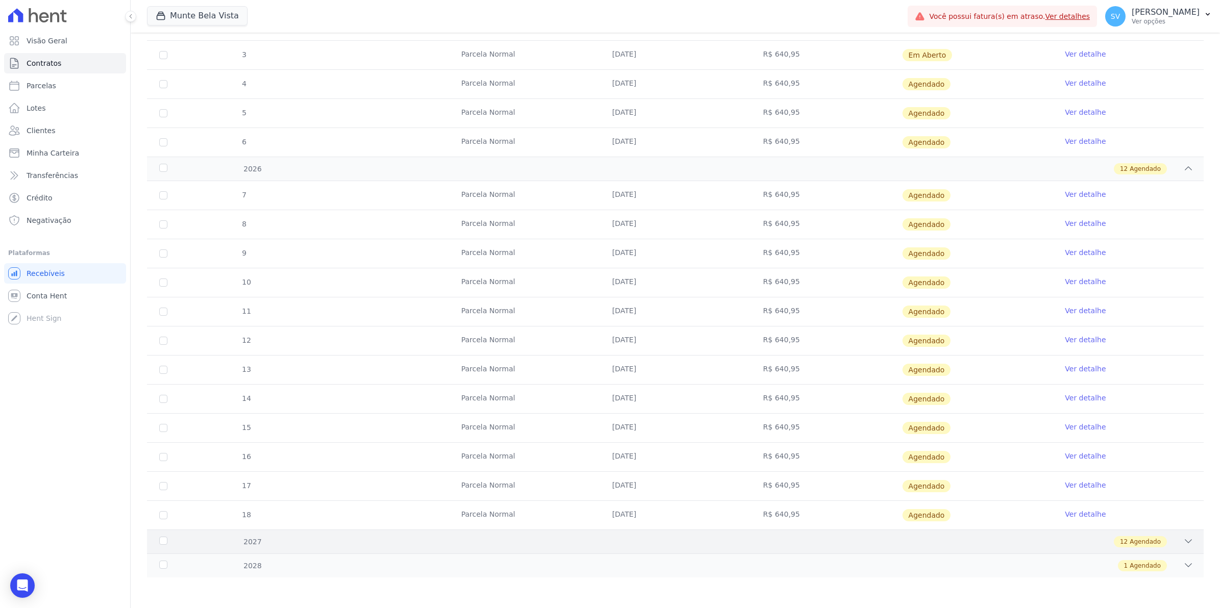
click at [1183, 546] on icon at bounding box center [1188, 541] width 10 height 10
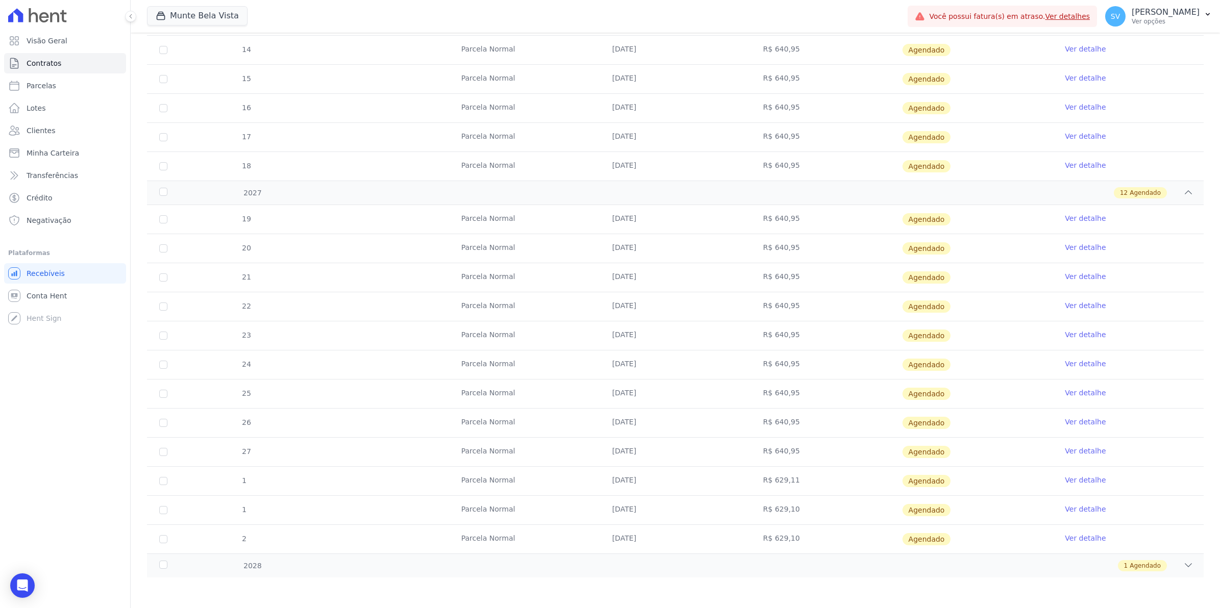
scroll to position [585, 0]
click at [1172, 565] on div "1 Agendado" at bounding box center [727, 565] width 932 height 11
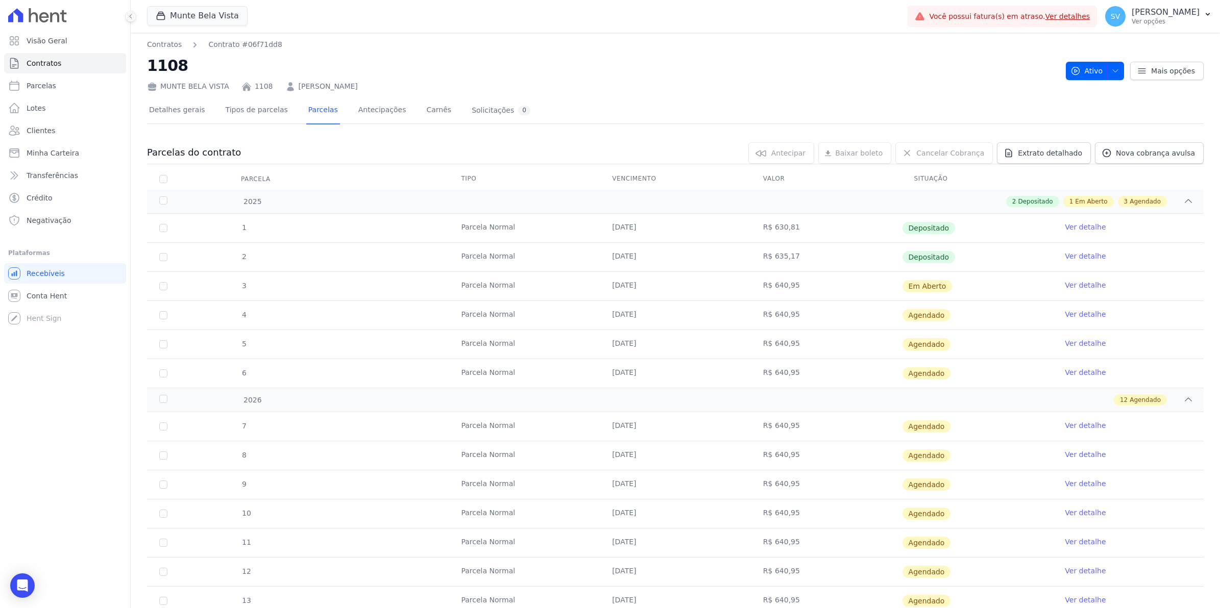
scroll to position [0, 0]
click at [1190, 71] on link "Mais opções" at bounding box center [1166, 72] width 73 height 18
click at [662, 77] on h2 "1108" at bounding box center [602, 67] width 910 height 23
click at [43, 82] on span "Parcelas" at bounding box center [42, 86] width 30 height 10
select select
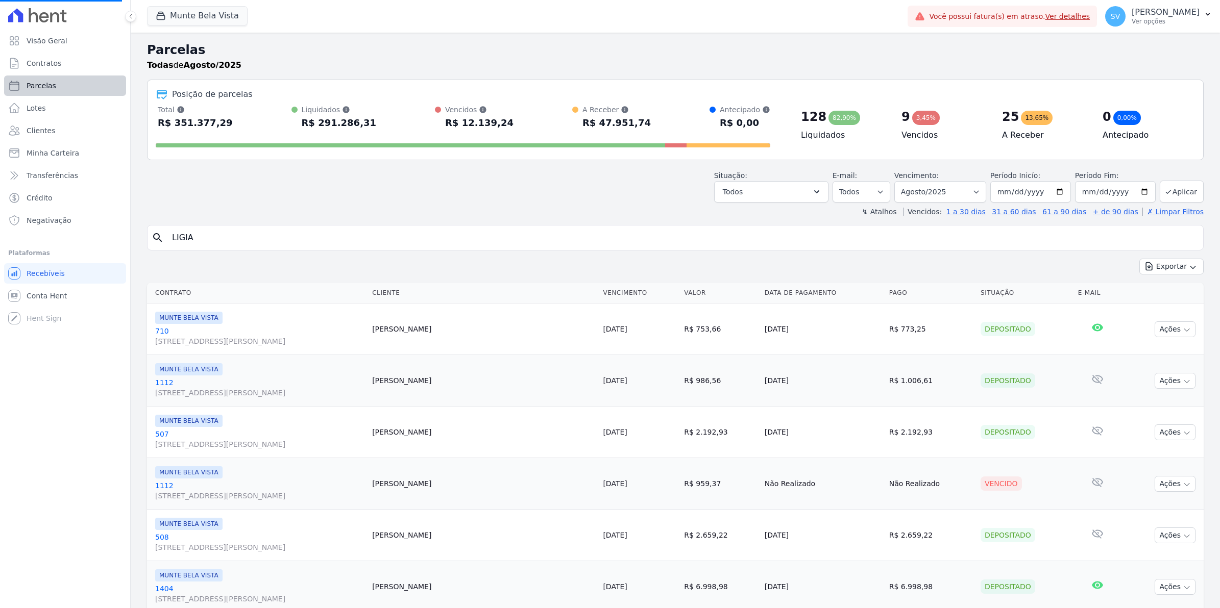
select select
click at [46, 66] on span "Contratos" at bounding box center [44, 63] width 35 height 10
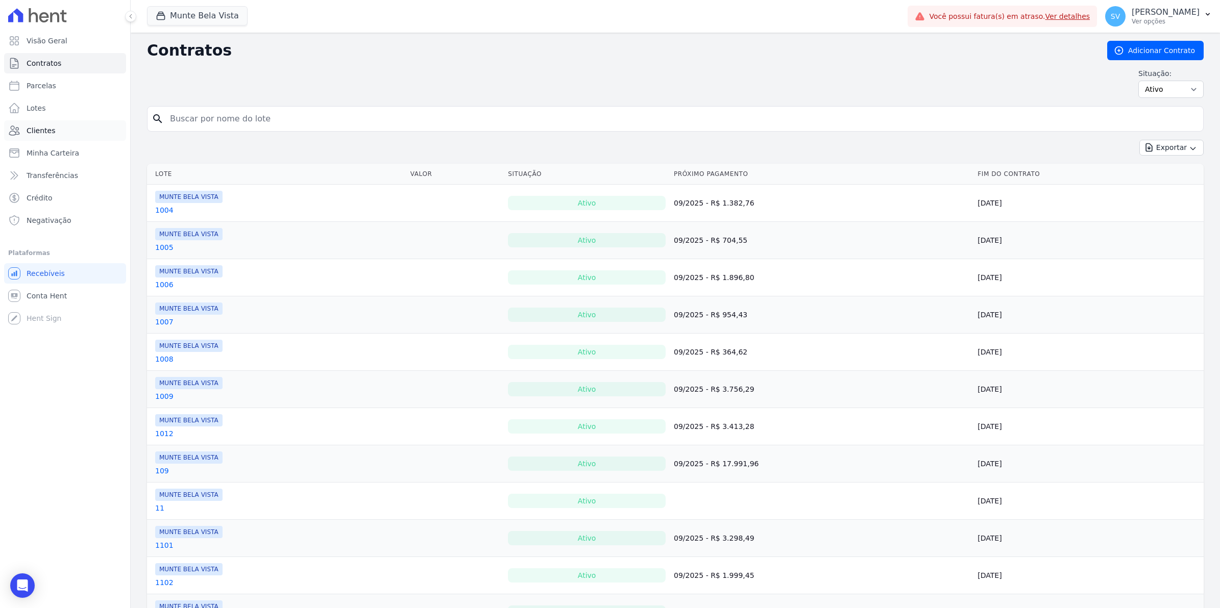
click at [48, 133] on span "Clientes" at bounding box center [41, 131] width 29 height 10
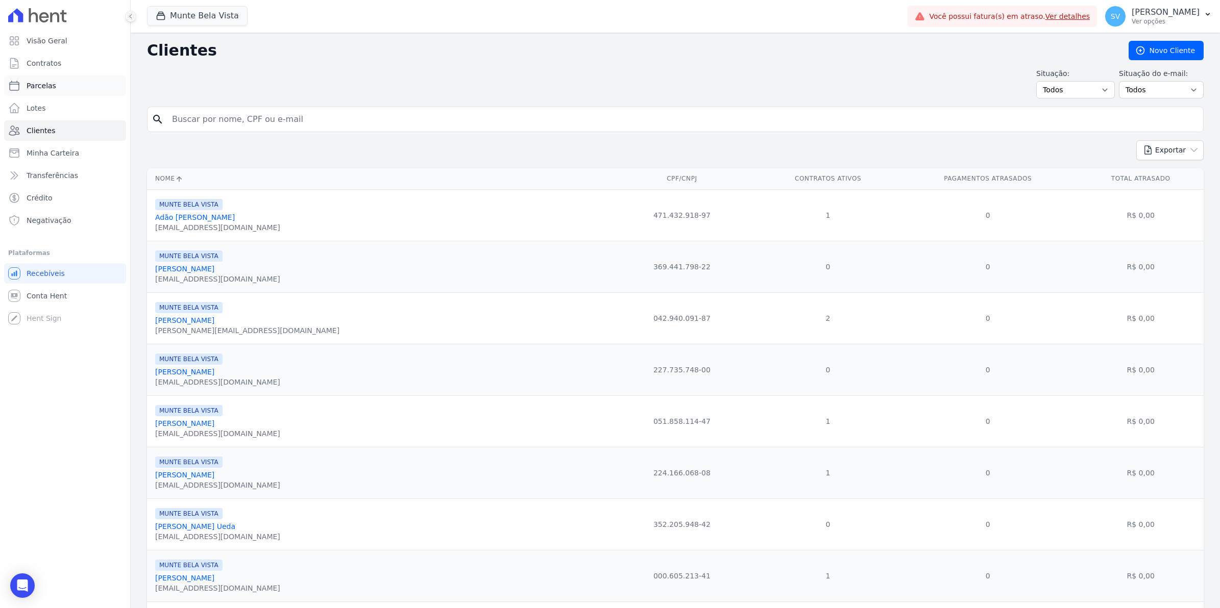
click at [50, 83] on span "Parcelas" at bounding box center [42, 86] width 30 height 10
select select
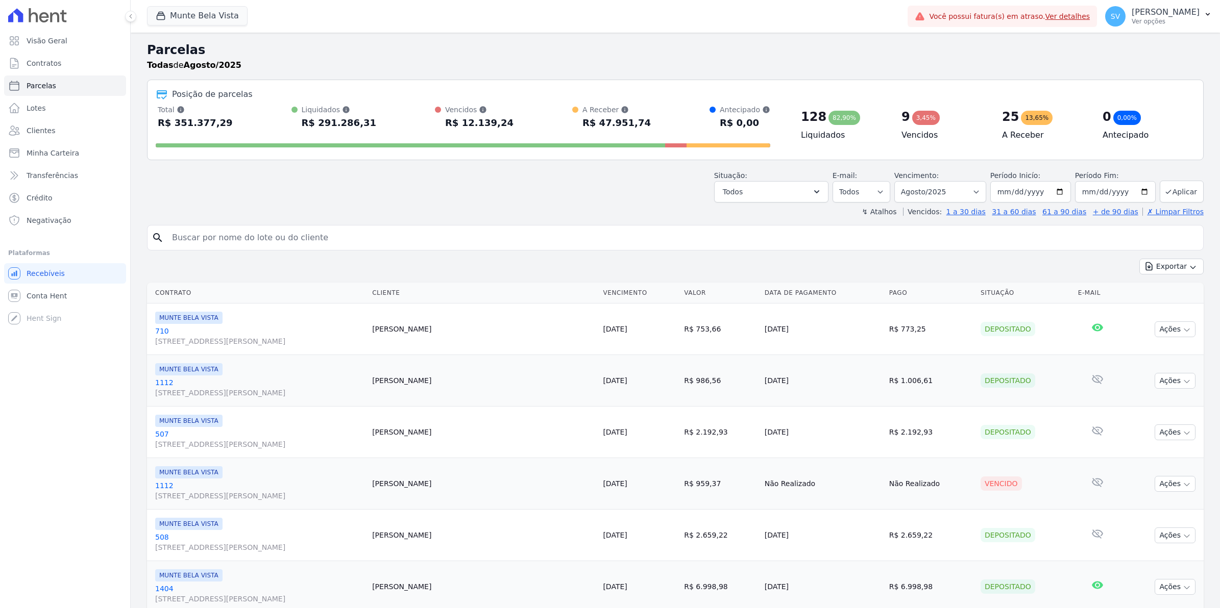
select select
click at [31, 67] on span "Contratos" at bounding box center [44, 63] width 35 height 10
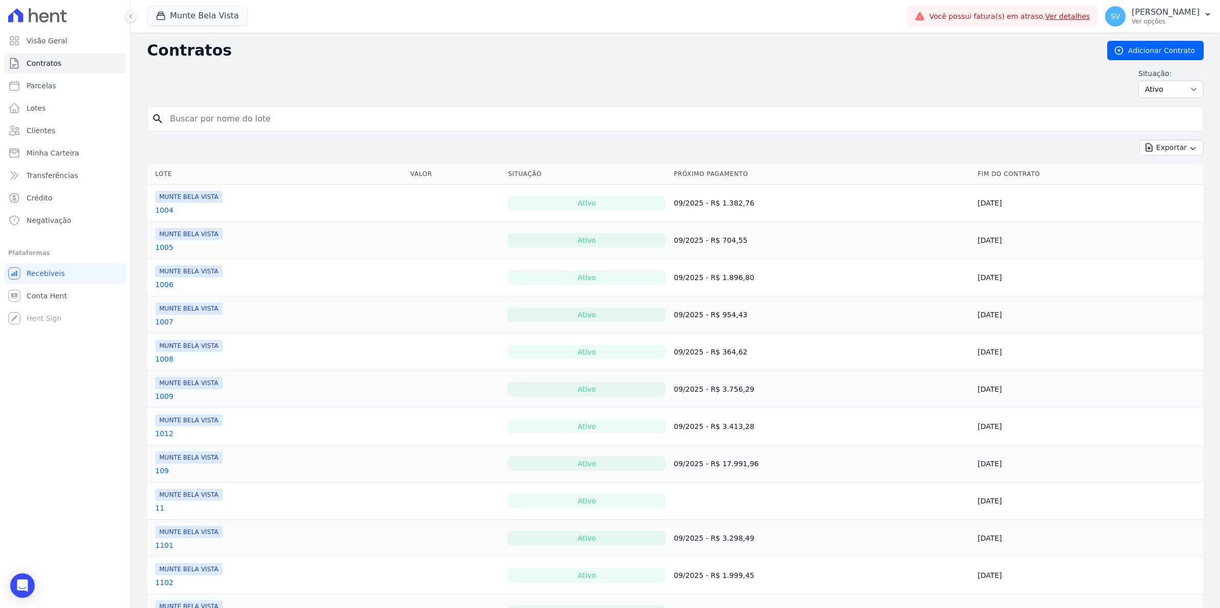
click at [201, 120] on input "search" at bounding box center [681, 119] width 1035 height 20
type input "LIGIA"
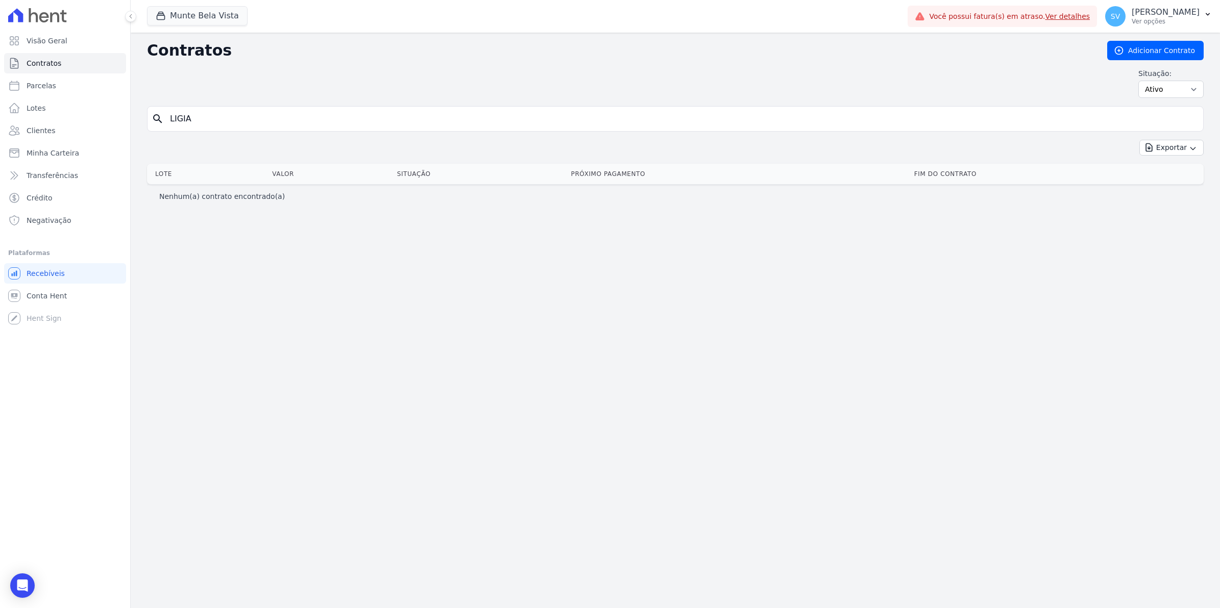
click at [207, 124] on input "LIGIA" at bounding box center [681, 119] width 1035 height 20
drag, startPoint x: 218, startPoint y: 124, endPoint x: 0, endPoint y: 120, distance: 217.9
click at [0, 123] on html "Visão Geral Contratos [GEOGRAPHIC_DATA] Lotes Clientes Minha Carteira Transferê…" at bounding box center [610, 304] width 1220 height 608
type input "1108"
click at [41, 277] on span "Recebíveis" at bounding box center [46, 273] width 38 height 10
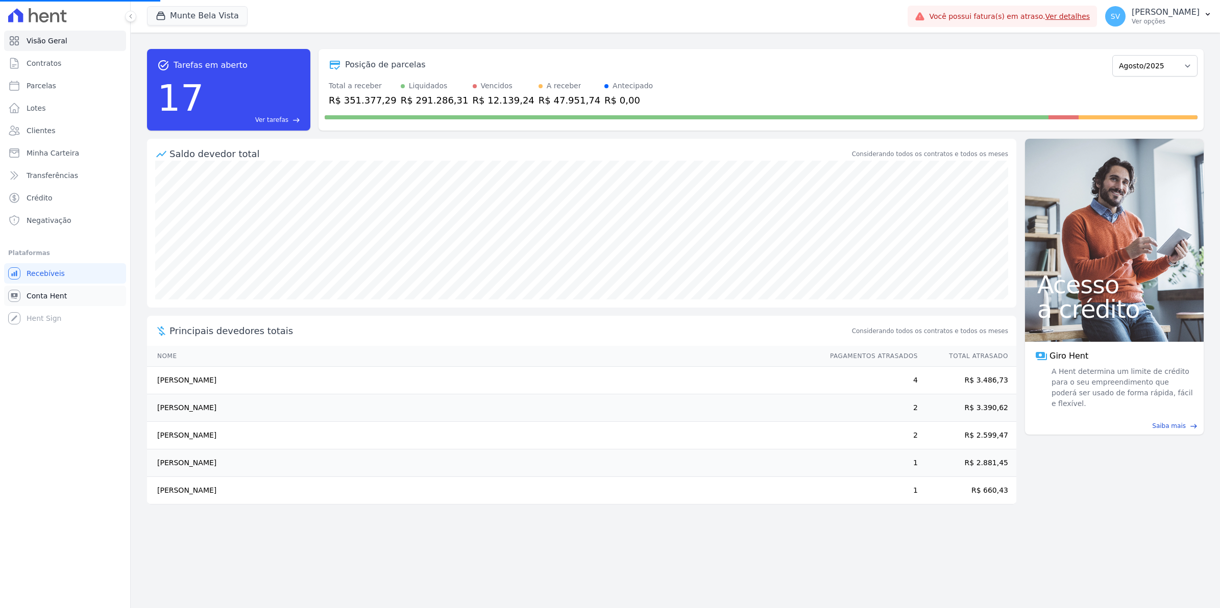
click at [40, 295] on span "Conta Hent" at bounding box center [47, 296] width 40 height 10
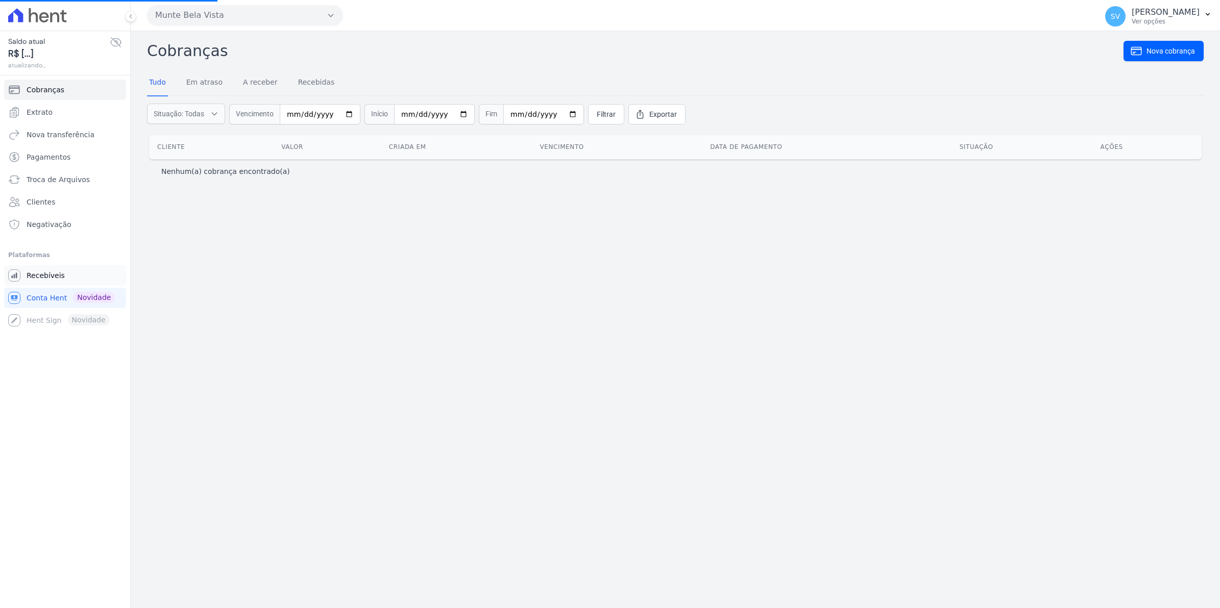
click at [49, 269] on link "Recebíveis" at bounding box center [65, 275] width 122 height 20
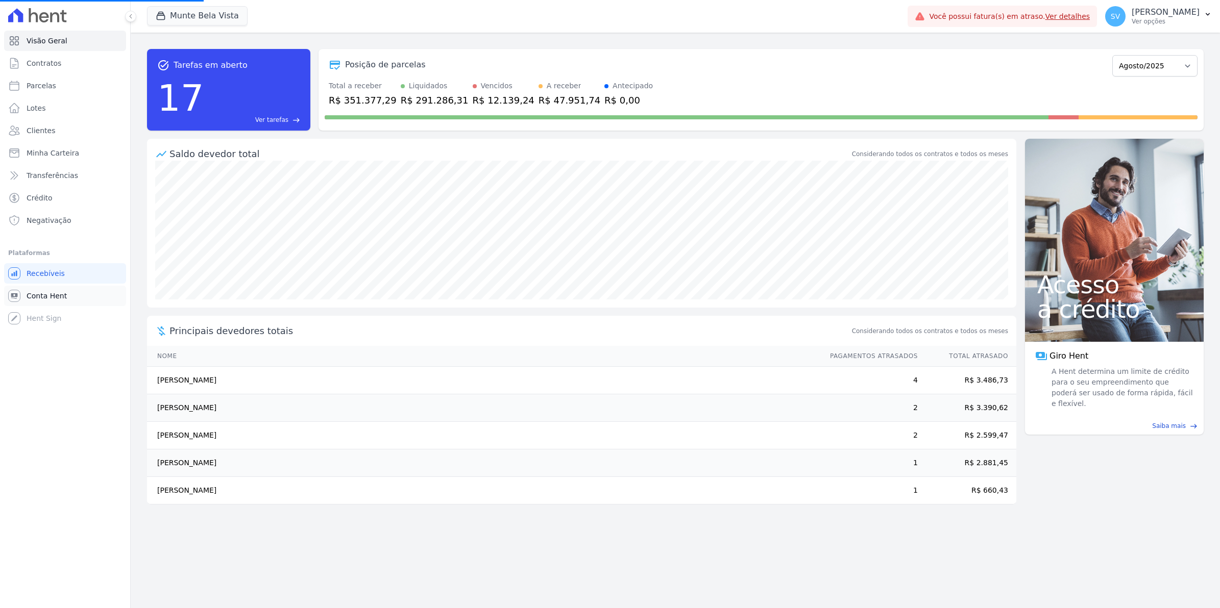
click at [36, 294] on span "Conta Hent" at bounding box center [47, 296] width 40 height 10
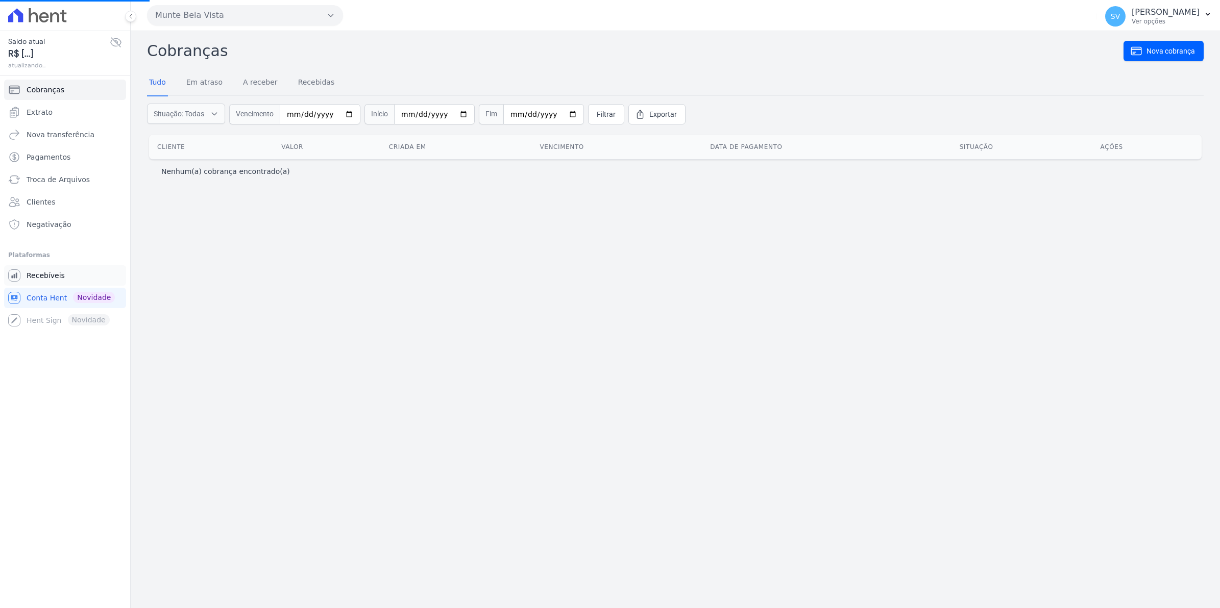
click at [31, 276] on span "Recebíveis" at bounding box center [46, 275] width 38 height 10
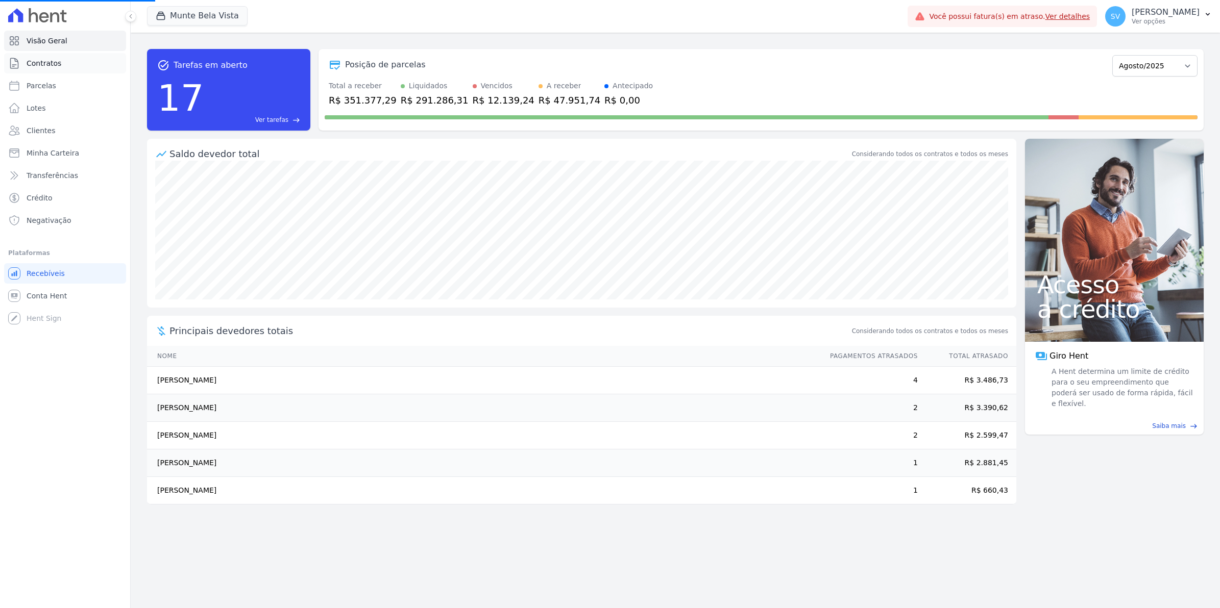
click at [42, 63] on span "Contratos" at bounding box center [44, 63] width 35 height 10
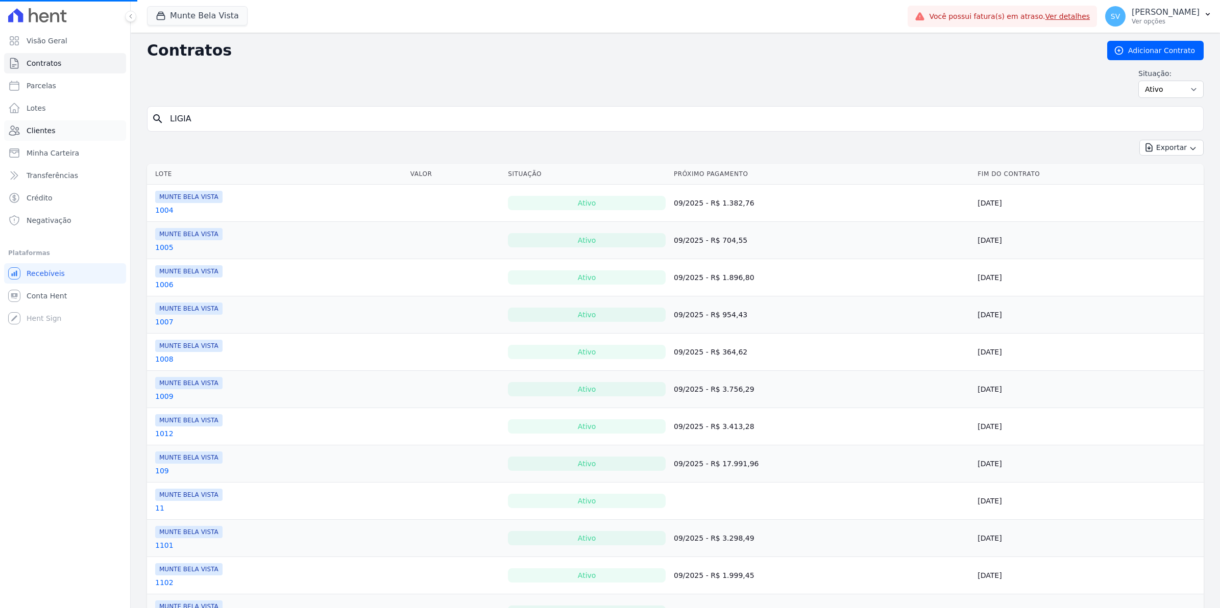
drag, startPoint x: 190, startPoint y: 119, endPoint x: 43, endPoint y: 121, distance: 147.0
click at [43, 121] on div "Visão Geral Contratos [GEOGRAPHIC_DATA] Lotes Clientes Minha Carteira Transferê…" at bounding box center [610, 304] width 1220 height 608
type input "1108"
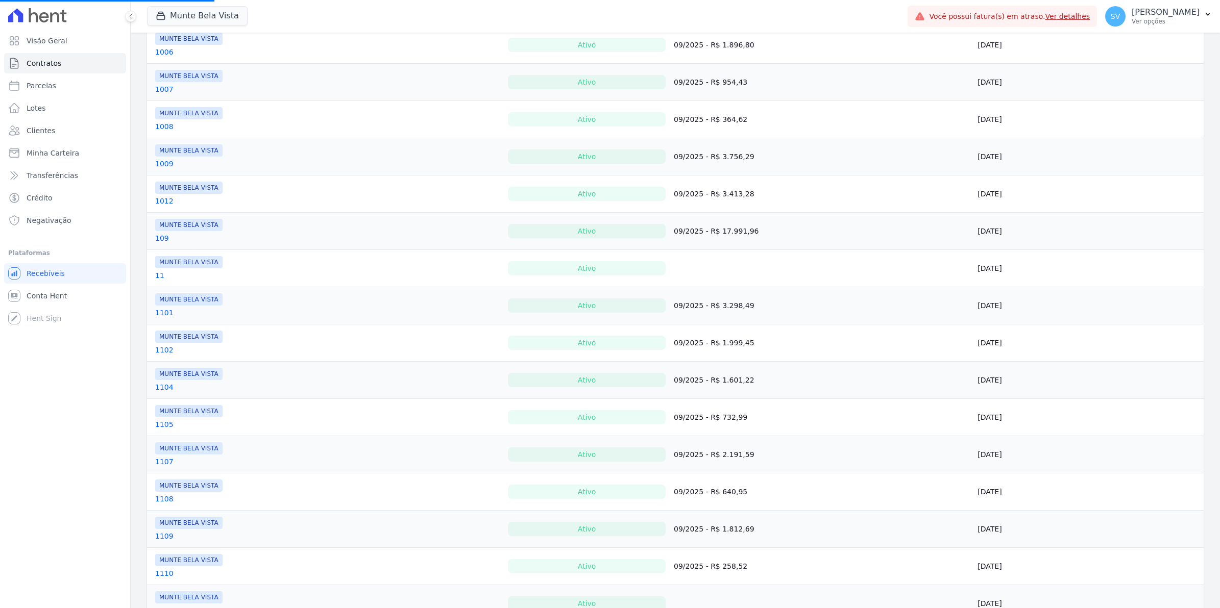
scroll to position [255, 0]
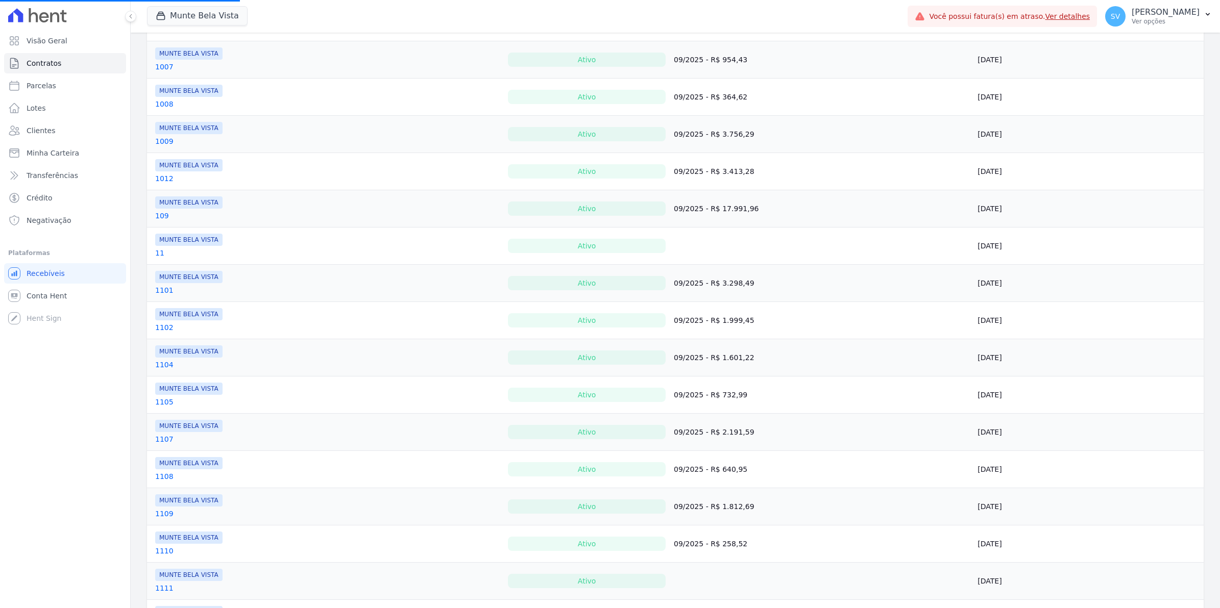
click at [157, 480] on link "1108" at bounding box center [164, 476] width 18 height 10
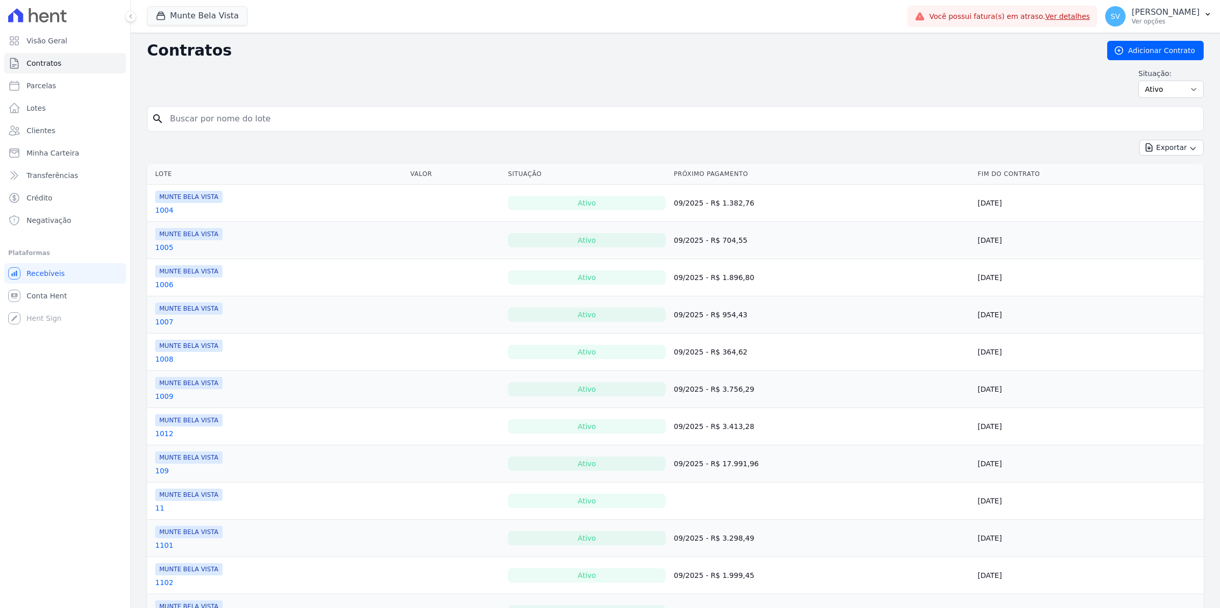
click at [223, 123] on input "search" at bounding box center [681, 119] width 1035 height 20
type input "1108"
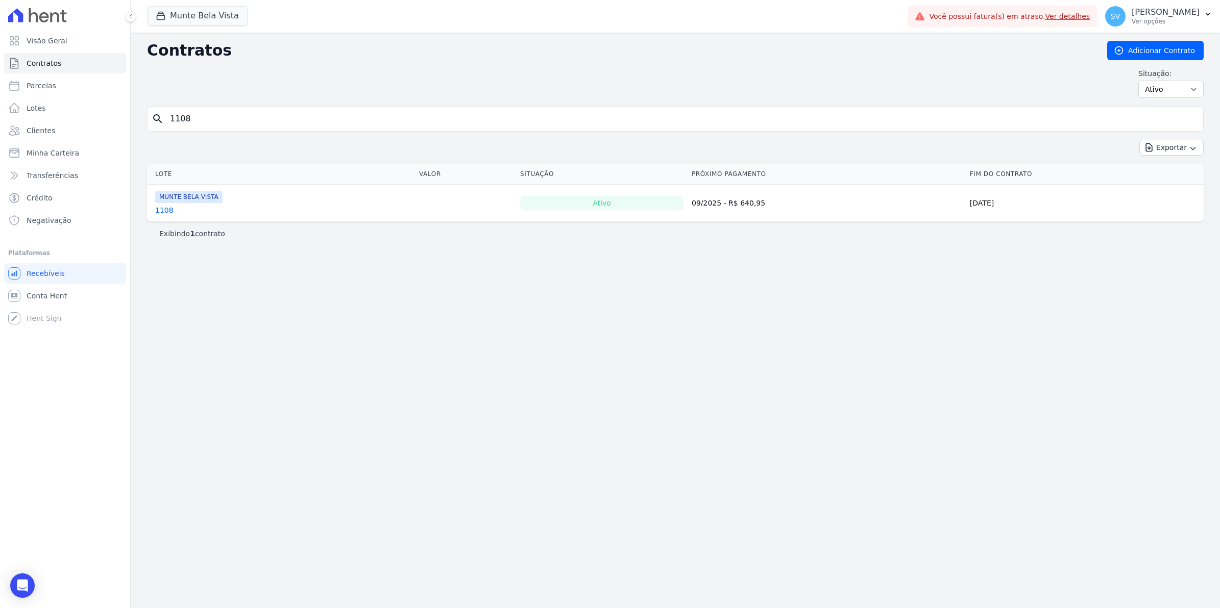
click at [166, 213] on link "1108" at bounding box center [164, 210] width 18 height 10
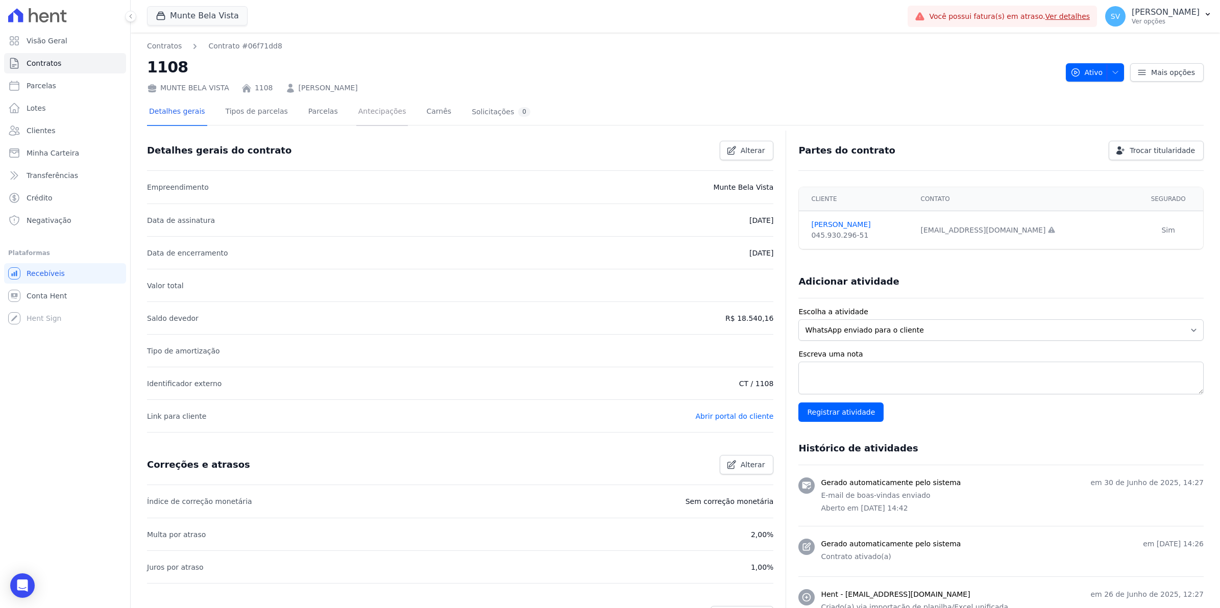
click at [358, 111] on link "Antecipações" at bounding box center [382, 112] width 52 height 27
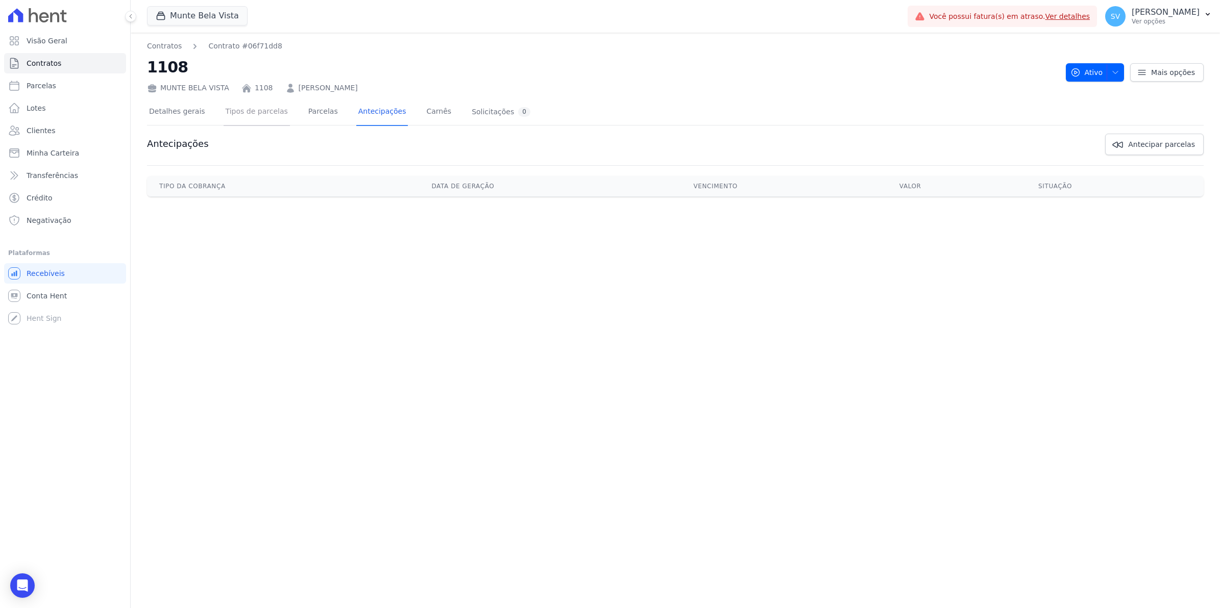
click at [257, 110] on link "Tipos de parcelas" at bounding box center [256, 112] width 66 height 27
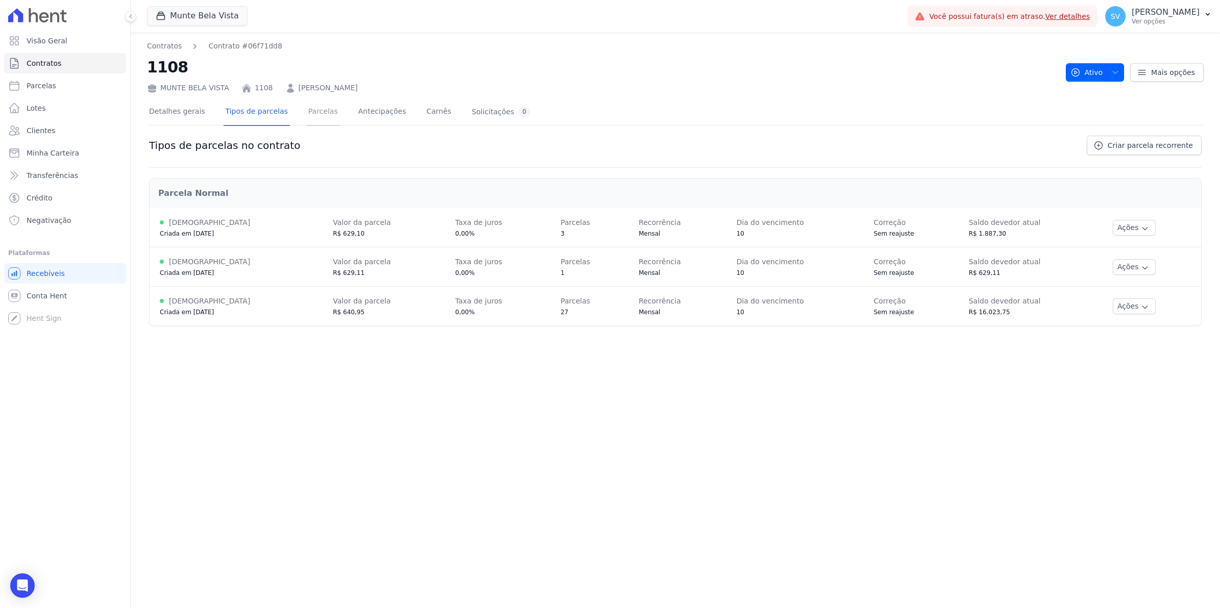
click at [306, 111] on link "Parcelas" at bounding box center [323, 112] width 34 height 27
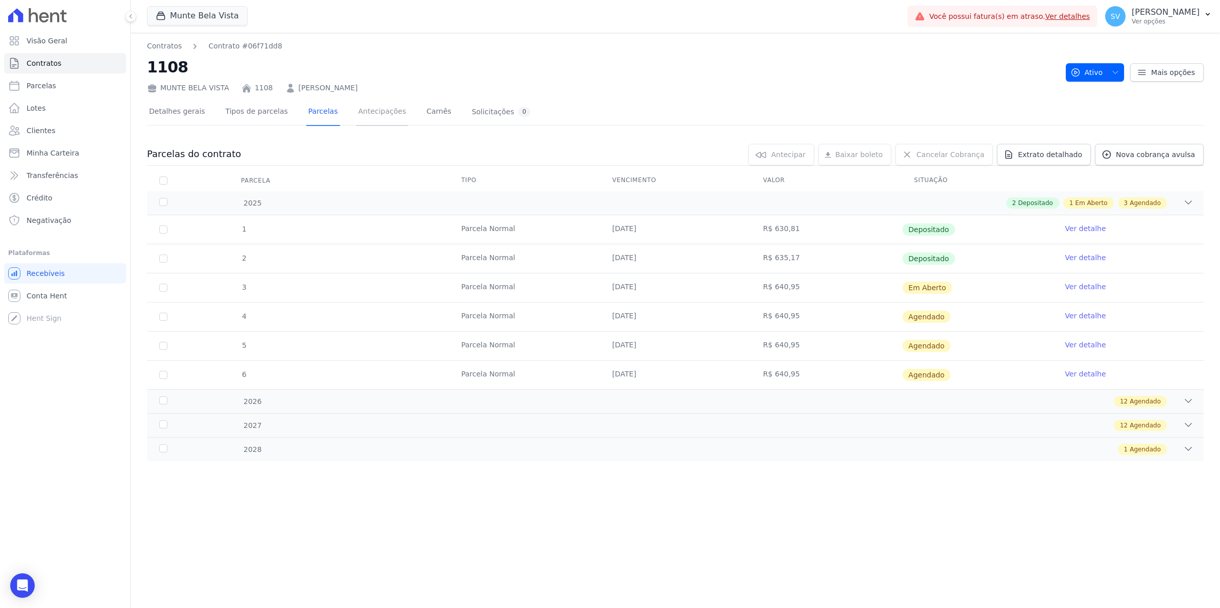
click at [360, 111] on link "Antecipações" at bounding box center [382, 112] width 52 height 27
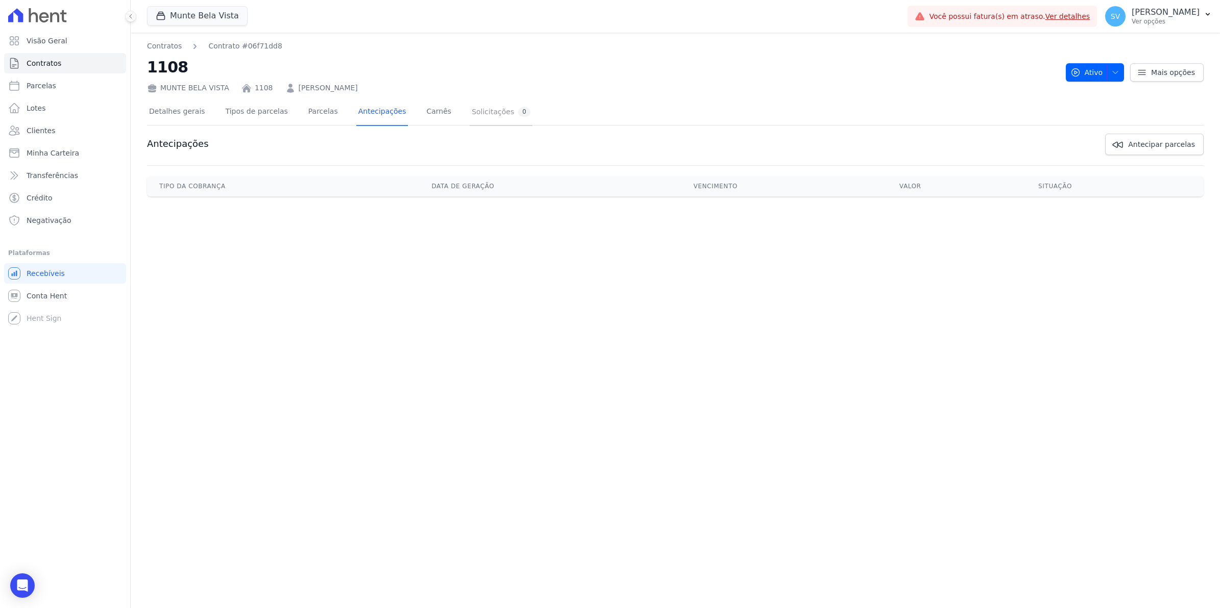
click at [471, 110] on div "Solicitações 0" at bounding box center [500, 112] width 59 height 10
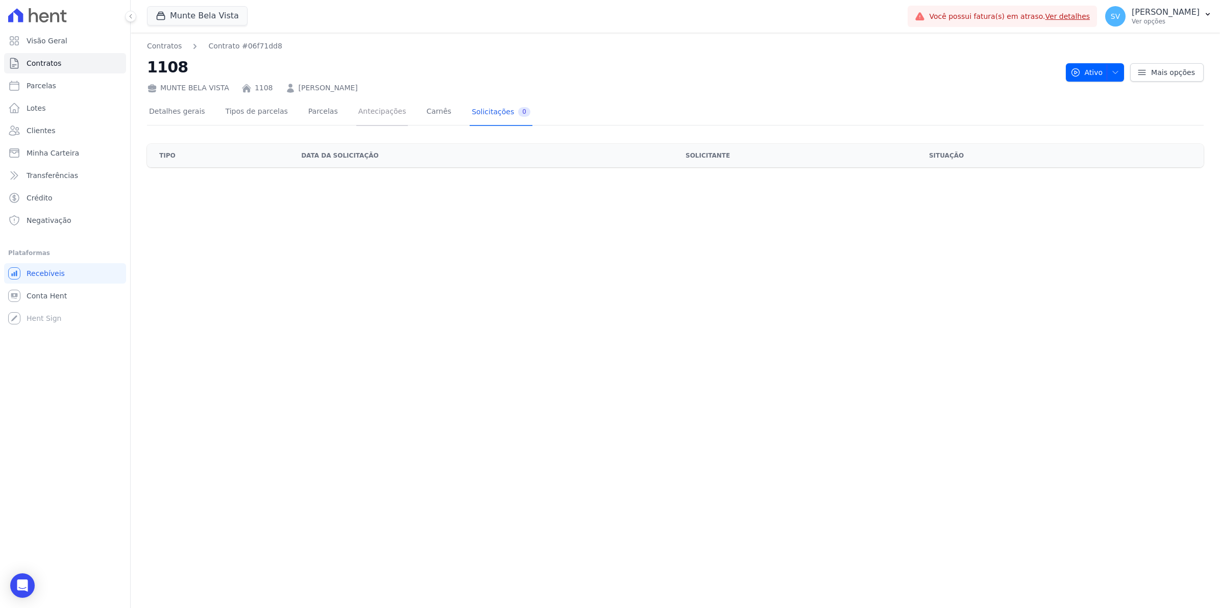
click at [366, 110] on link "Antecipações" at bounding box center [382, 112] width 52 height 27
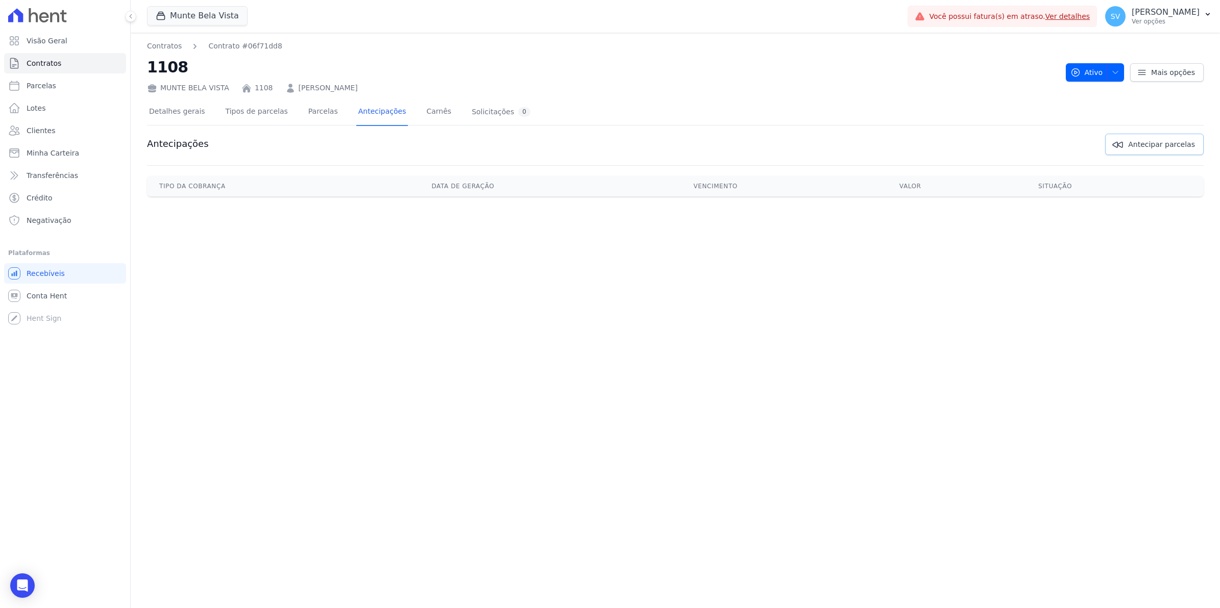
click at [1164, 148] on span "Antecipar parcelas" at bounding box center [1161, 144] width 67 height 10
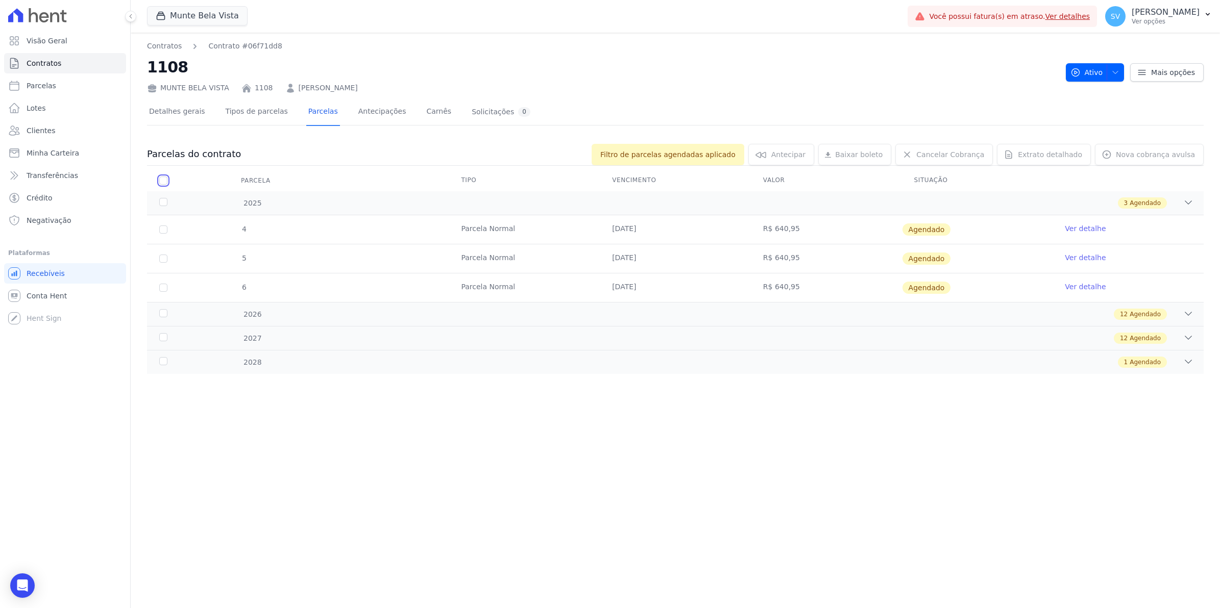
click at [162, 179] on input "checkbox" at bounding box center [163, 181] width 8 height 8
checkbox input "true"
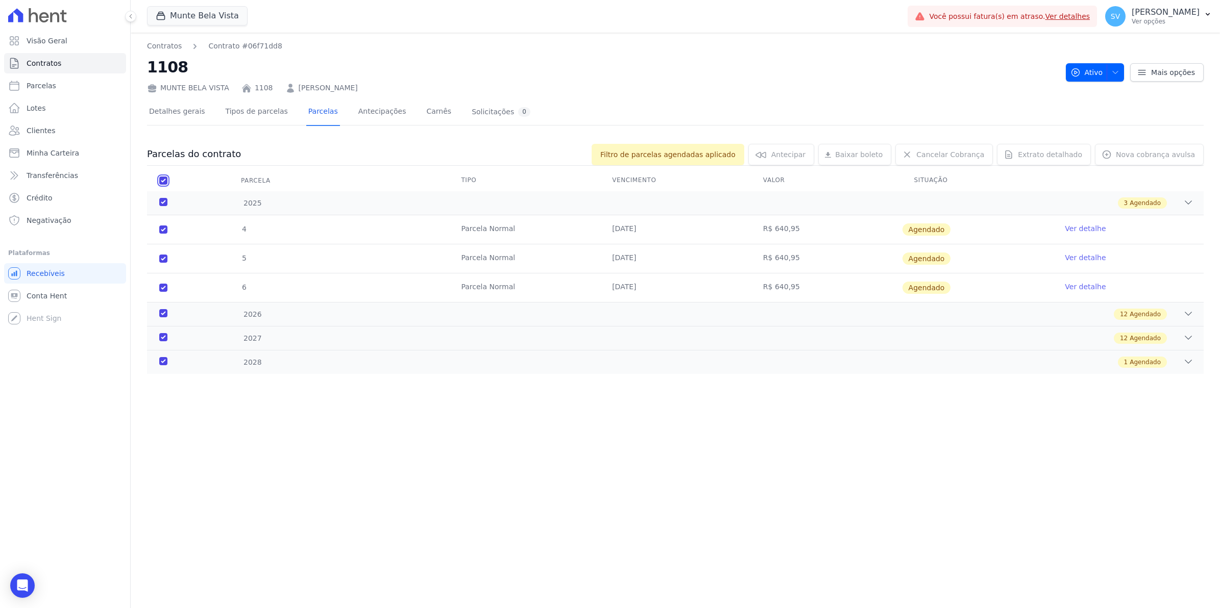
checkbox input "true"
click at [1184, 366] on icon at bounding box center [1188, 362] width 10 height 10
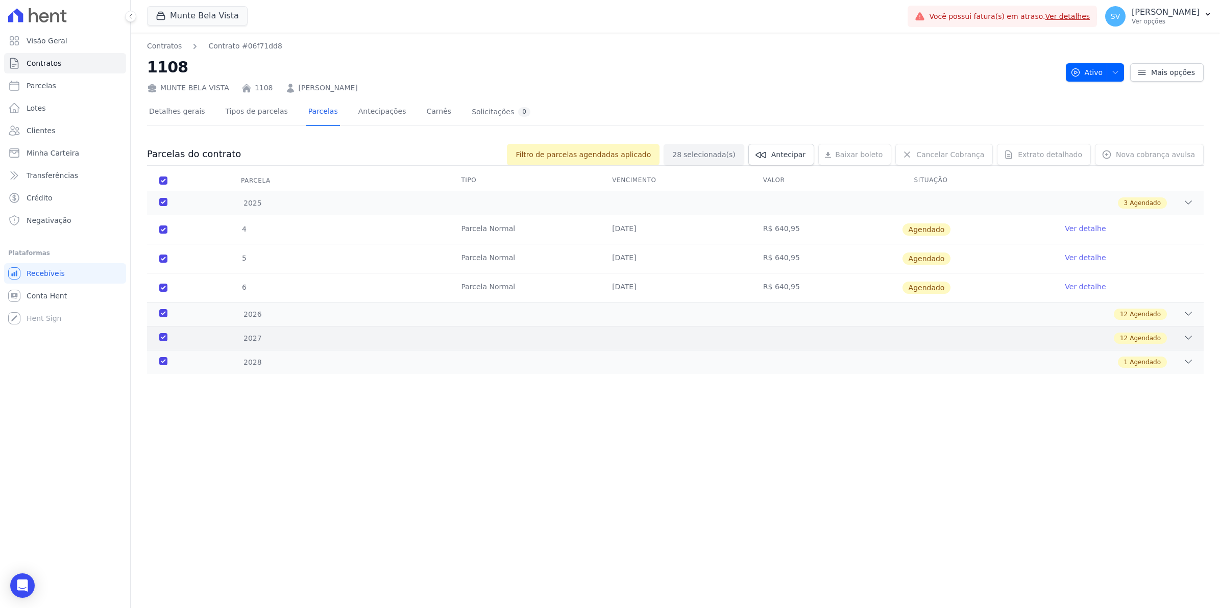
click at [1184, 337] on icon at bounding box center [1188, 338] width 10 height 10
click at [1187, 314] on icon at bounding box center [1188, 314] width 10 height 10
click at [163, 179] on input "checkbox" at bounding box center [163, 181] width 8 height 8
checkbox input "false"
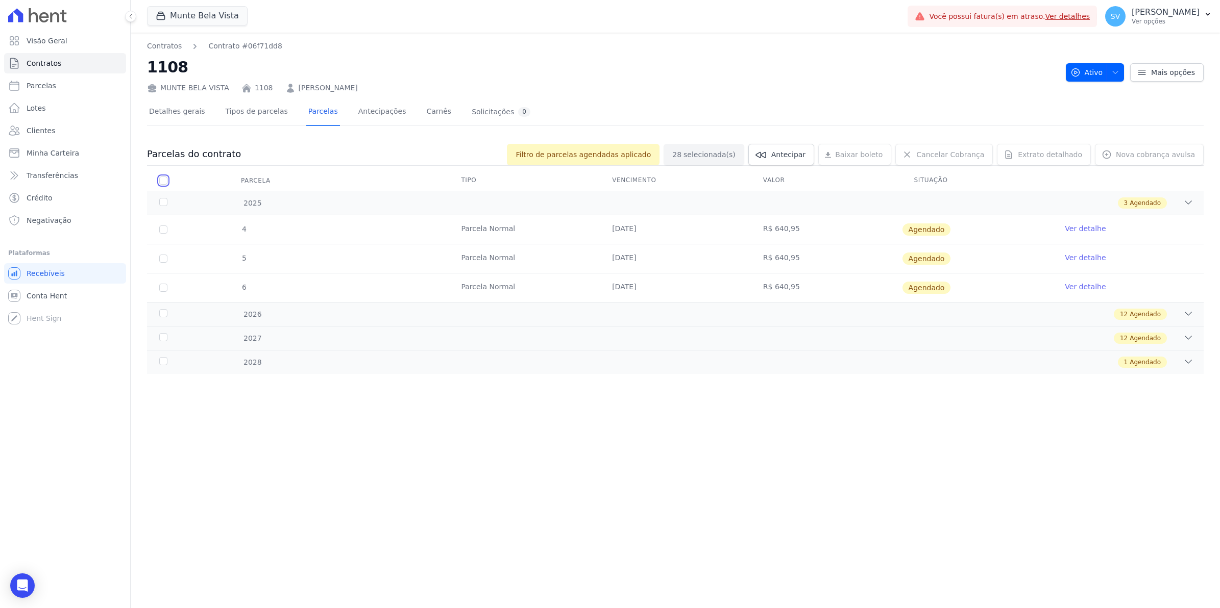
checkbox input "false"
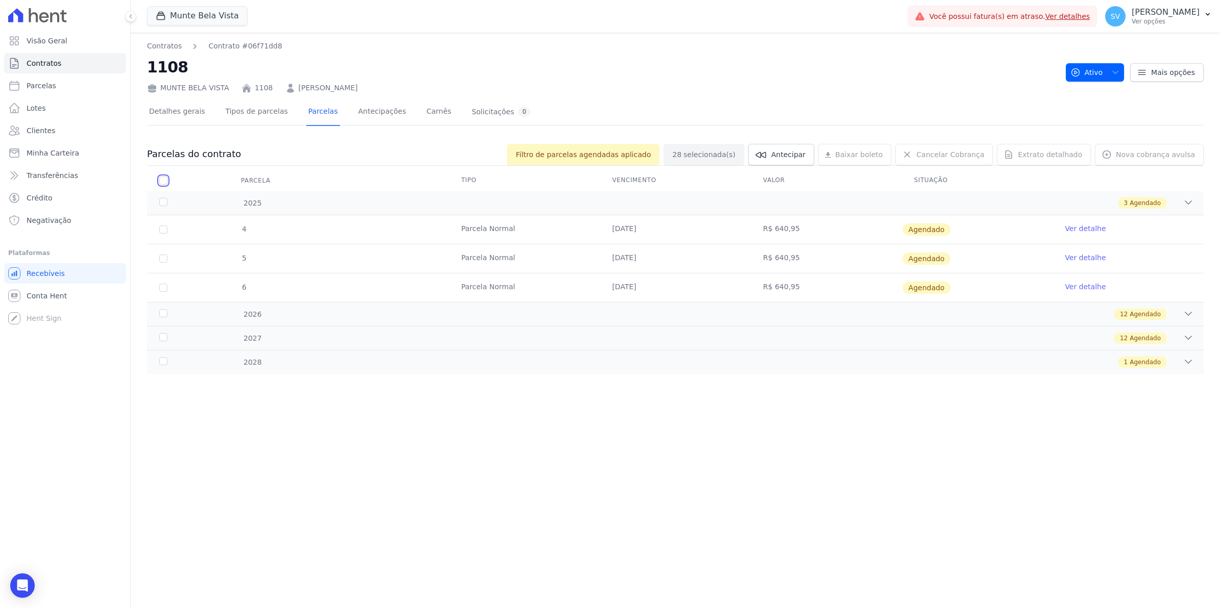
checkbox input "false"
